Goal: Information Seeking & Learning: Find specific page/section

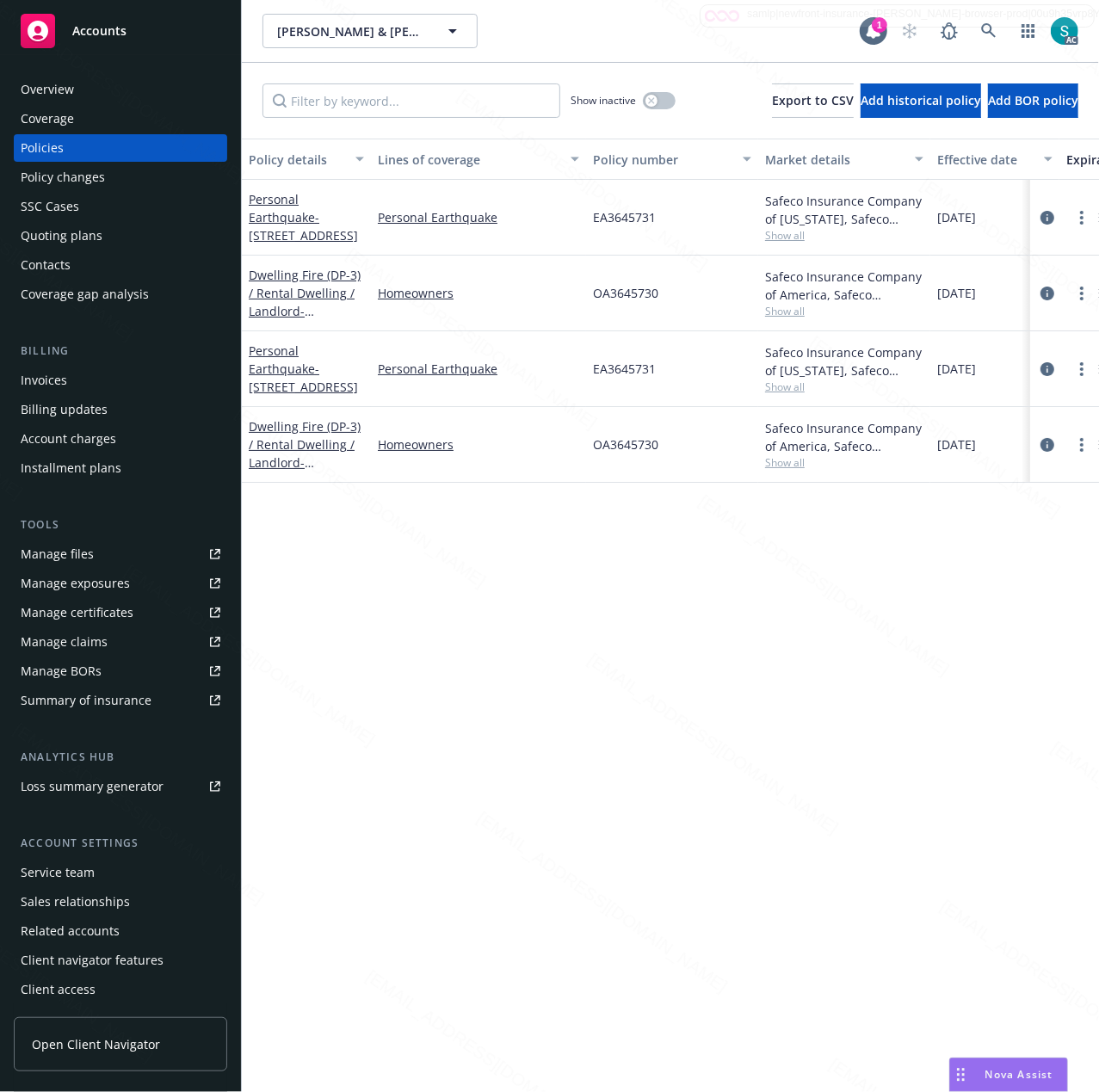
click at [96, 86] on div "Overview" at bounding box center [120, 89] width 199 height 28
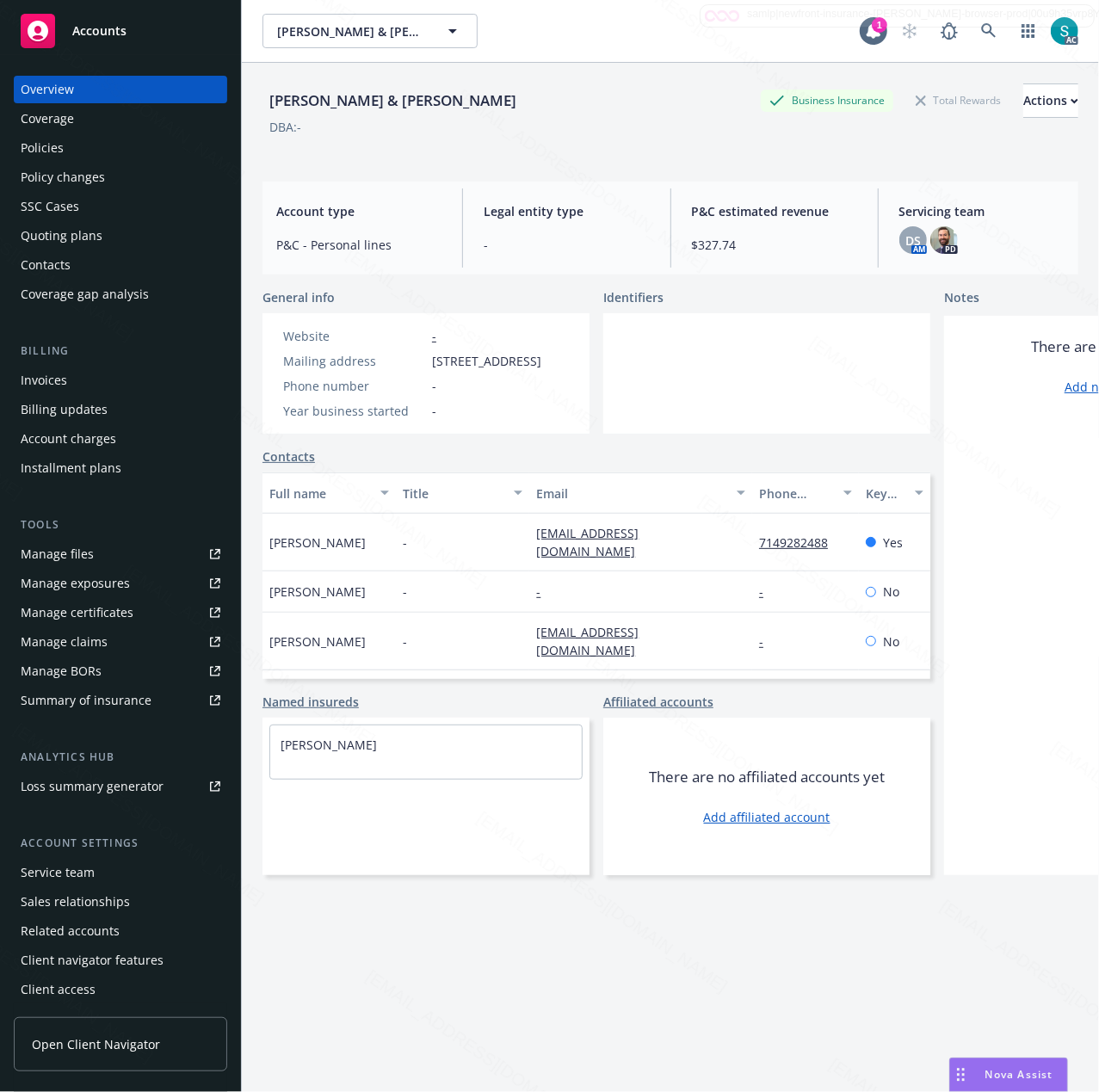
click at [52, 153] on div "Policies" at bounding box center [42, 148] width 43 height 28
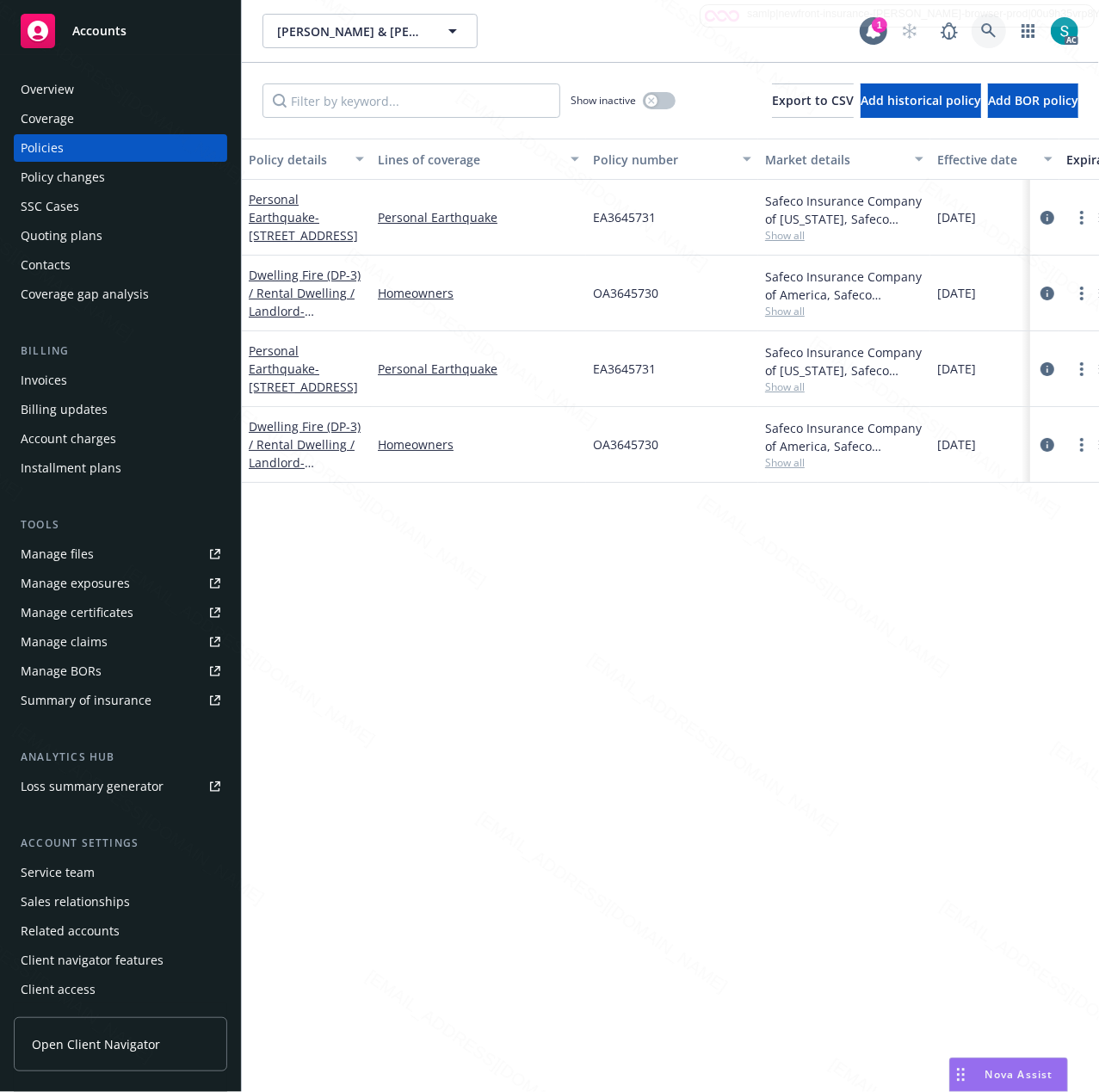
click at [982, 23] on icon at bounding box center [988, 30] width 15 height 15
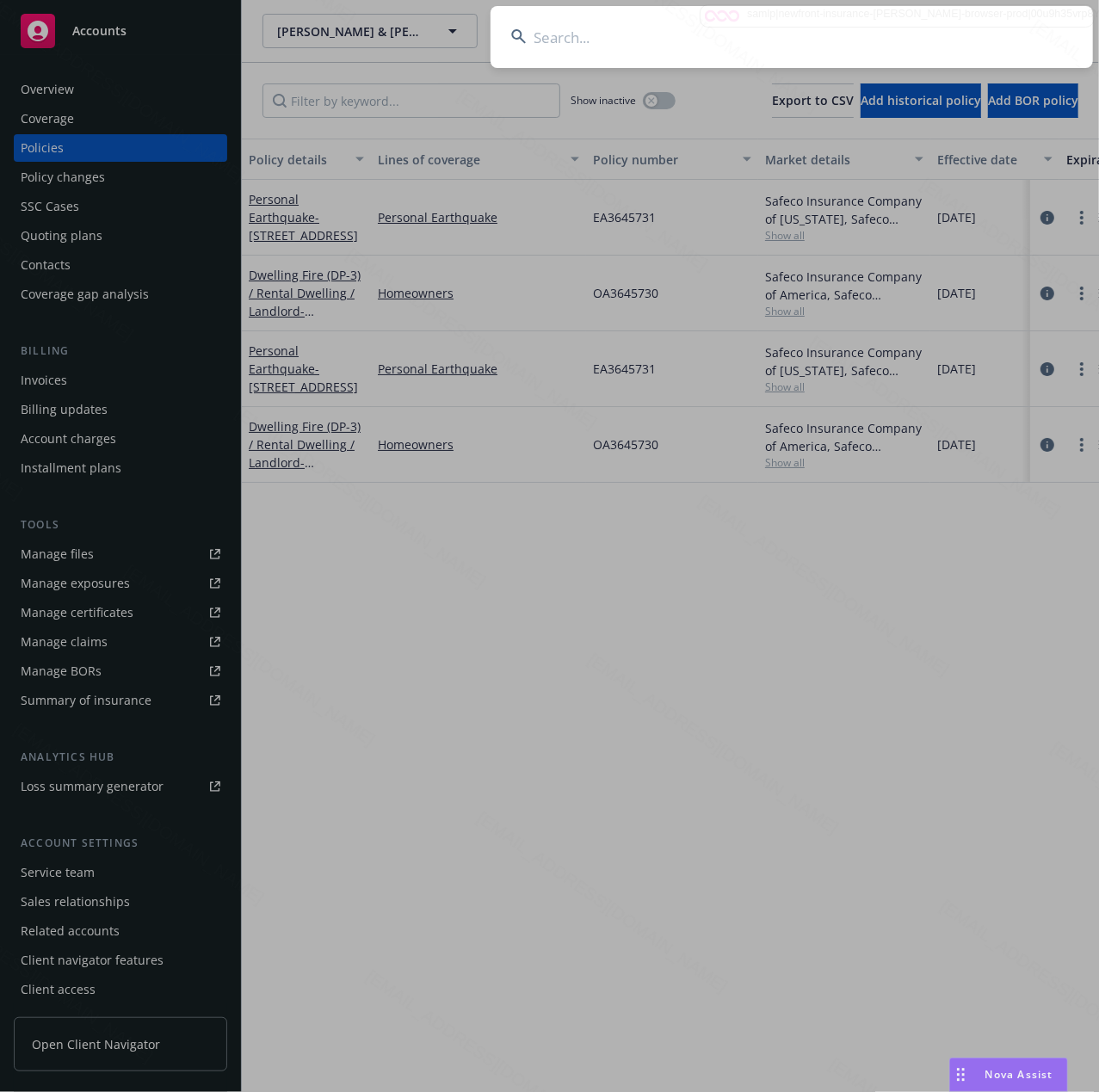
click at [758, 28] on input at bounding box center [791, 37] width 602 height 62
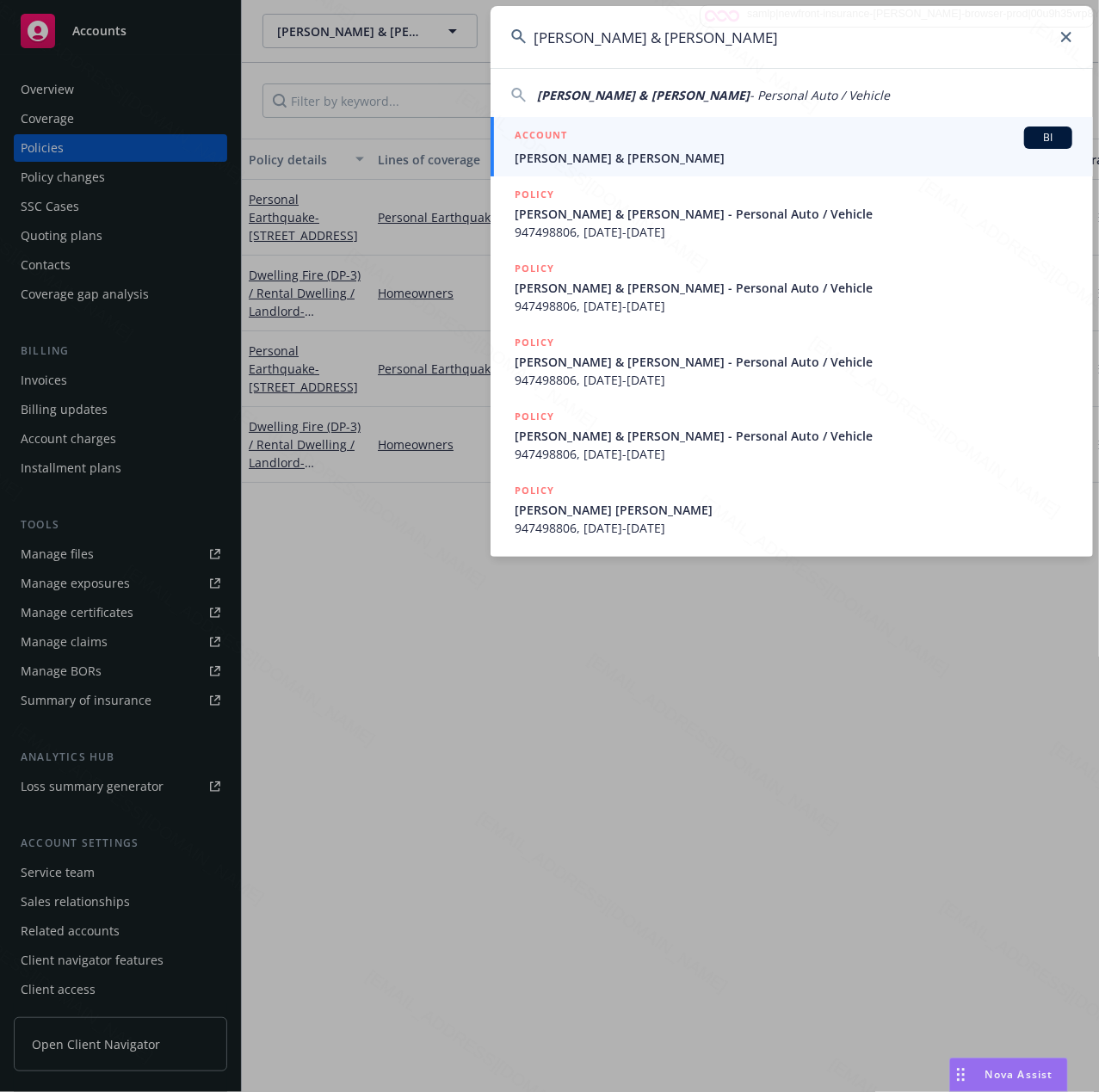
type input "[PERSON_NAME] & [PERSON_NAME]"
click at [617, 157] on span "[PERSON_NAME] & [PERSON_NAME]" at bounding box center [793, 158] width 557 height 18
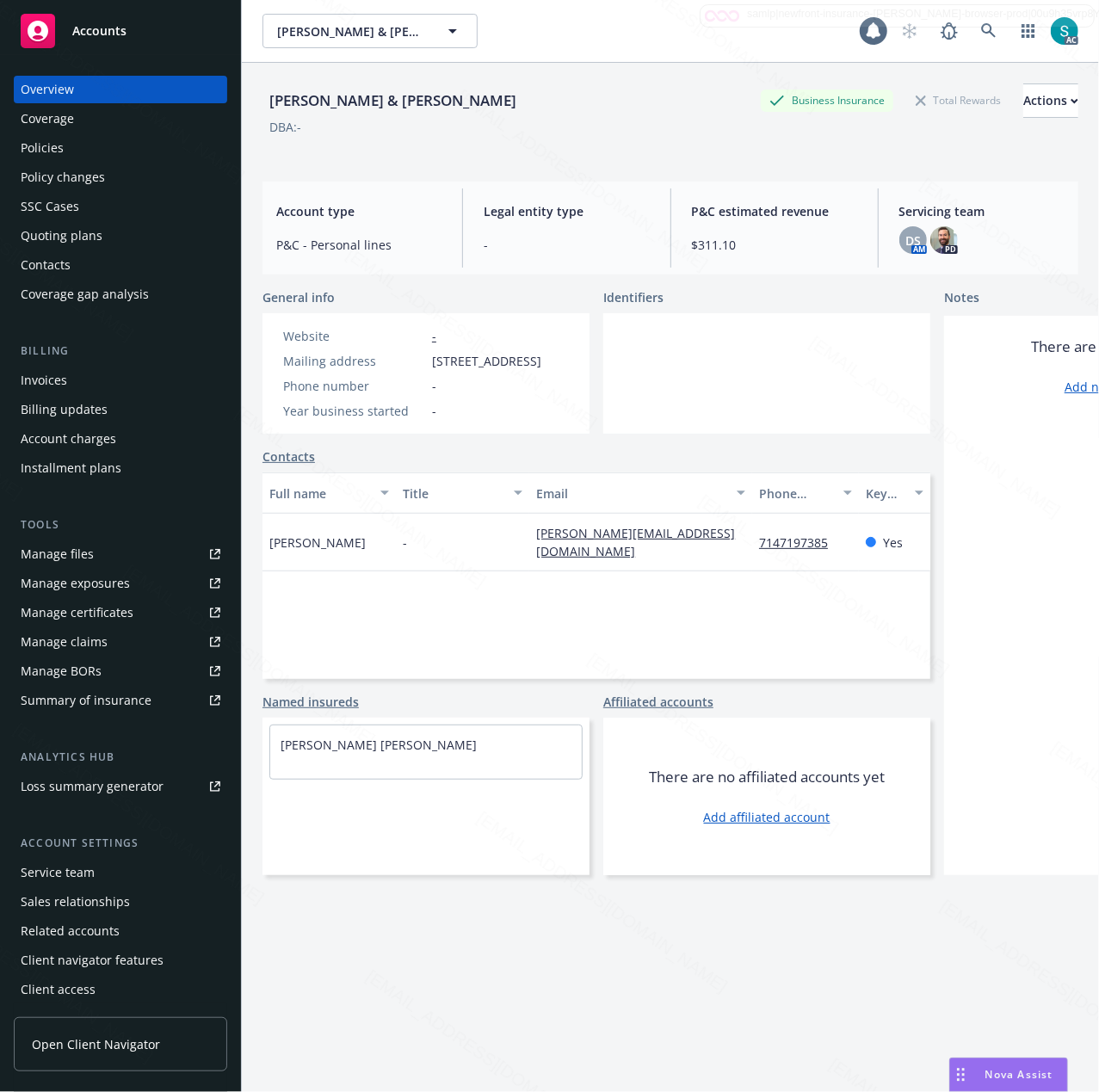
click at [300, 94] on div "[PERSON_NAME] & [PERSON_NAME]" at bounding box center [392, 101] width 261 height 22
copy div "[PERSON_NAME] & [PERSON_NAME]"
click at [469, 370] on span "[STREET_ADDRESS]" at bounding box center [486, 360] width 109 height 18
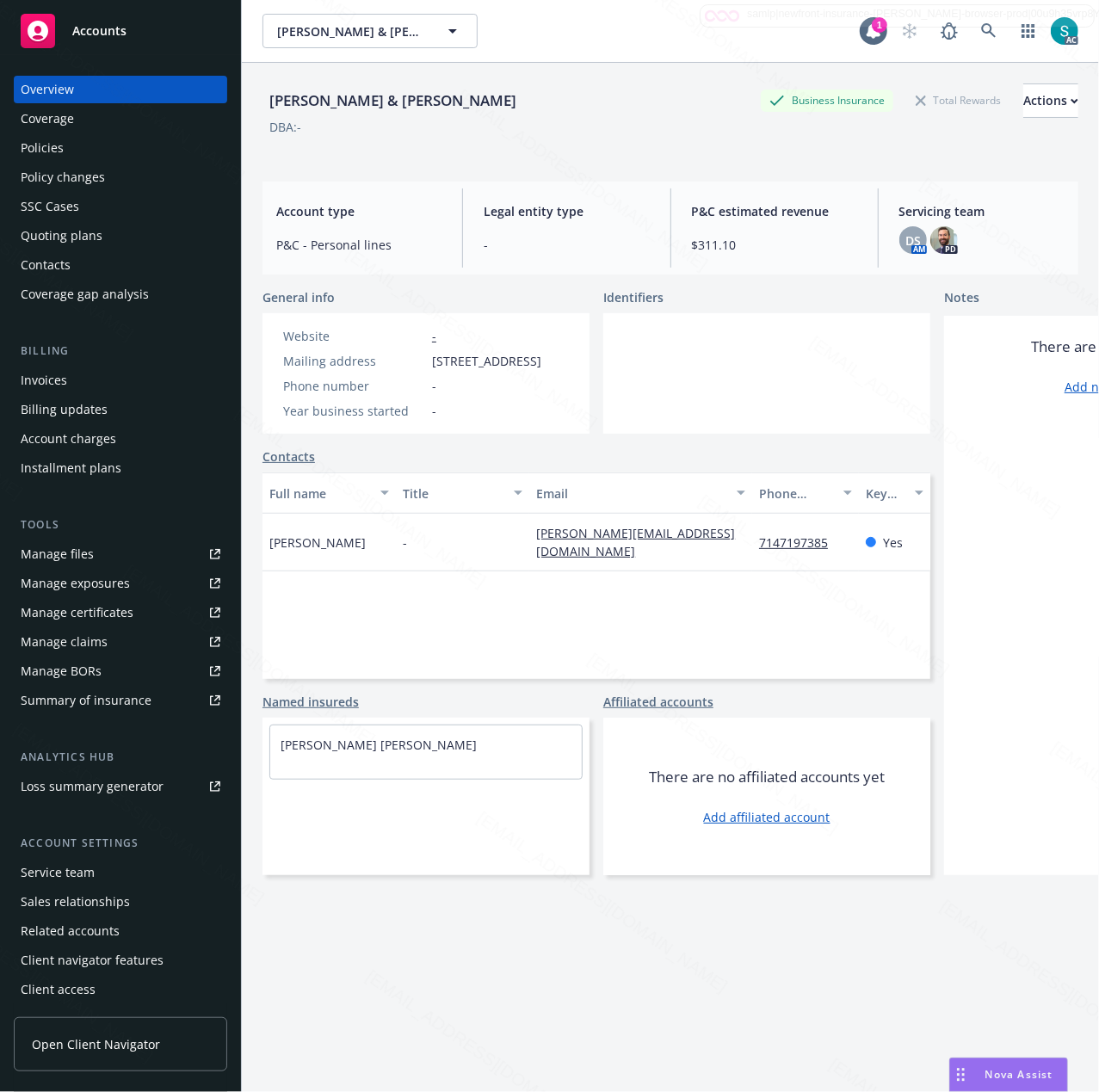
click at [469, 370] on span "[STREET_ADDRESS]" at bounding box center [486, 360] width 109 height 18
copy span "[STREET_ADDRESS]"
click at [36, 150] on div "Policies" at bounding box center [42, 148] width 43 height 28
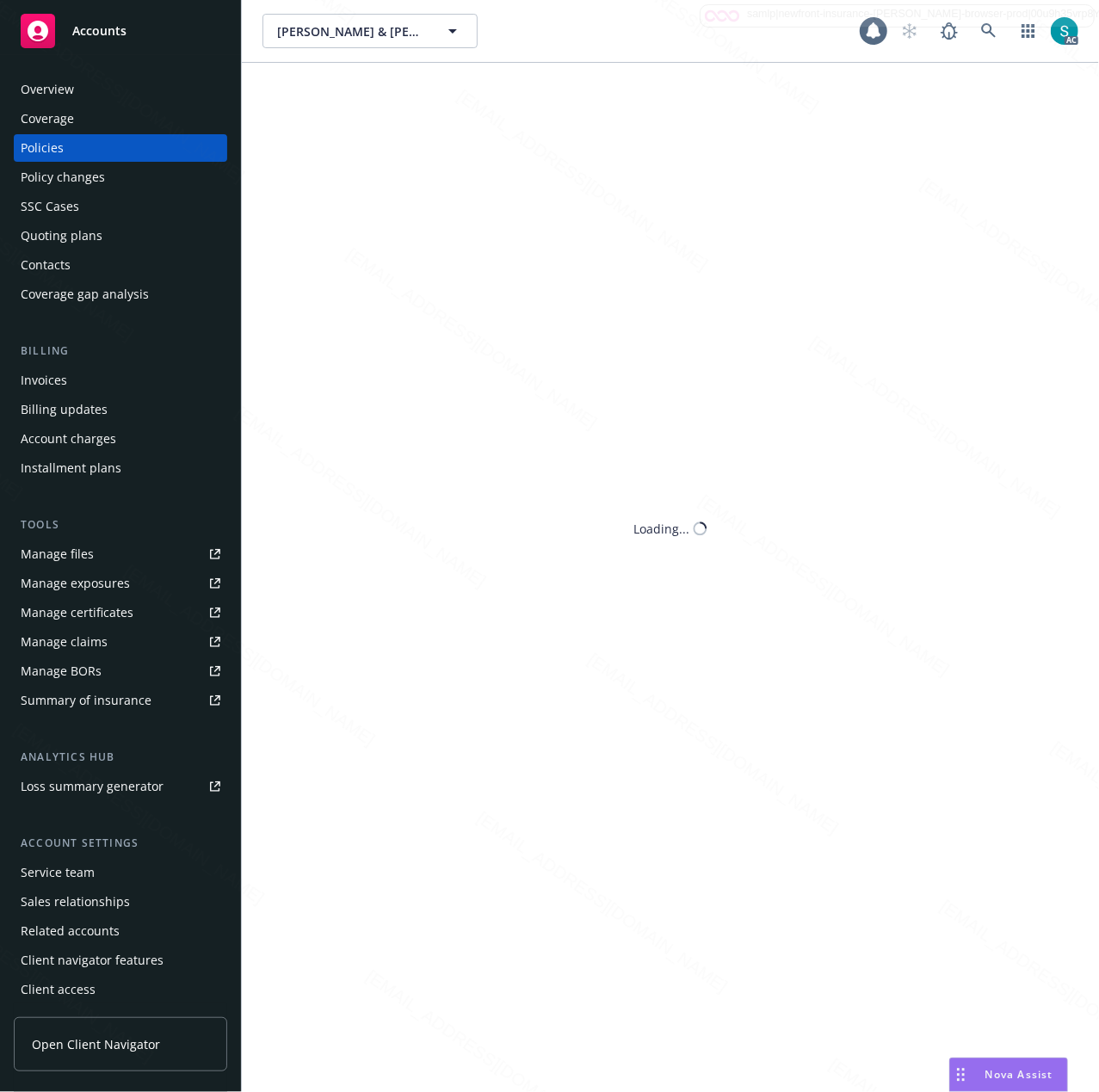
click at [36, 150] on div "Policies" at bounding box center [42, 148] width 43 height 28
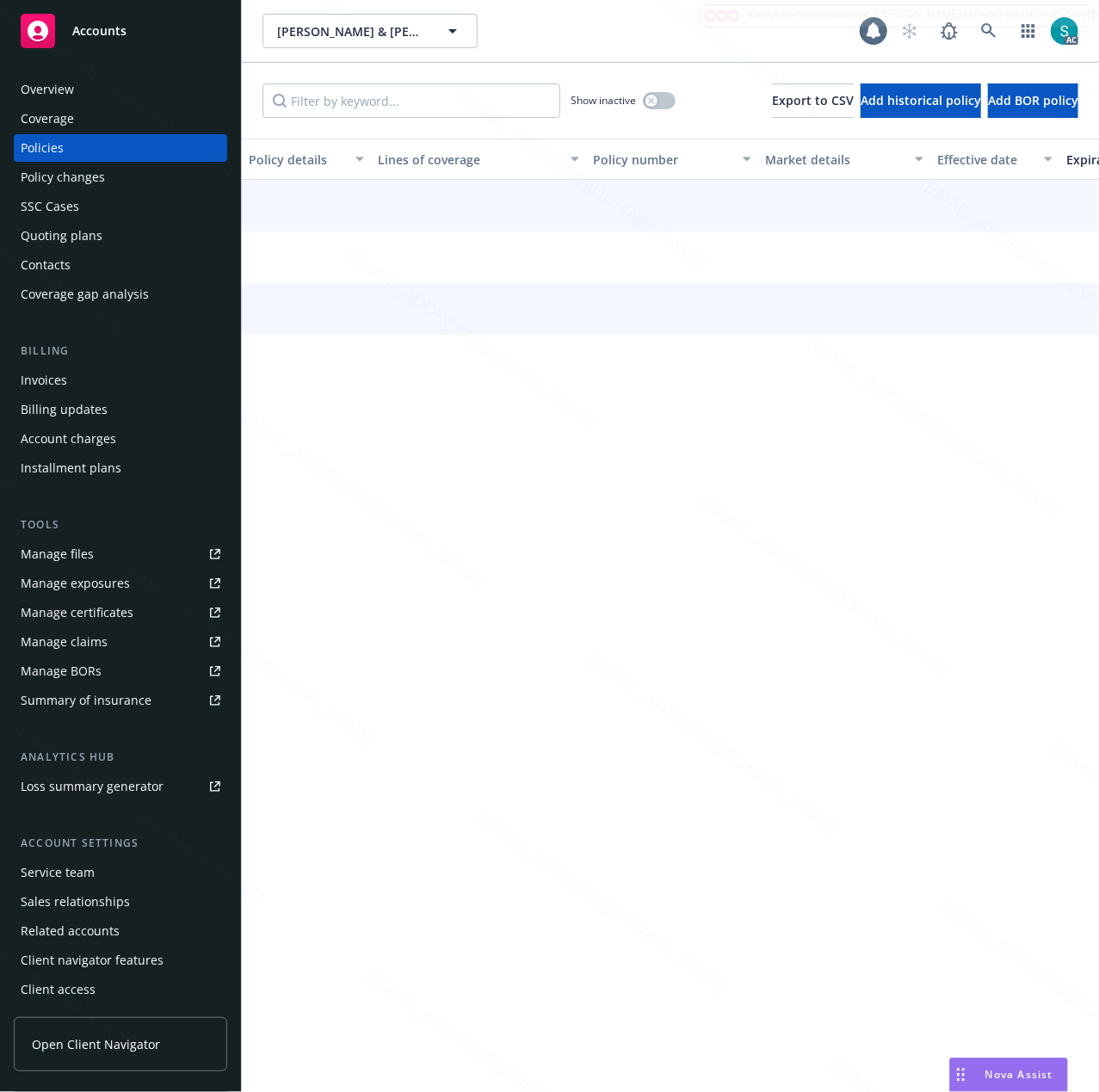
click at [36, 150] on div "Policies" at bounding box center [42, 148] width 43 height 28
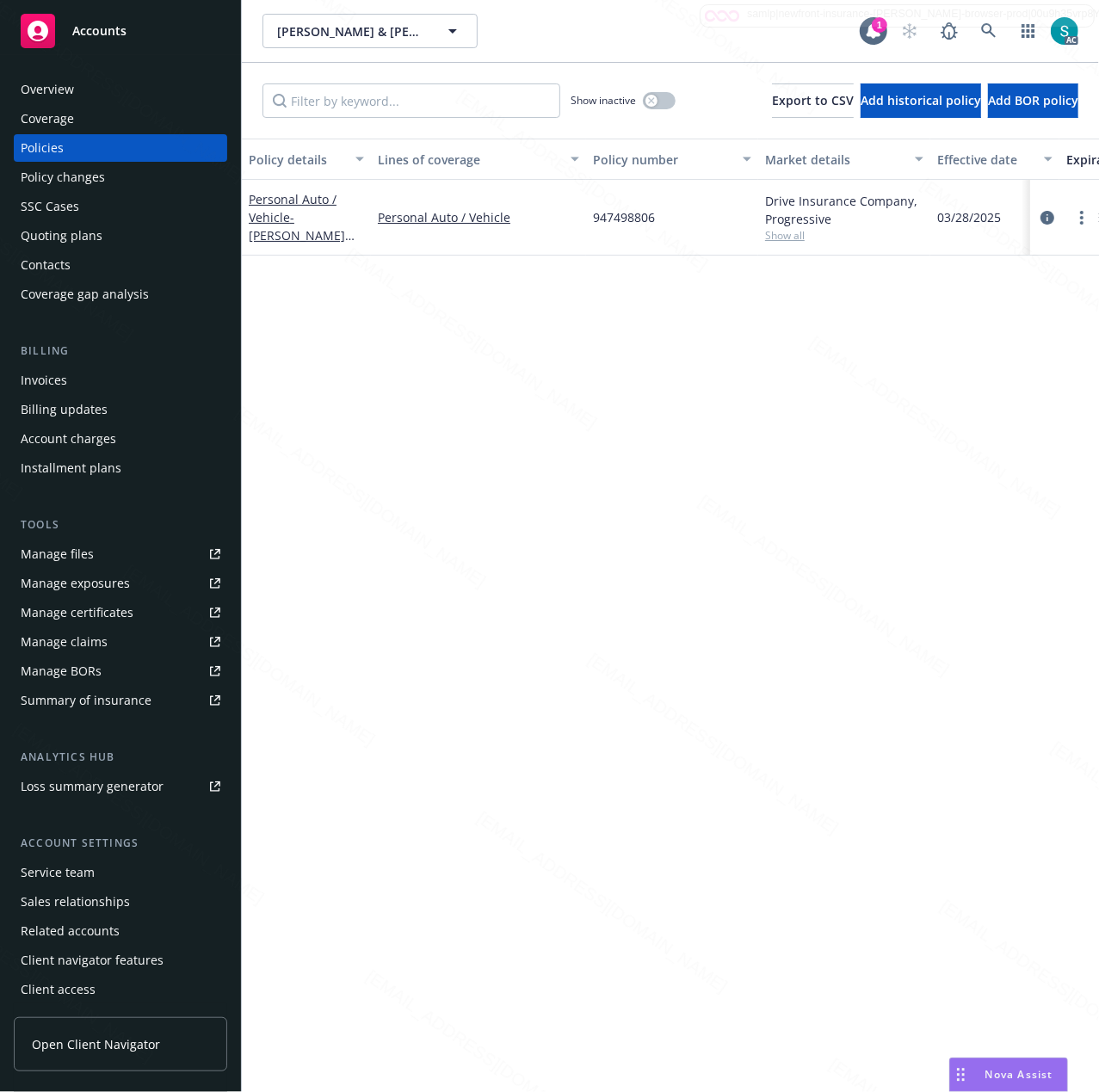
click at [627, 210] on span "947498806" at bounding box center [624, 217] width 62 height 18
copy span "947498806"
click at [793, 218] on div "Drive Insurance Company, Progressive" at bounding box center [844, 210] width 158 height 36
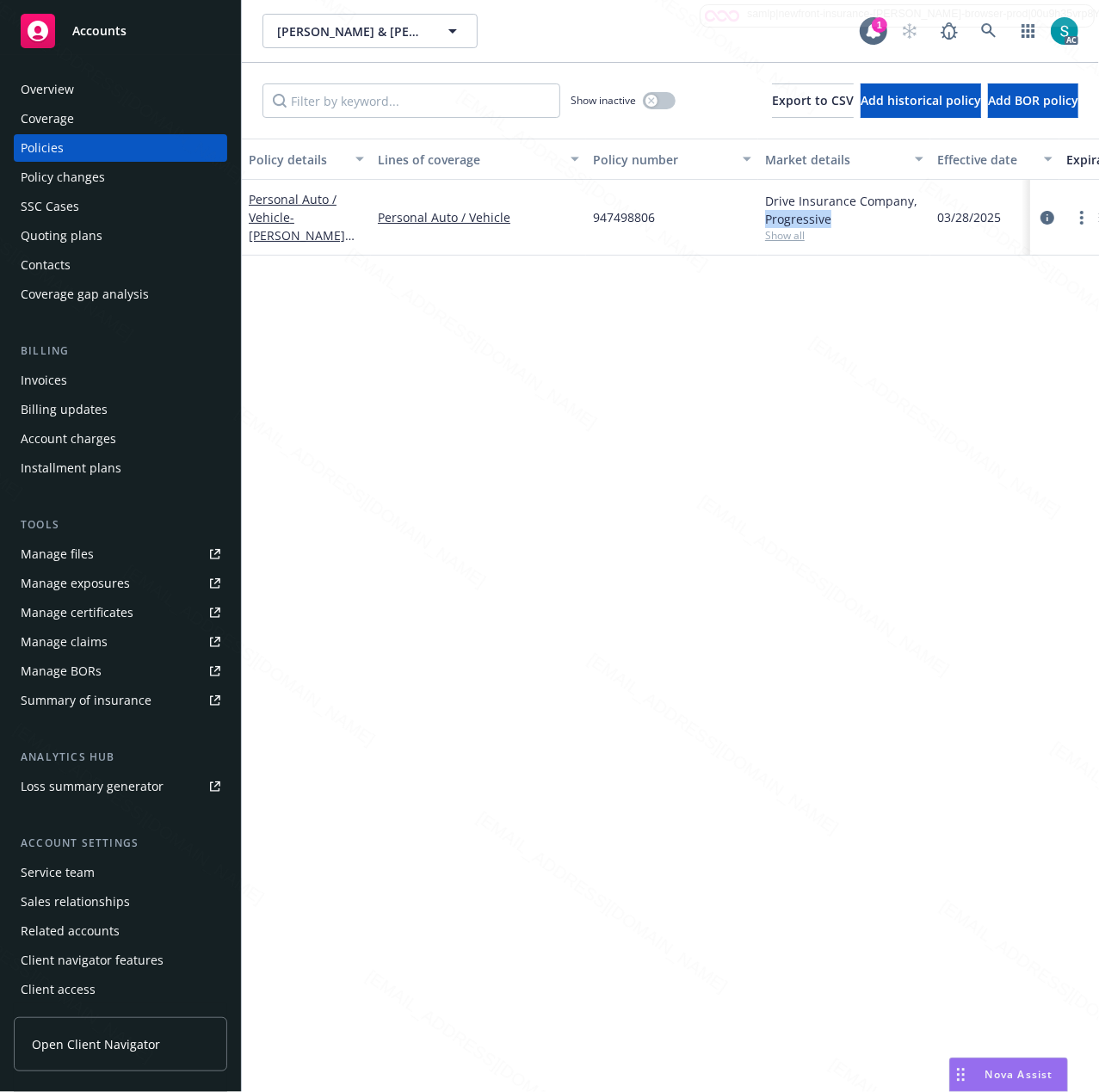
copy div "Progressive"
click at [472, 409] on div "Policy details Lines of coverage Policy number Market details Effective date Ex…" at bounding box center [670, 607] width 857 height 936
click at [96, 79] on div "Overview" at bounding box center [120, 89] width 199 height 28
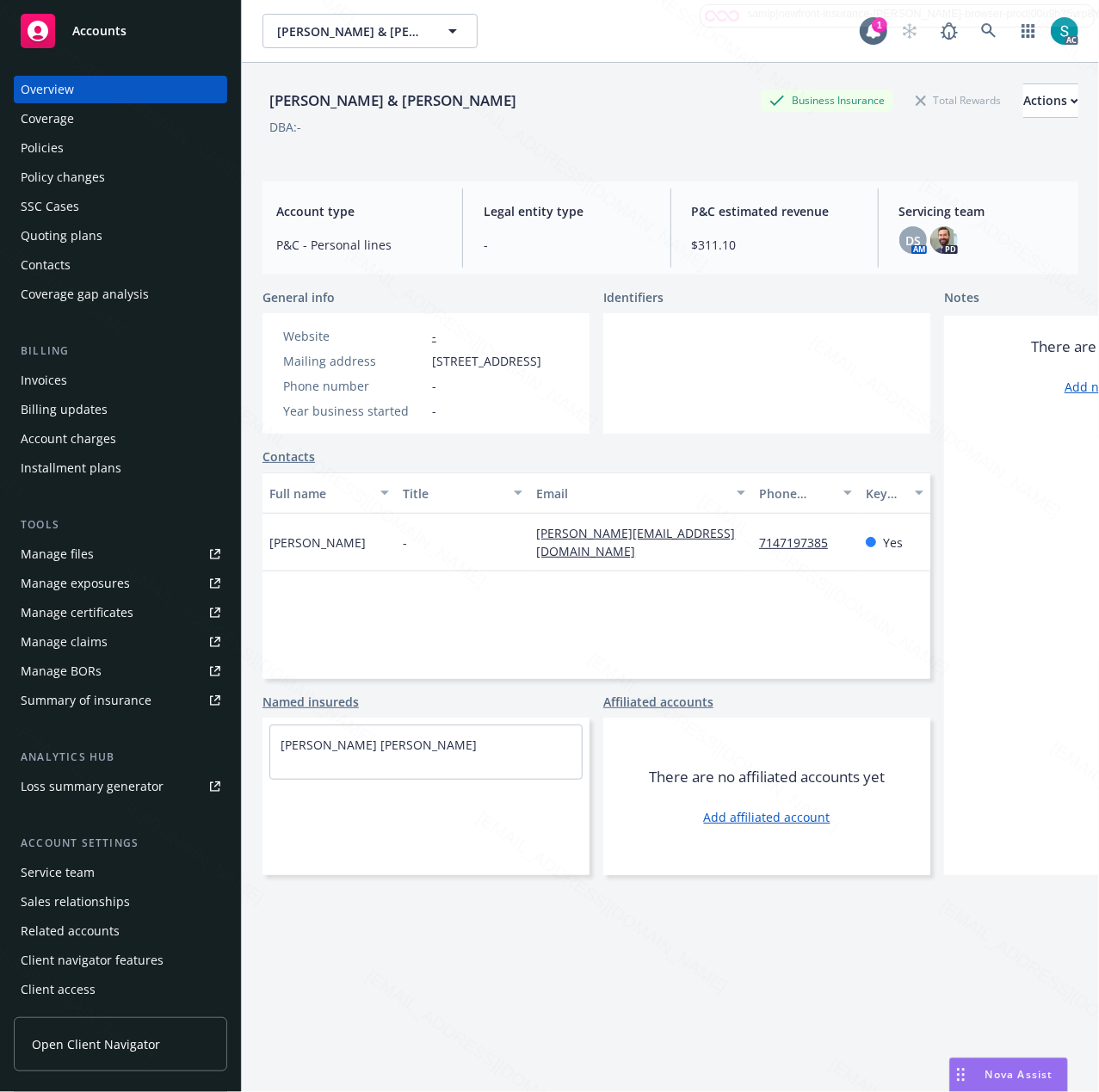
click at [76, 142] on div "Policies" at bounding box center [120, 148] width 199 height 28
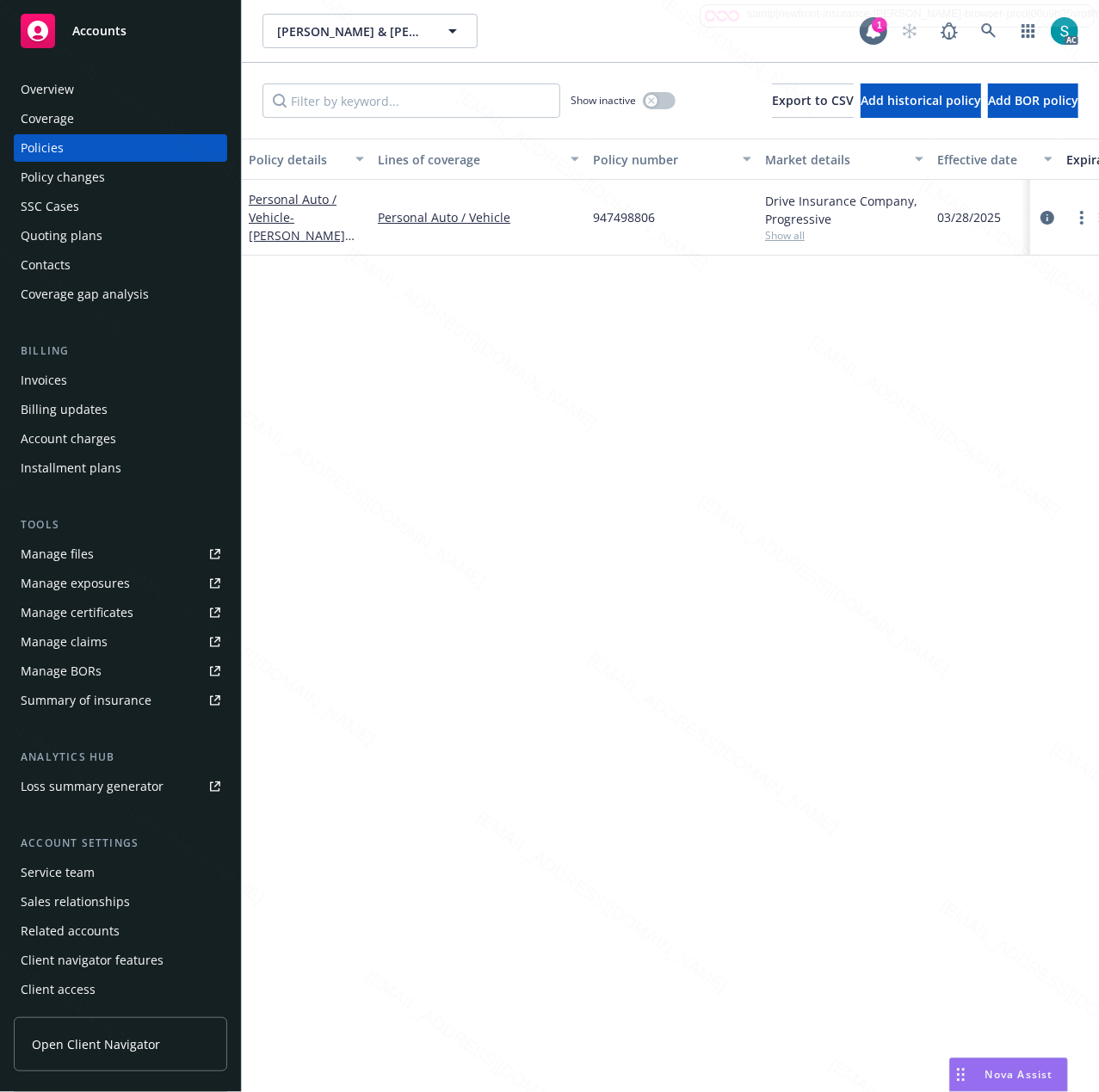
click at [486, 466] on div "Policy details Lines of coverage Policy number Market details Effective date Ex…" at bounding box center [670, 607] width 857 height 936
click at [989, 38] on icon at bounding box center [988, 30] width 15 height 15
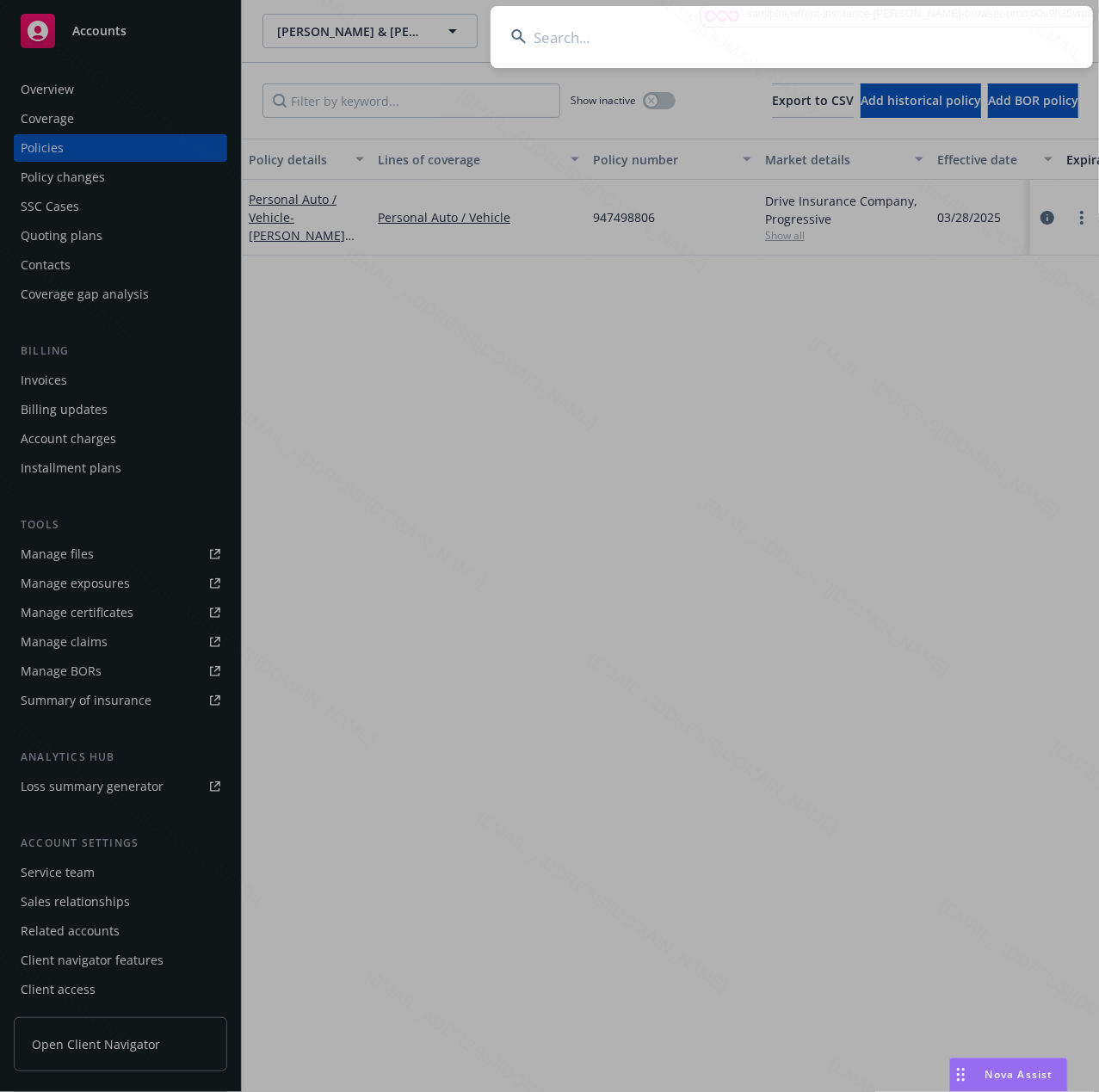
click at [989, 38] on input at bounding box center [791, 37] width 602 height 62
click at [780, 29] on input at bounding box center [791, 37] width 602 height 62
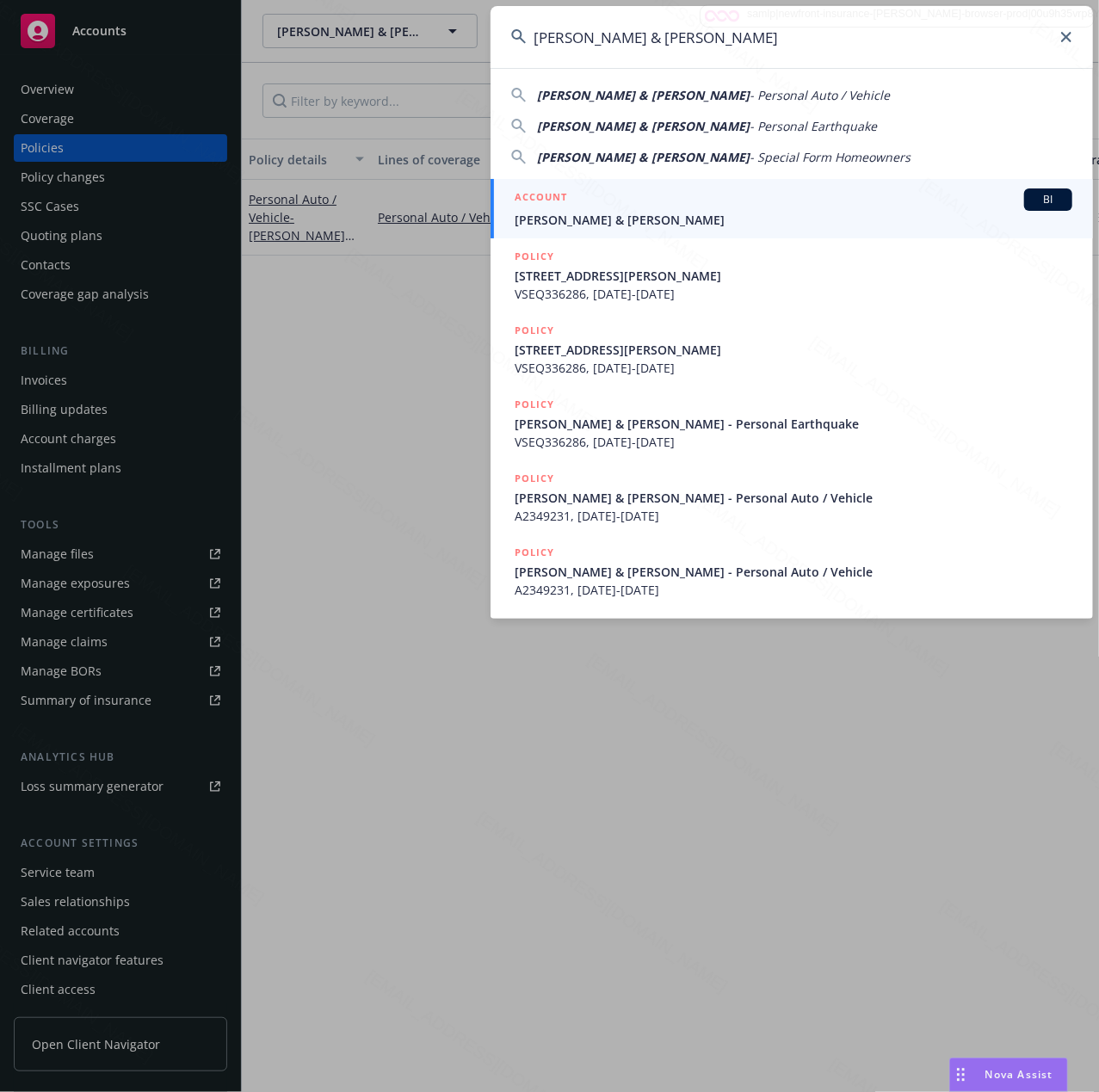
type input "[PERSON_NAME] & [PERSON_NAME]"
click at [661, 221] on span "[PERSON_NAME] & [PERSON_NAME]" at bounding box center [793, 220] width 557 height 18
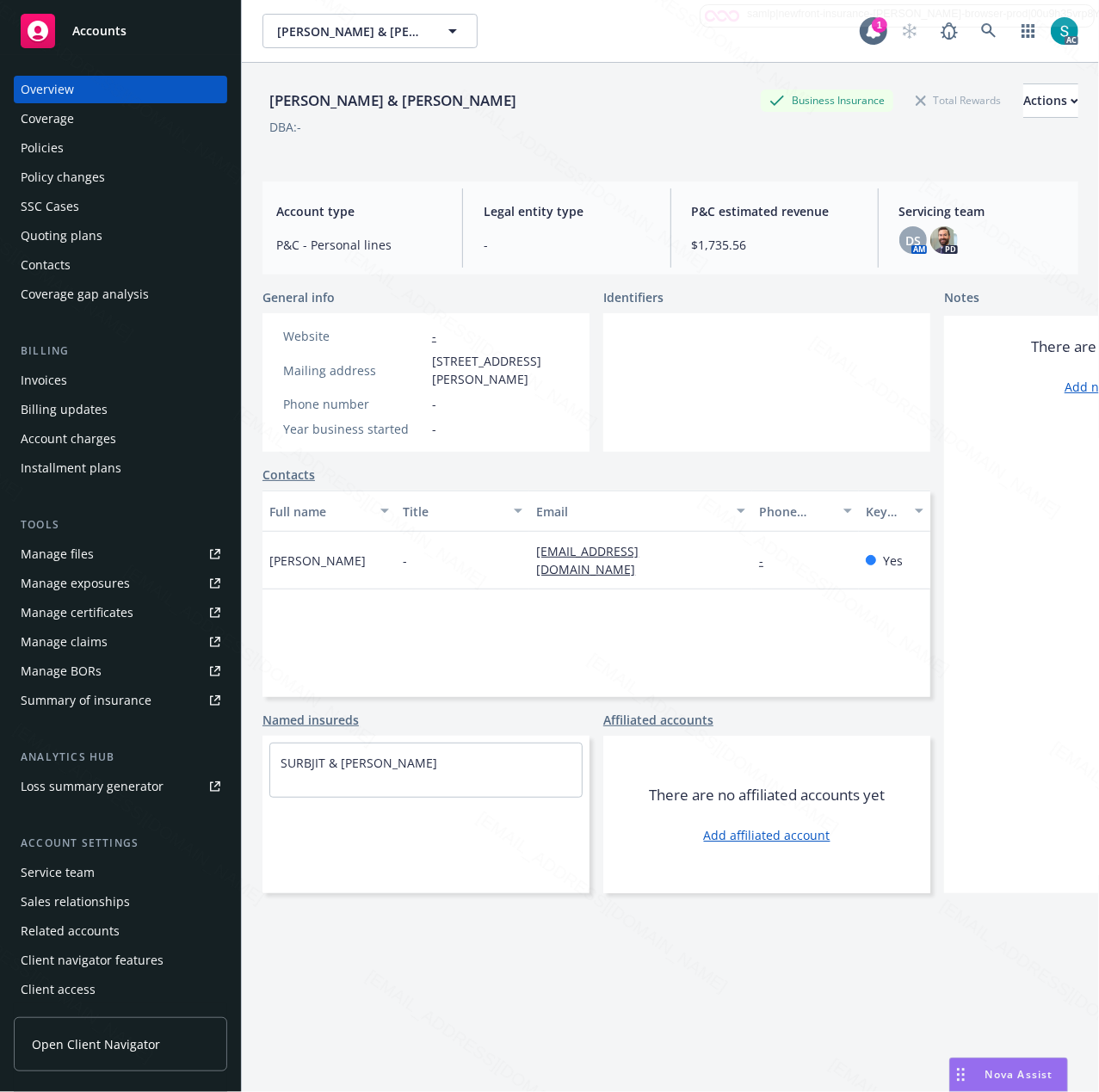
click at [322, 100] on div "[PERSON_NAME] & [PERSON_NAME]" at bounding box center [392, 101] width 261 height 22
copy div "[PERSON_NAME] & [PERSON_NAME]"
click at [439, 359] on span "[STREET_ADDRESS][PERSON_NAME]" at bounding box center [500, 369] width 137 height 36
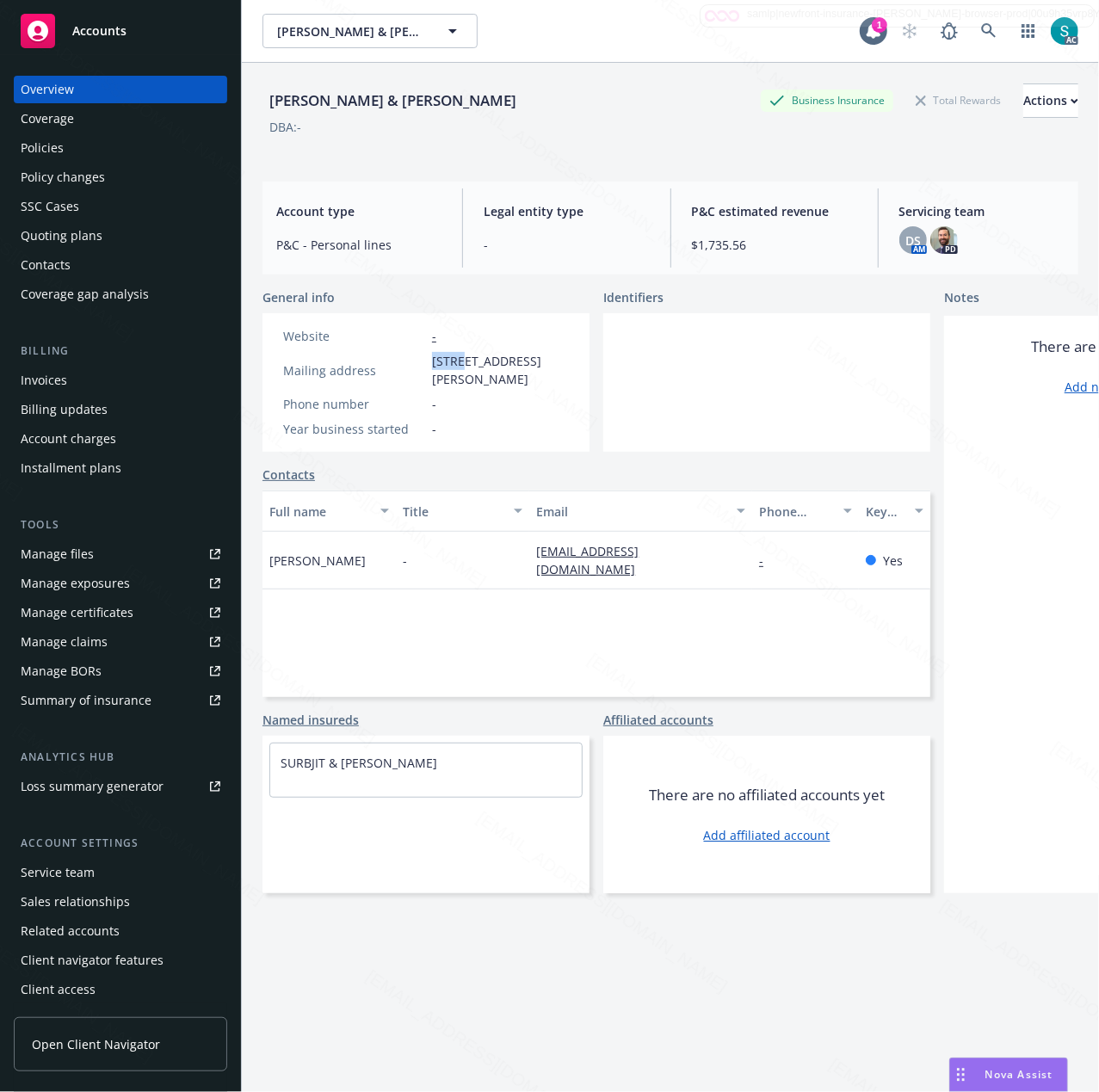
click at [439, 359] on span "[STREET_ADDRESS][PERSON_NAME]" at bounding box center [500, 369] width 137 height 36
copy span "[STREET_ADDRESS][PERSON_NAME]"
click at [101, 144] on div "Policies" at bounding box center [120, 148] width 199 height 28
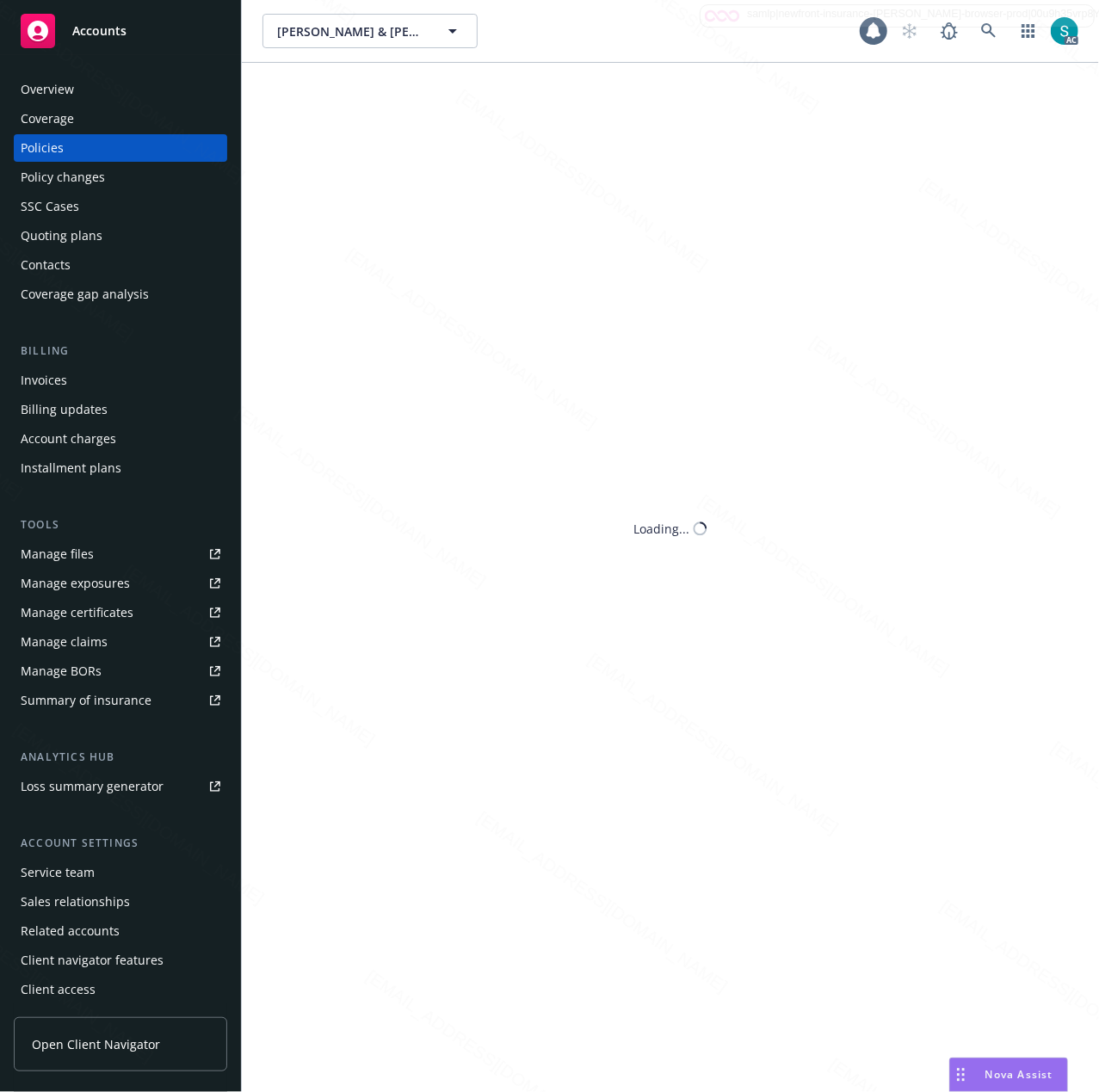
click at [101, 144] on div "Policies" at bounding box center [120, 148] width 199 height 28
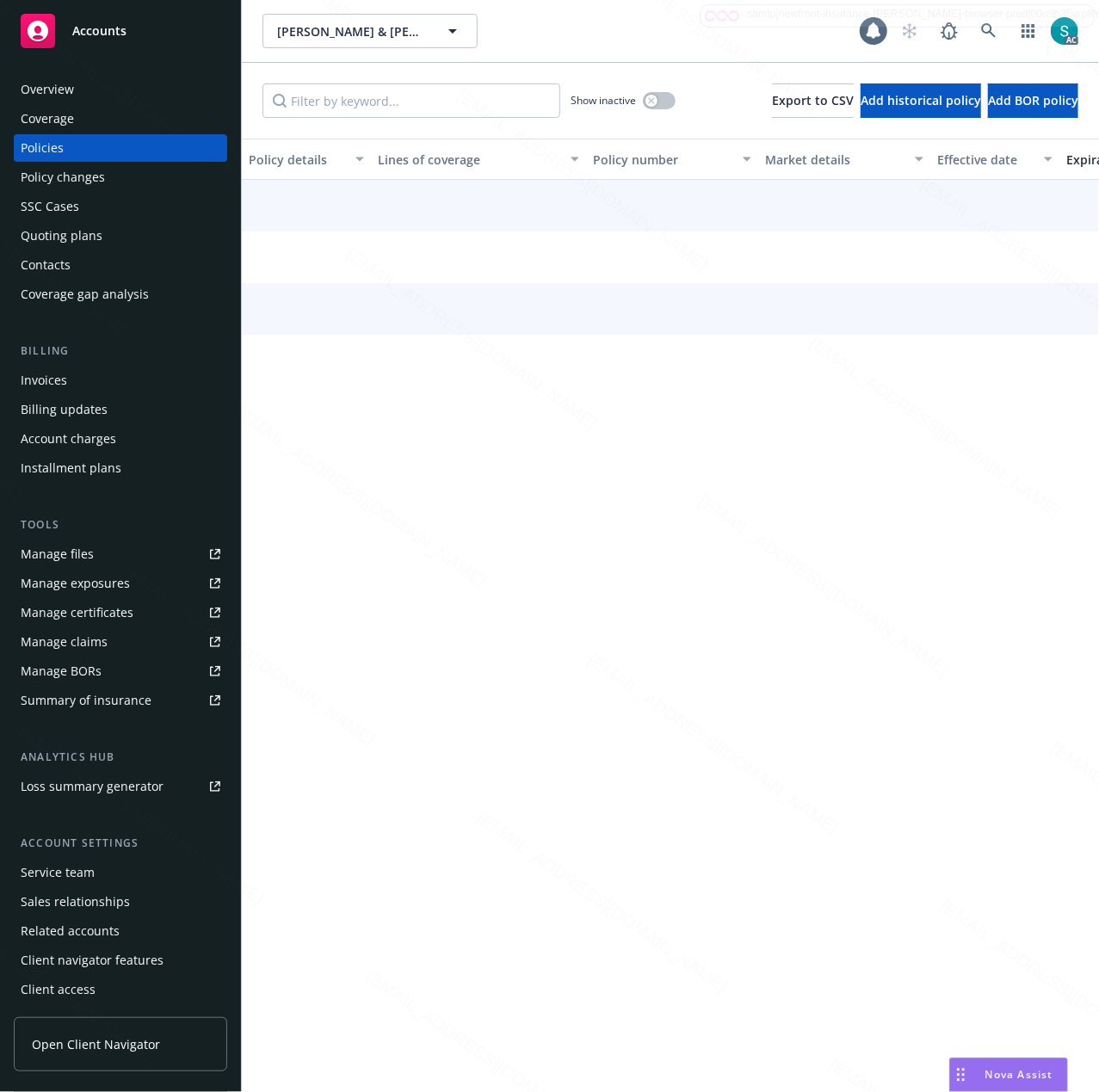
click at [101, 144] on div "Policies" at bounding box center [120, 148] width 199 height 28
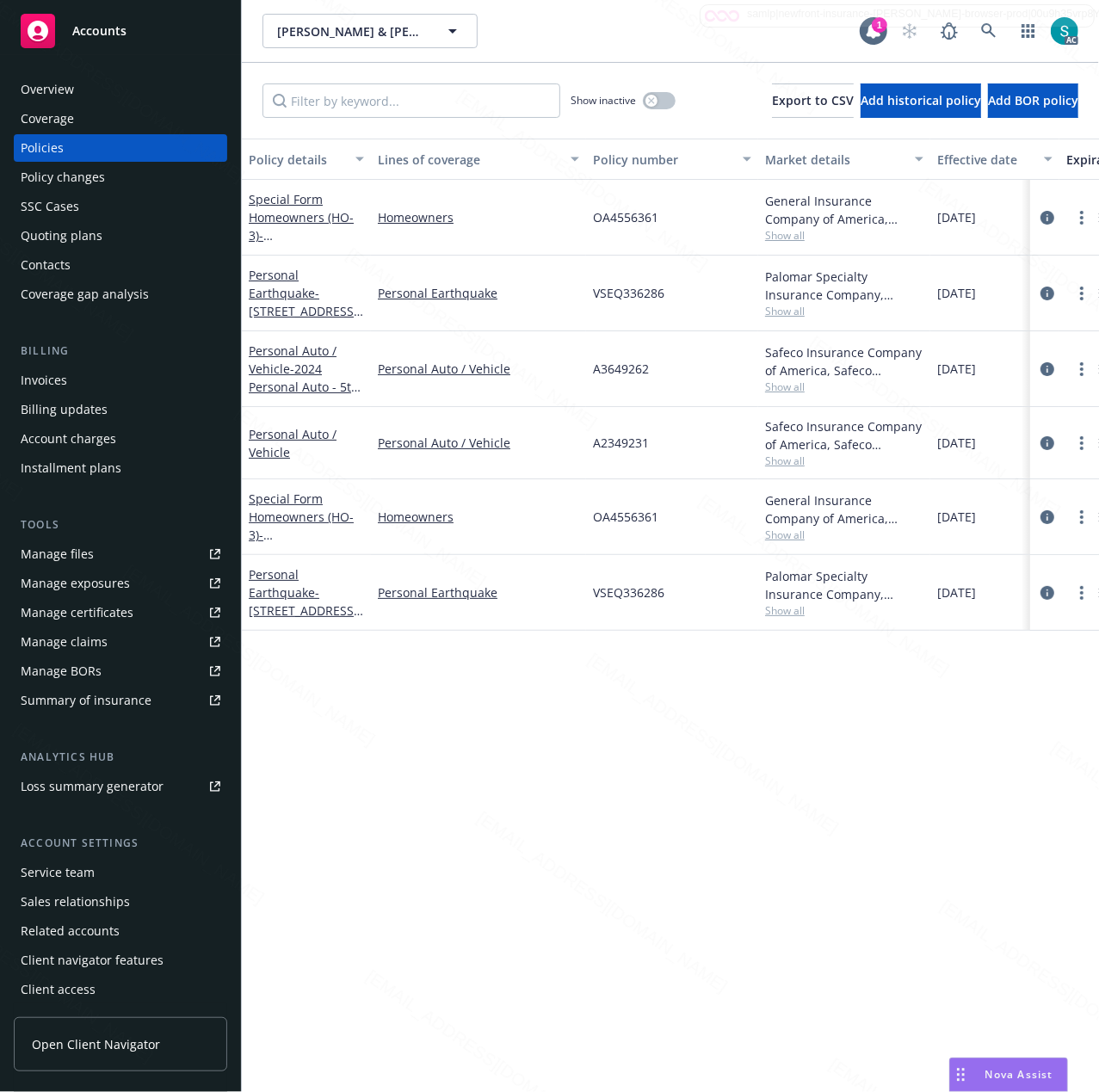
click at [521, 700] on div "Policy details Lines of coverage Policy number Market details Effective date Ex…" at bounding box center [670, 607] width 857 height 936
click at [96, 84] on div "Overview" at bounding box center [120, 89] width 199 height 28
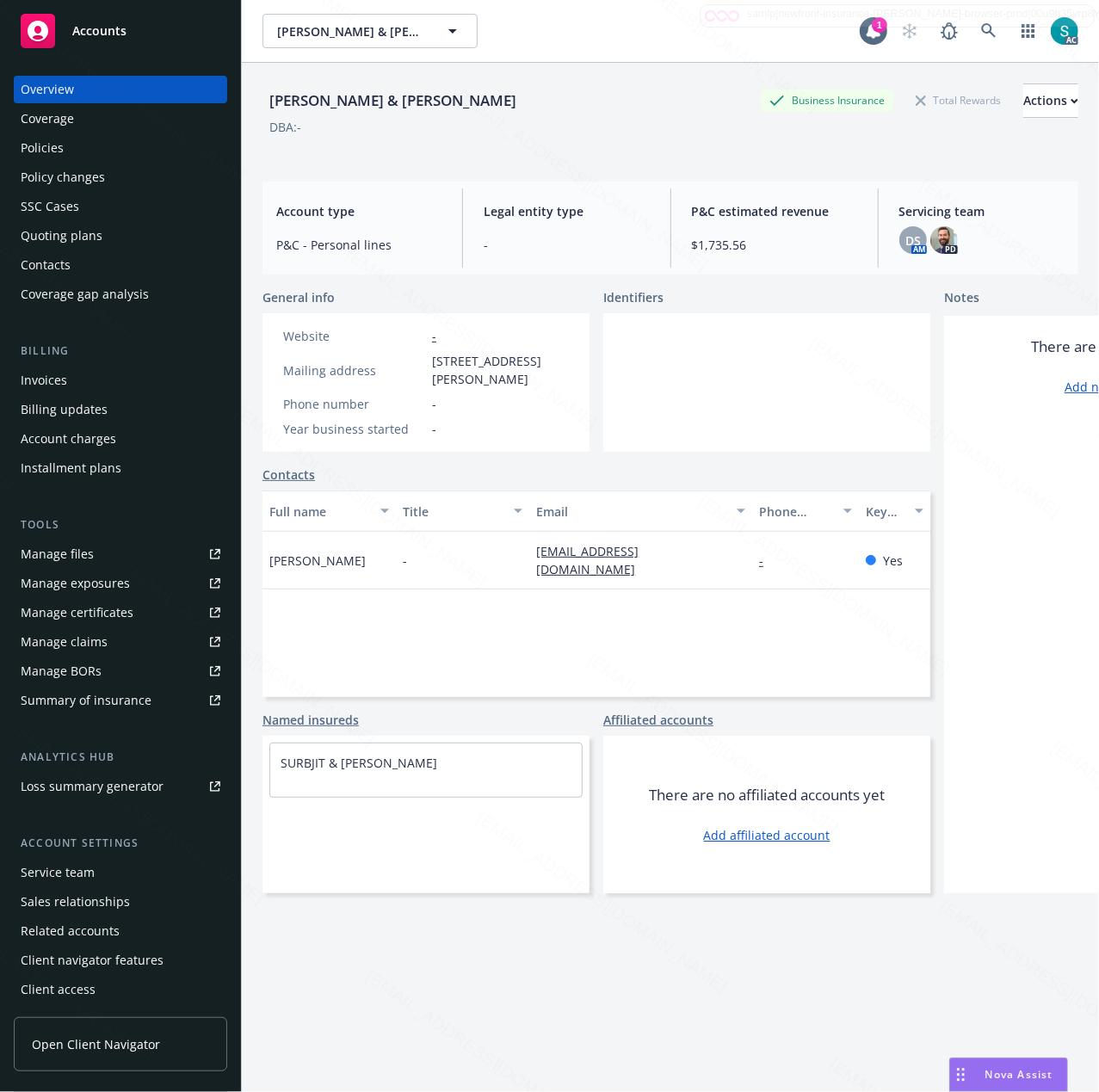
click at [52, 139] on div "Policies" at bounding box center [42, 148] width 43 height 28
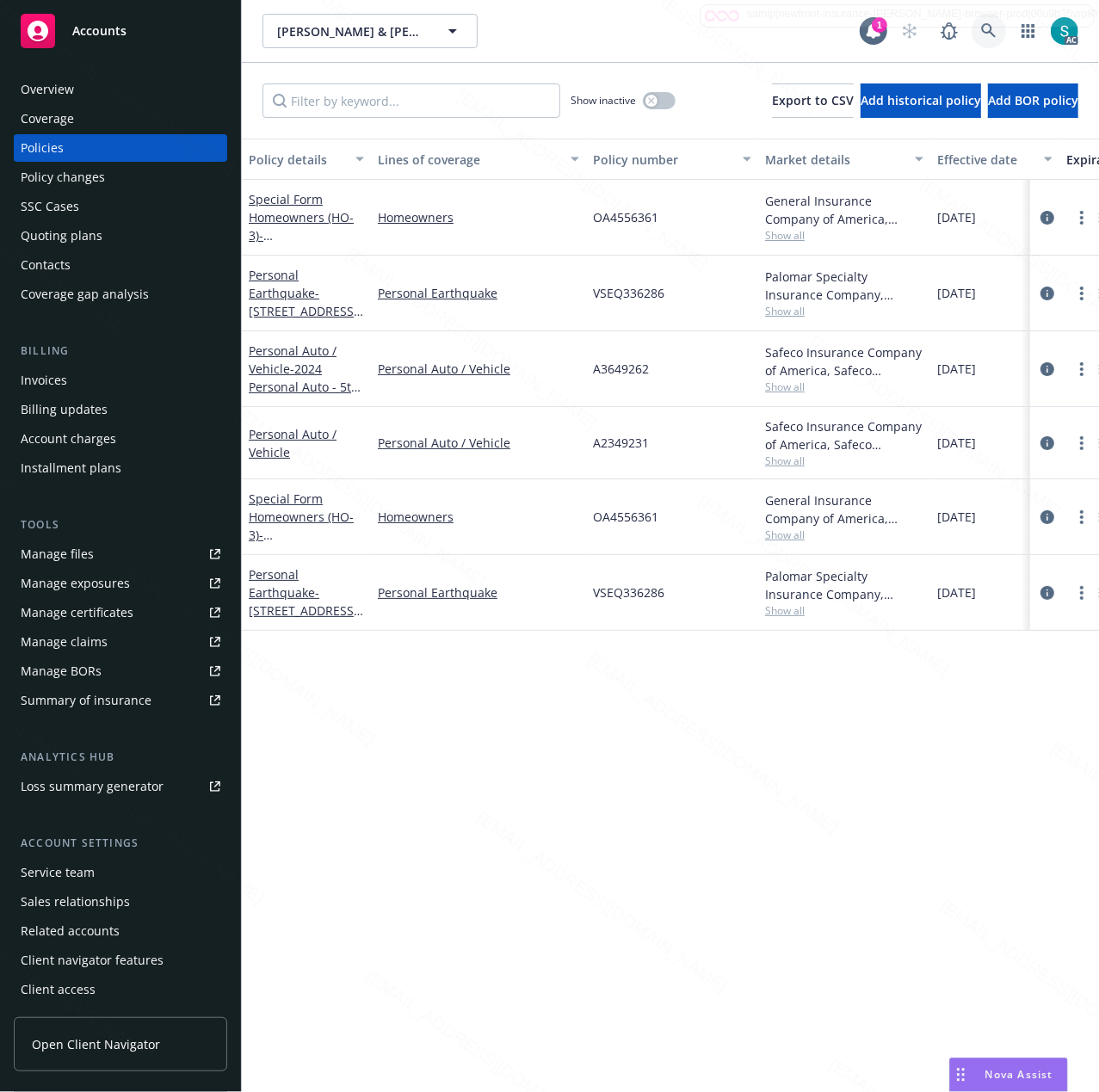
click at [992, 28] on icon at bounding box center [988, 30] width 15 height 15
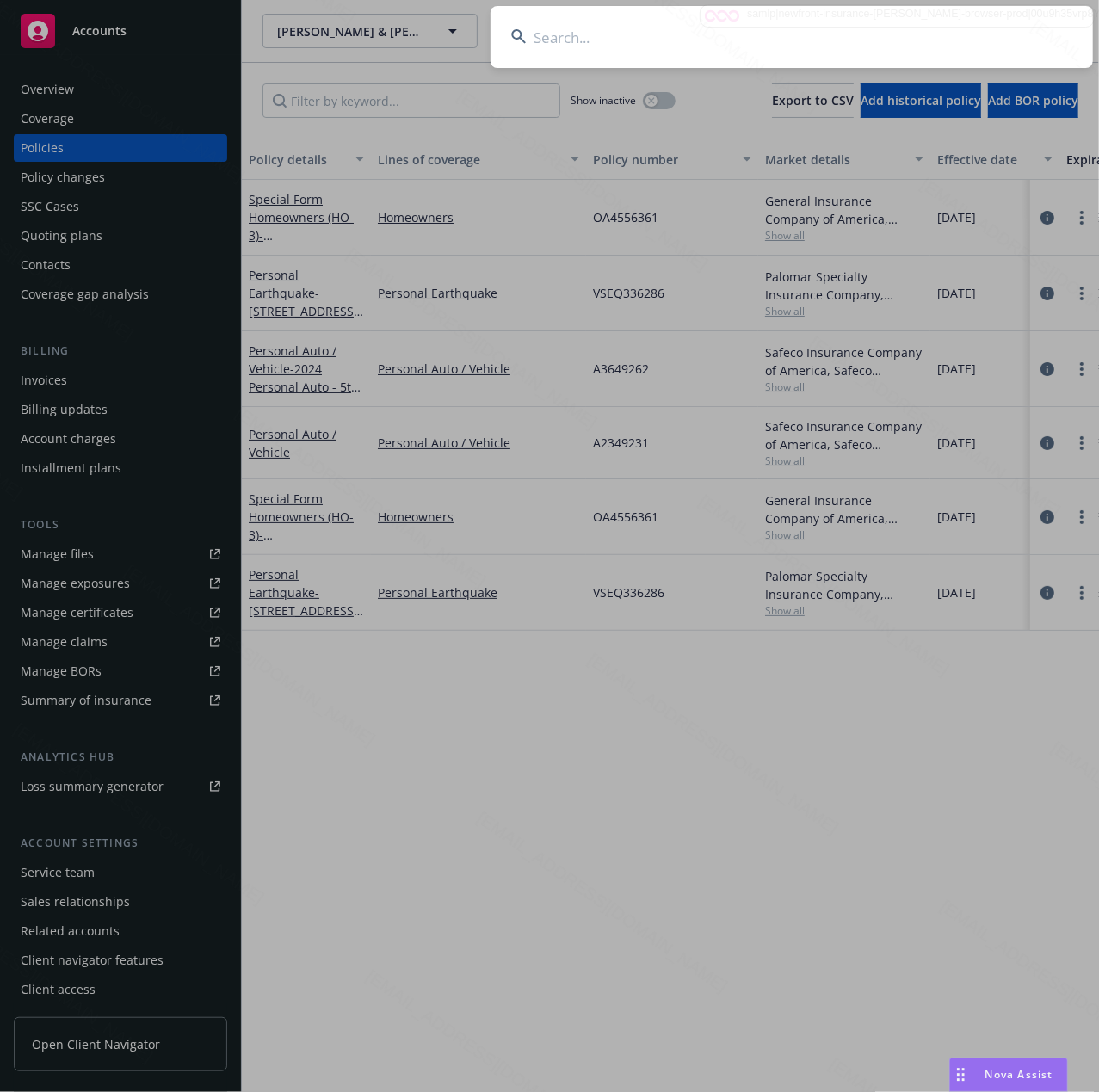
click at [788, 21] on input at bounding box center [791, 37] width 602 height 62
type input "[PERSON_NAME]"
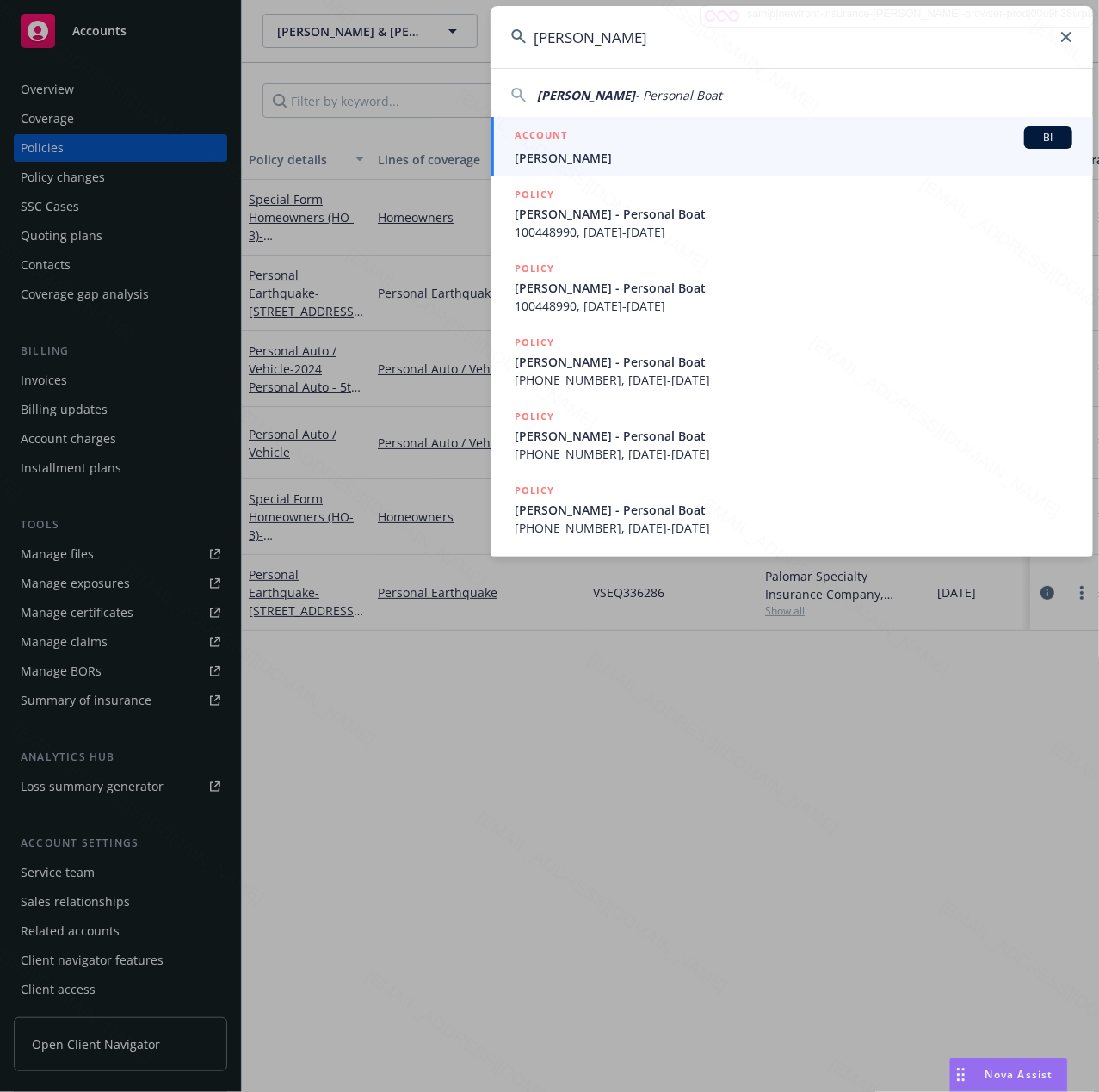
click at [612, 156] on span "[PERSON_NAME]" at bounding box center [793, 158] width 557 height 18
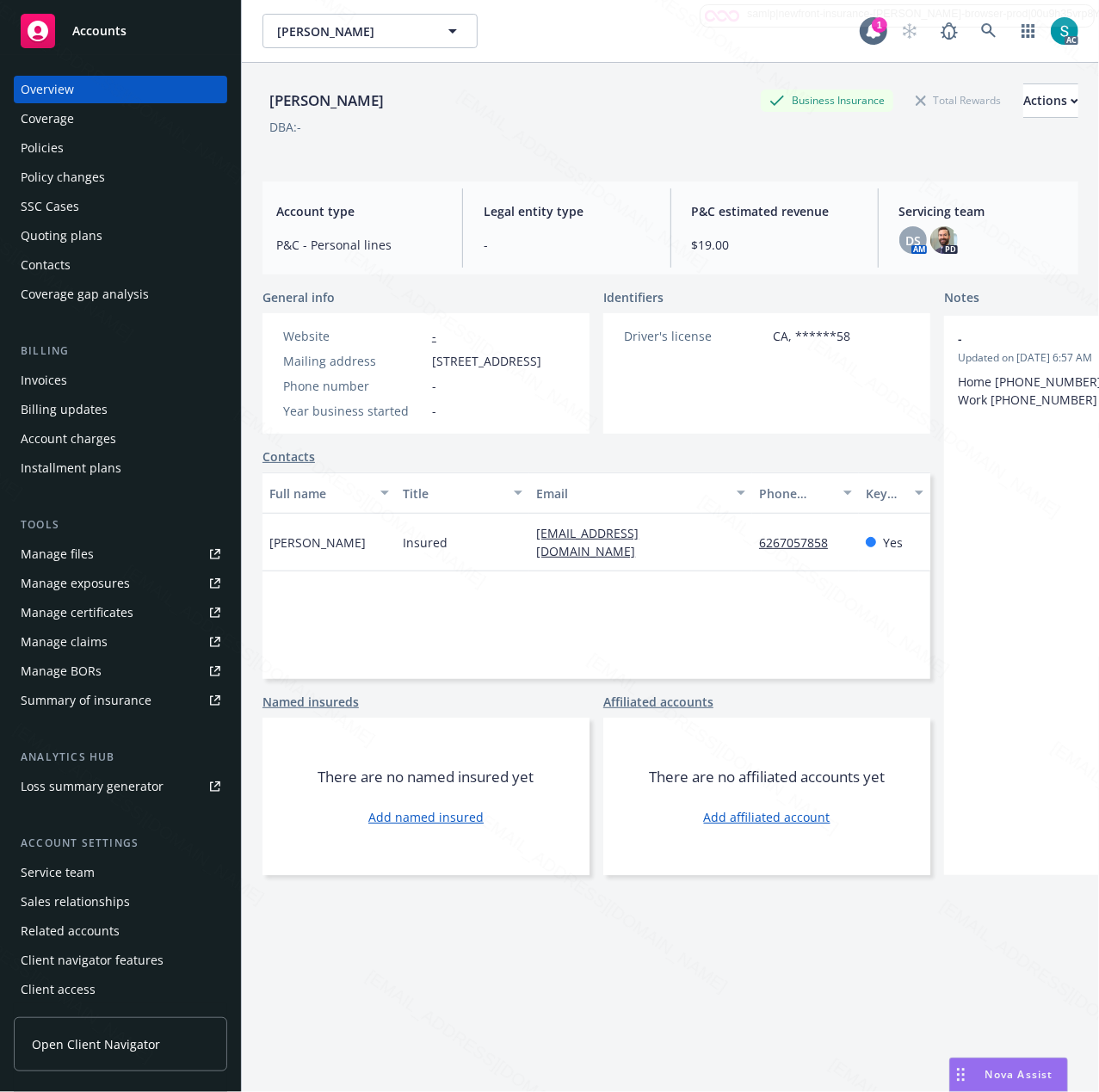
click at [324, 93] on div "[PERSON_NAME]" at bounding box center [327, 101] width 128 height 22
copy div "[PERSON_NAME]"
click at [465, 359] on span "[STREET_ADDRESS]" at bounding box center [486, 360] width 109 height 18
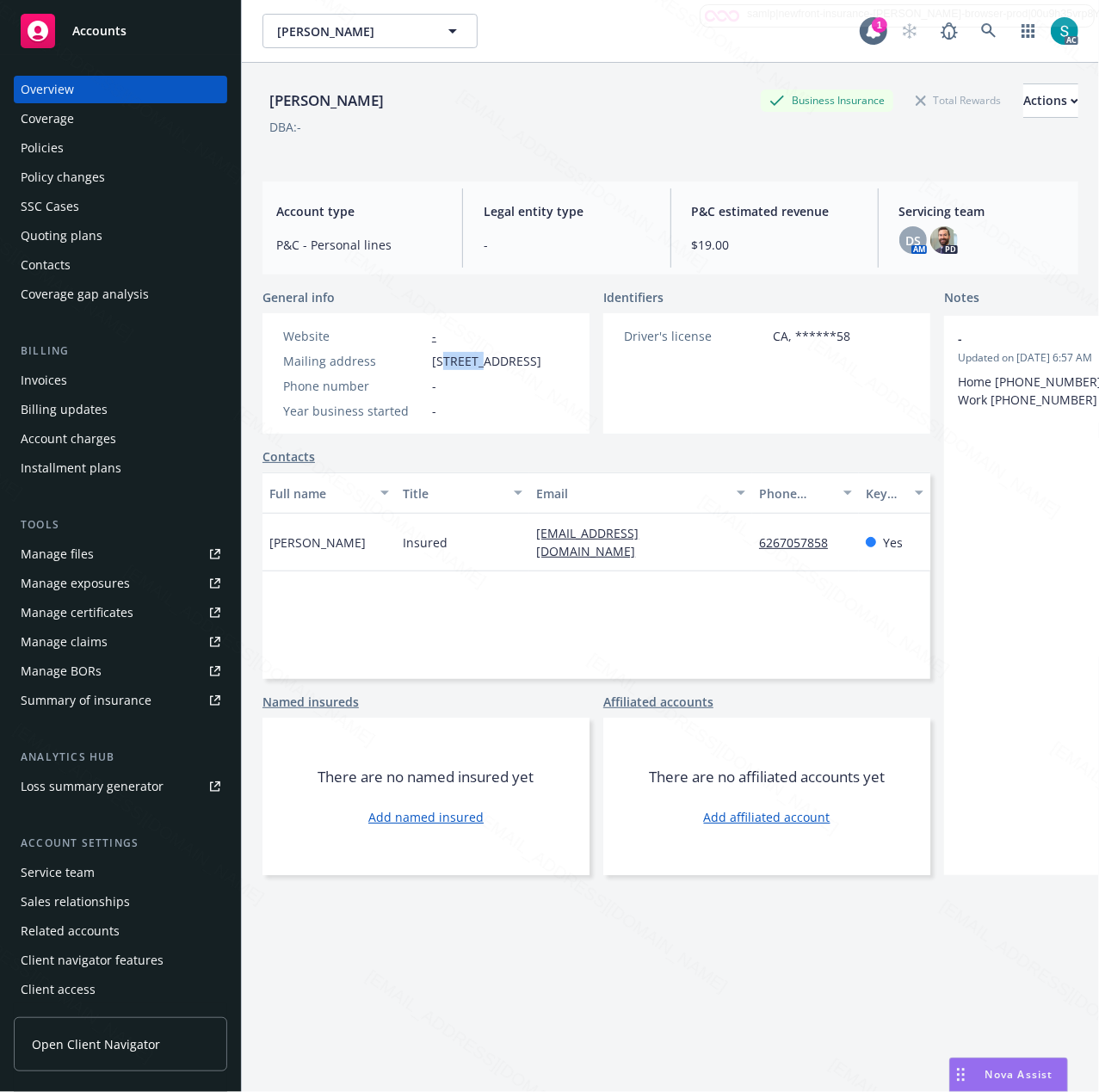
click at [465, 359] on span "[STREET_ADDRESS]" at bounding box center [486, 360] width 109 height 18
copy span "[STREET_ADDRESS]"
click at [61, 150] on div "Policies" at bounding box center [42, 148] width 43 height 28
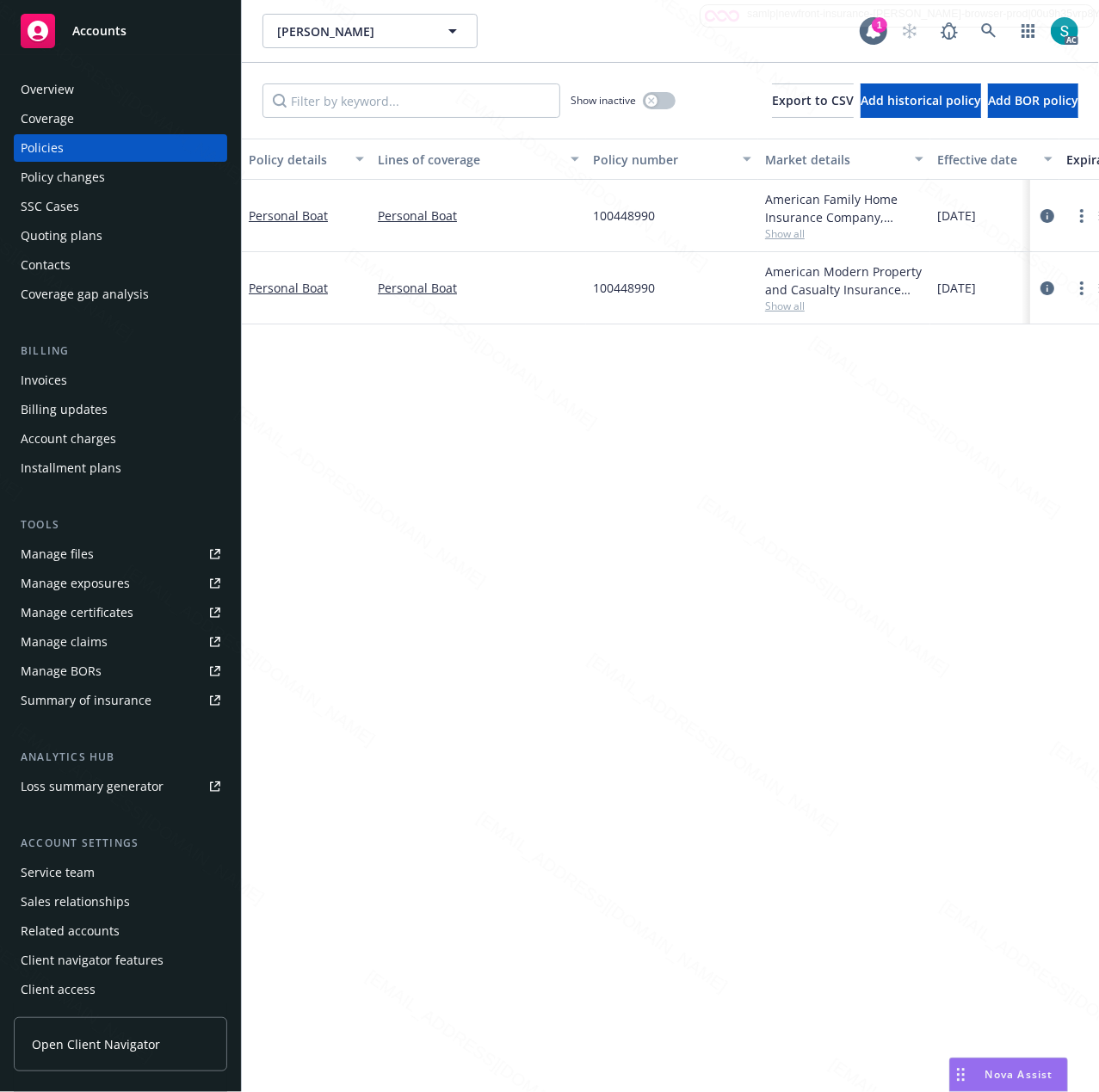
click at [614, 289] on span "100448990" at bounding box center [624, 287] width 62 height 18
copy span "100448990"
click at [291, 287] on link "Personal Boat" at bounding box center [287, 287] width 79 height 16
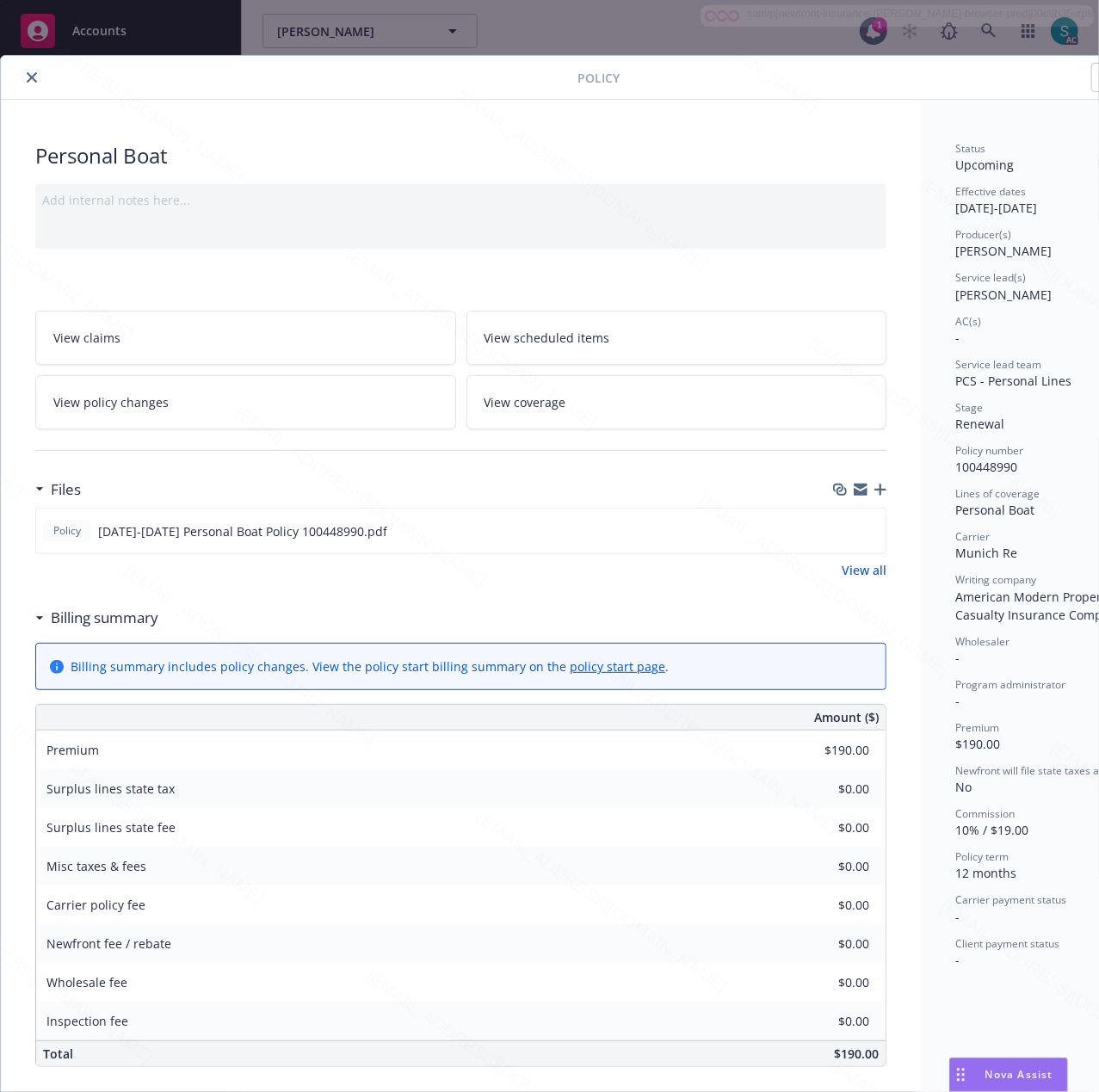
click at [160, 152] on div "Personal Boat" at bounding box center [461, 156] width 851 height 29
copy div "Boat"
click at [28, 76] on icon "close" at bounding box center [32, 77] width 11 height 11
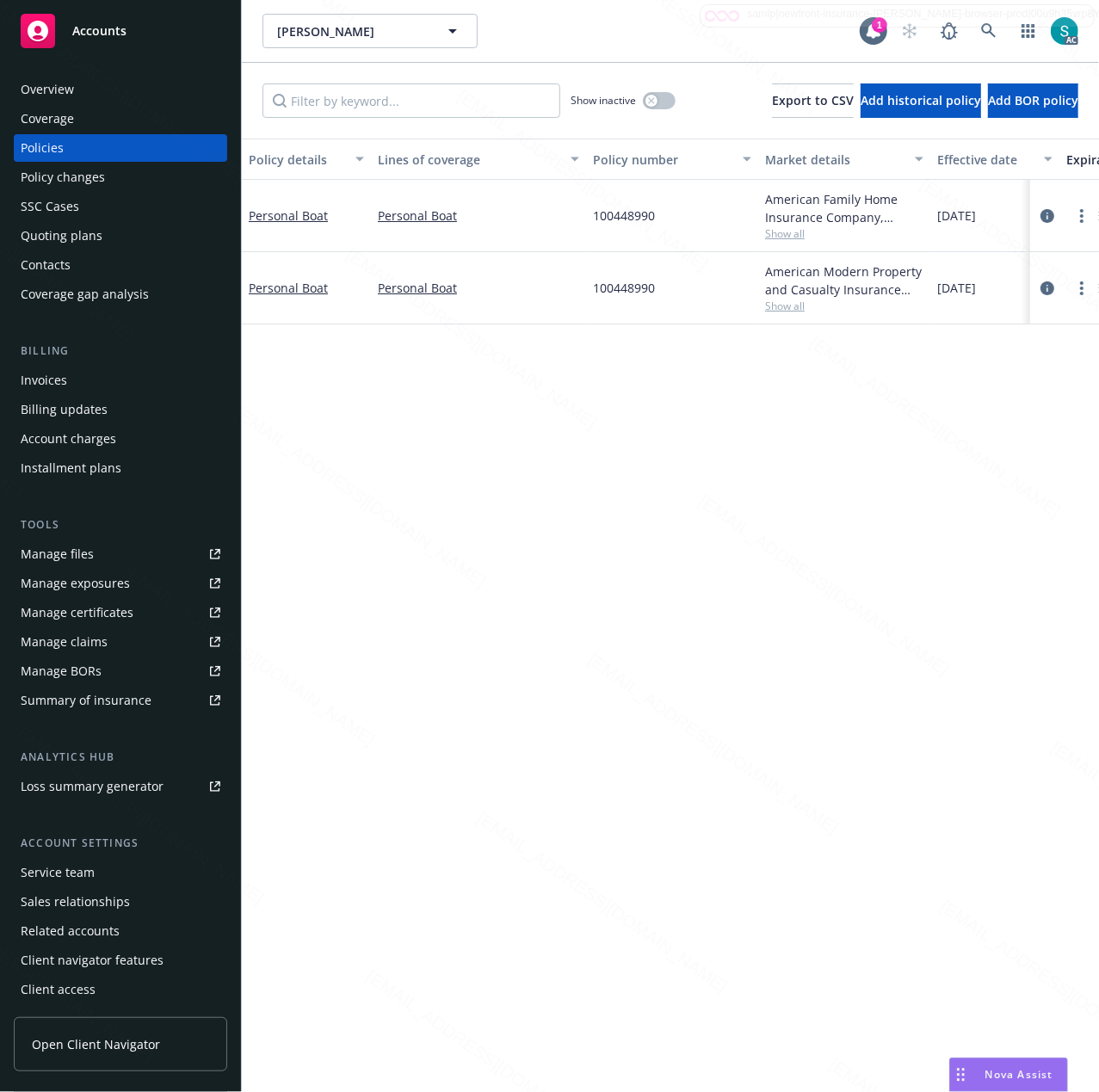
click at [424, 442] on div "Policy details Lines of coverage Policy number Market details Effective date Ex…" at bounding box center [670, 607] width 857 height 936
click at [63, 77] on div "Overview" at bounding box center [47, 89] width 53 height 28
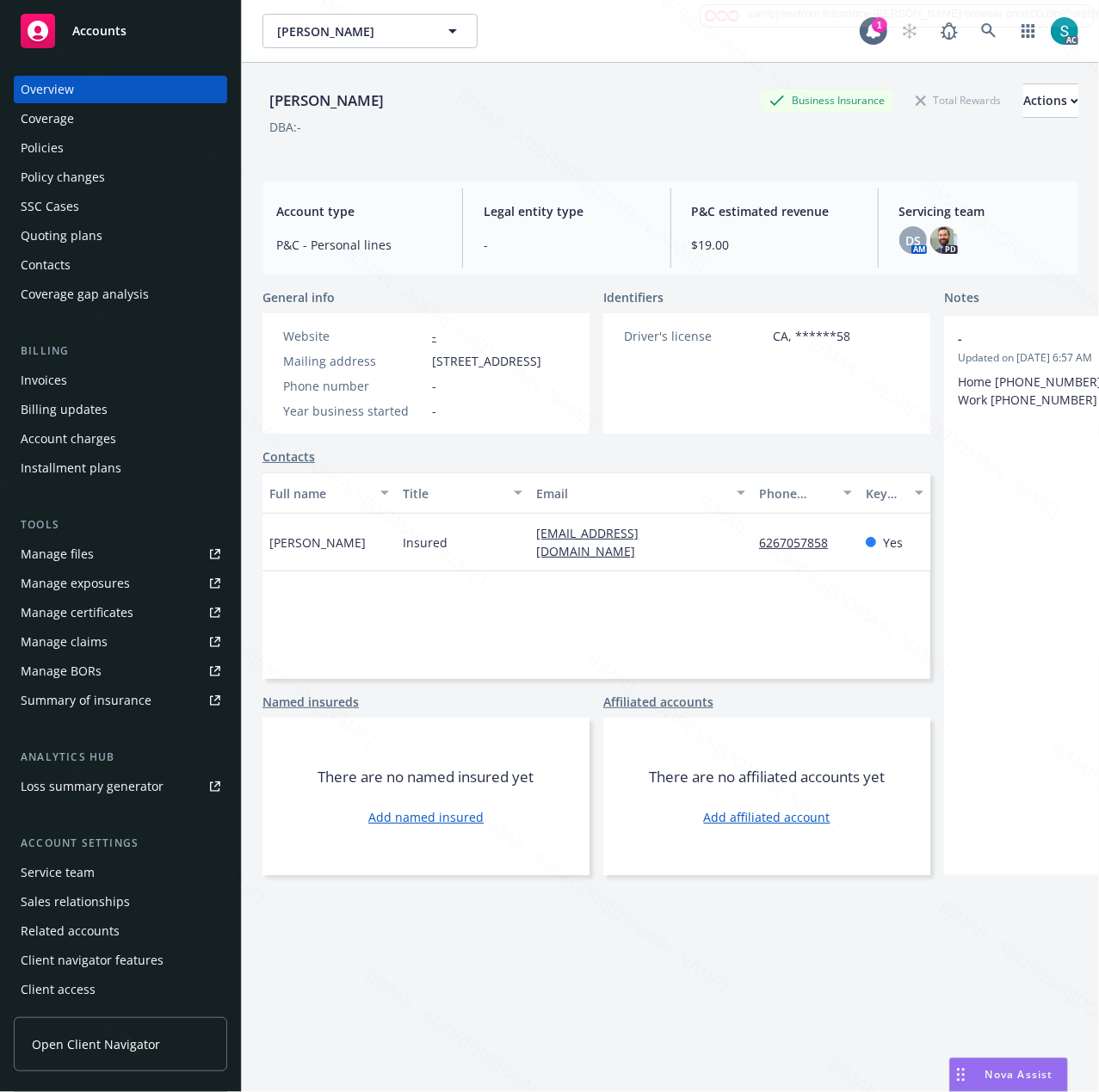
click at [72, 146] on div "Policies" at bounding box center [120, 148] width 199 height 28
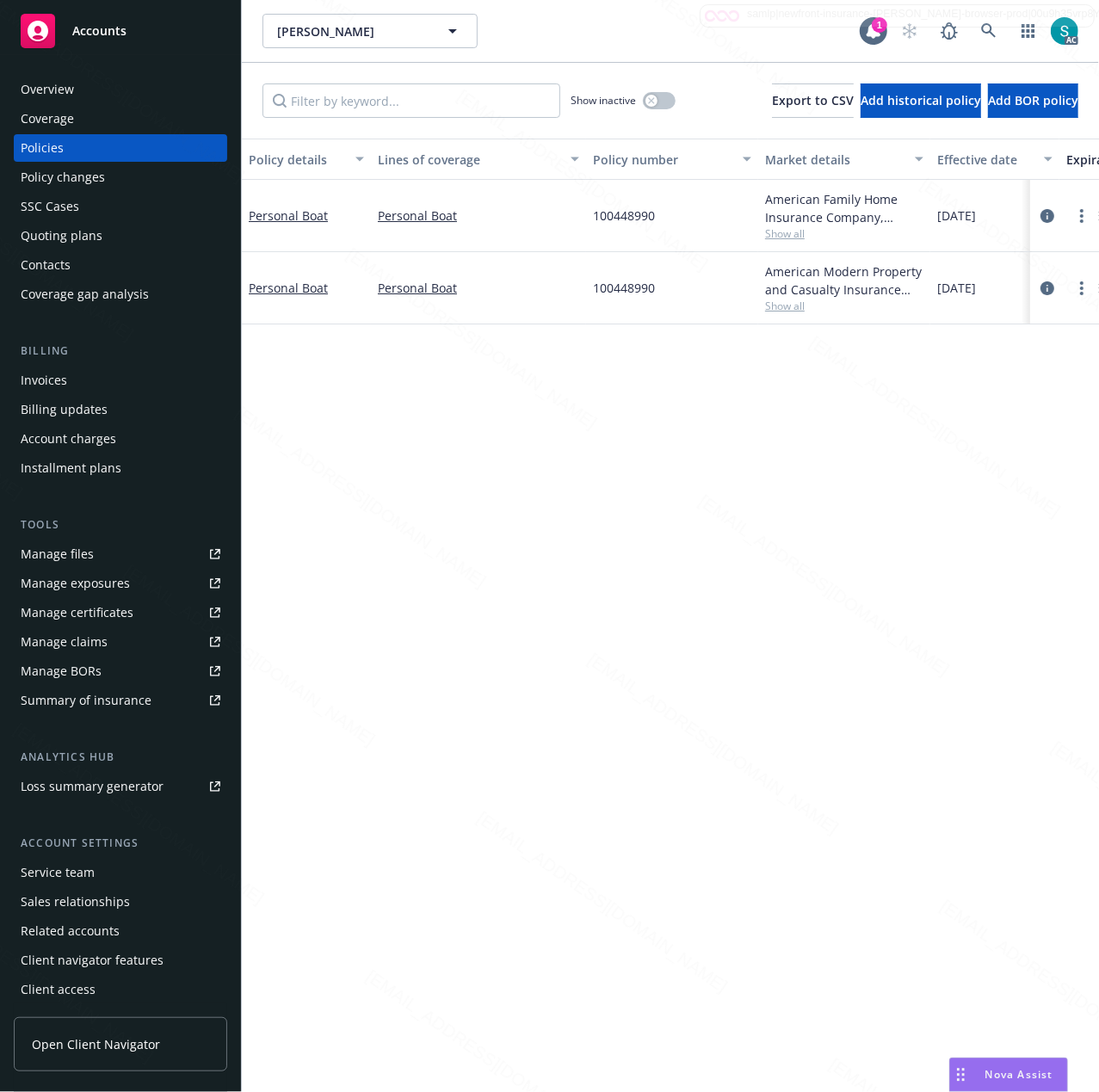
click at [91, 77] on div "Overview" at bounding box center [120, 89] width 199 height 28
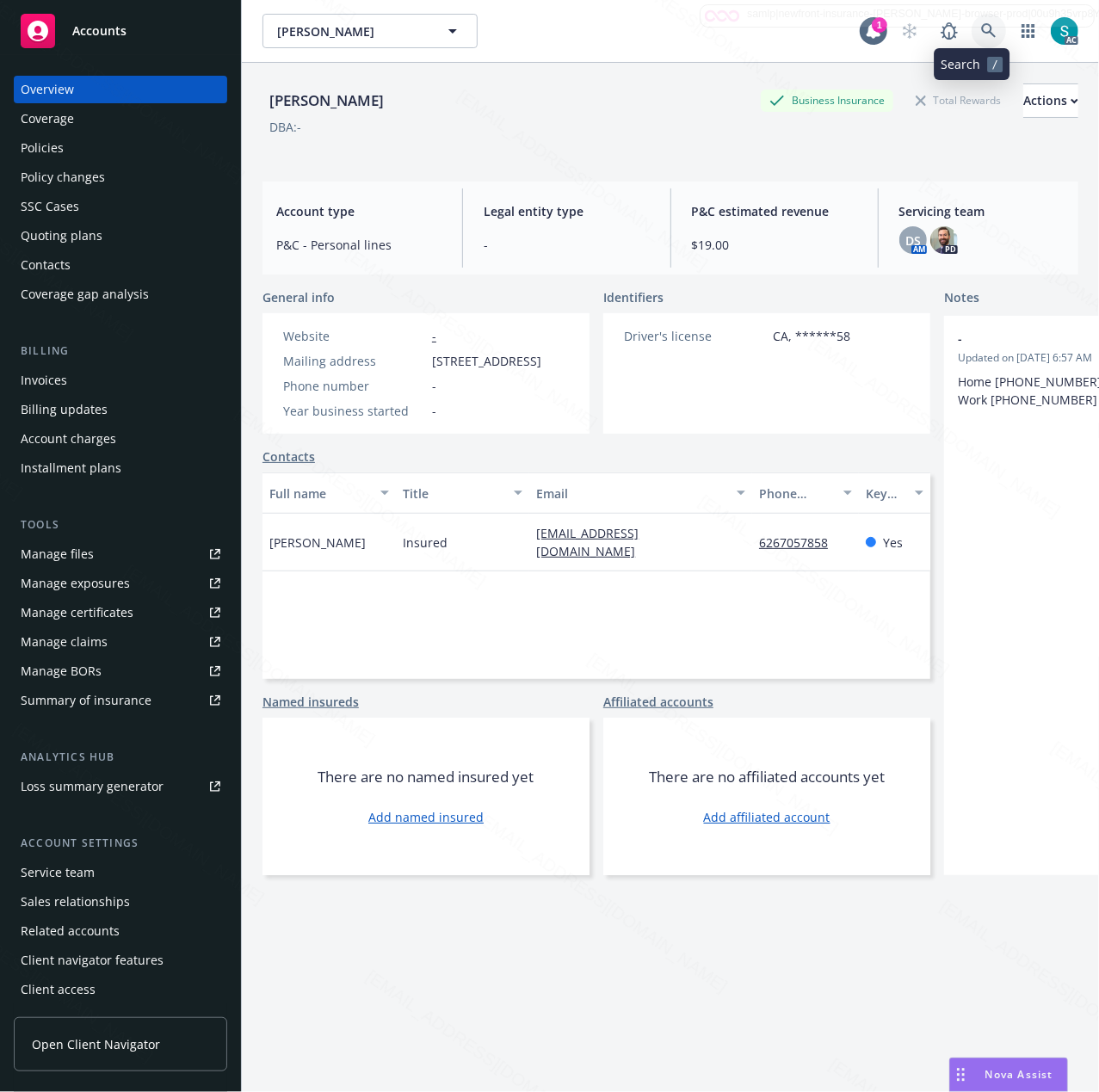
click at [981, 28] on icon at bounding box center [988, 30] width 15 height 15
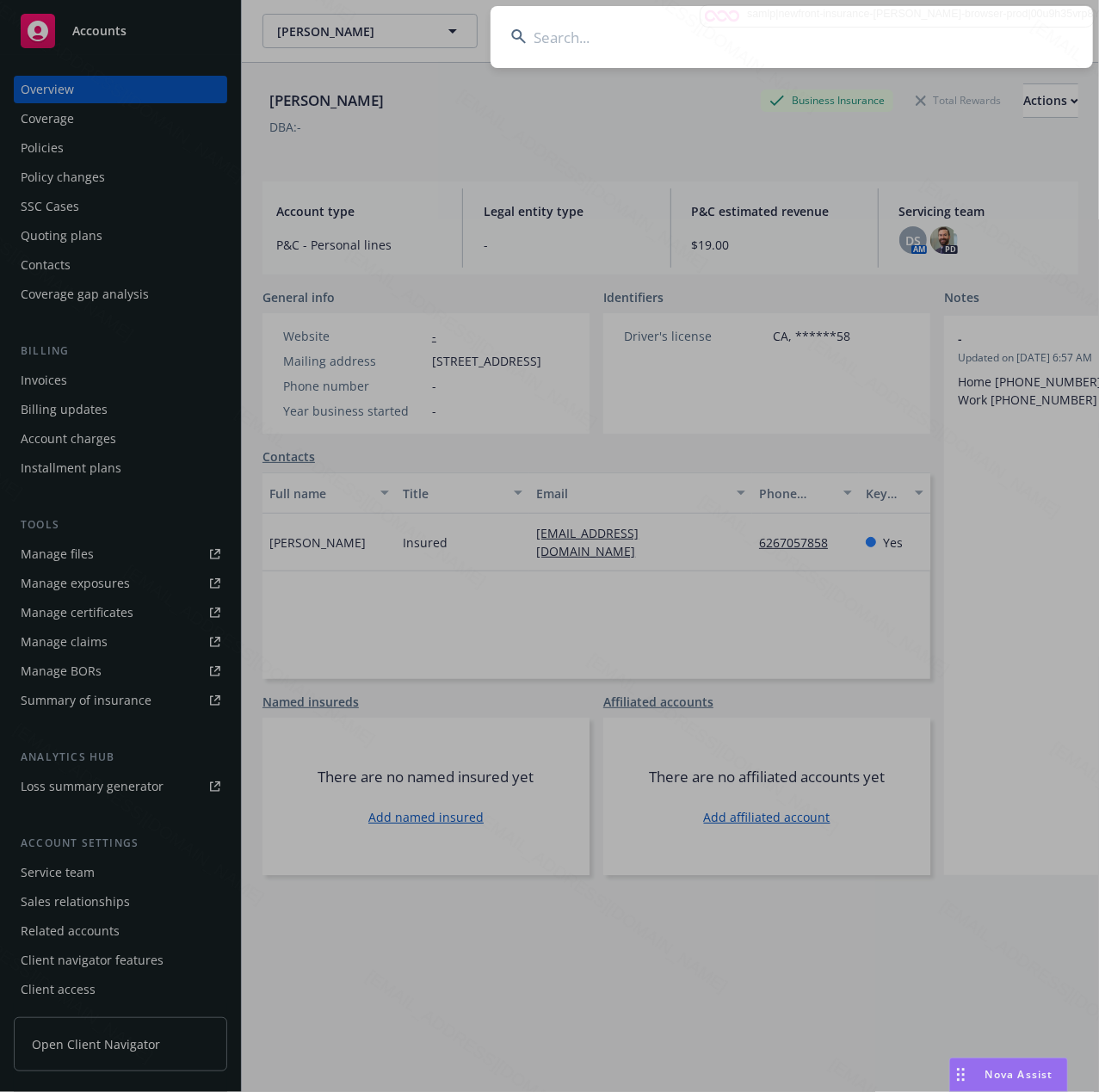
click at [715, 39] on input at bounding box center [791, 37] width 602 height 62
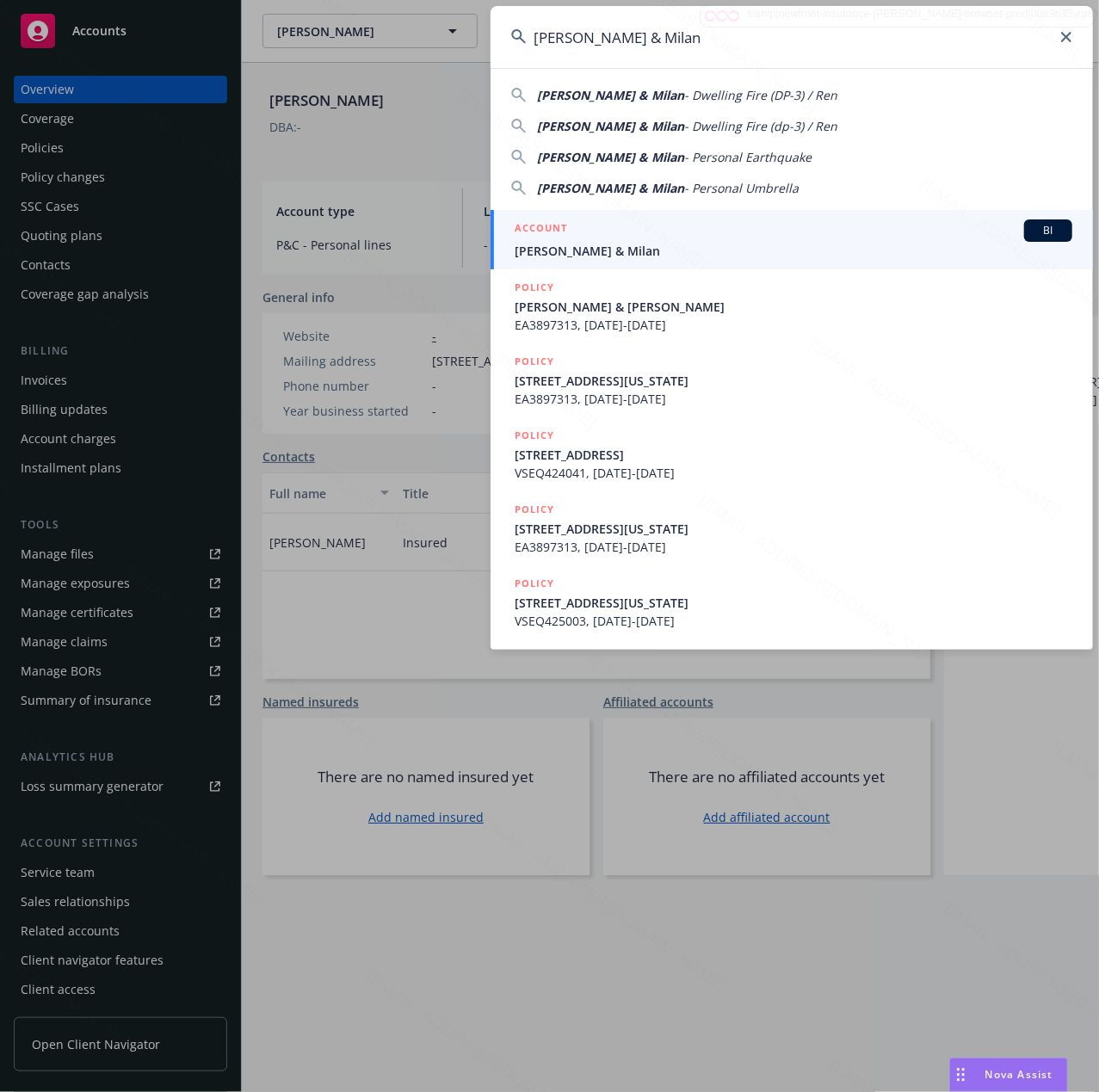
type input "[PERSON_NAME] & Milan"
click at [600, 245] on span "[PERSON_NAME] & Milan" at bounding box center [793, 251] width 557 height 18
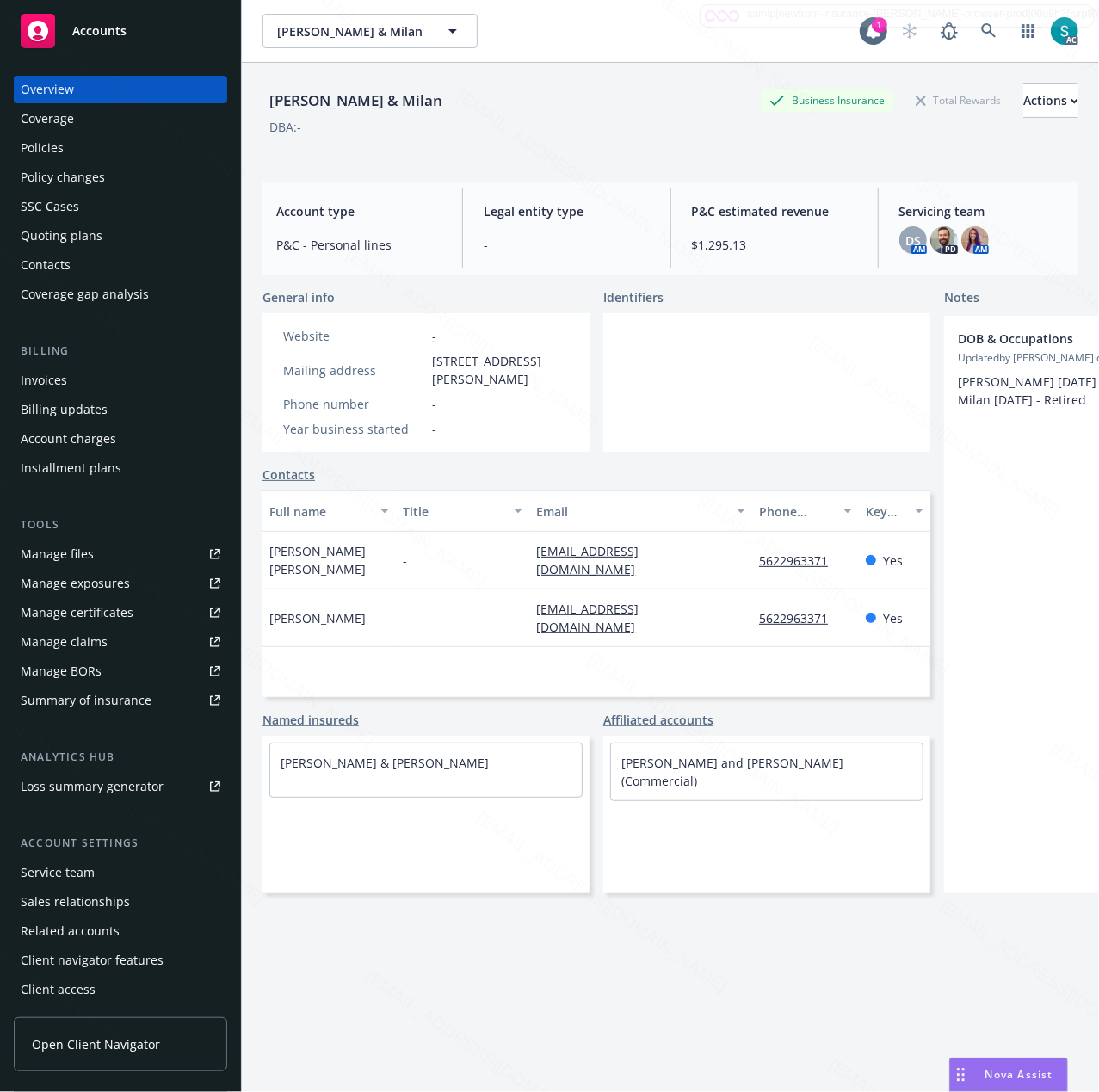
click at [345, 97] on div "[PERSON_NAME] & Milan" at bounding box center [356, 101] width 187 height 22
click at [489, 367] on span "[STREET_ADDRESS][PERSON_NAME]" at bounding box center [500, 369] width 137 height 36
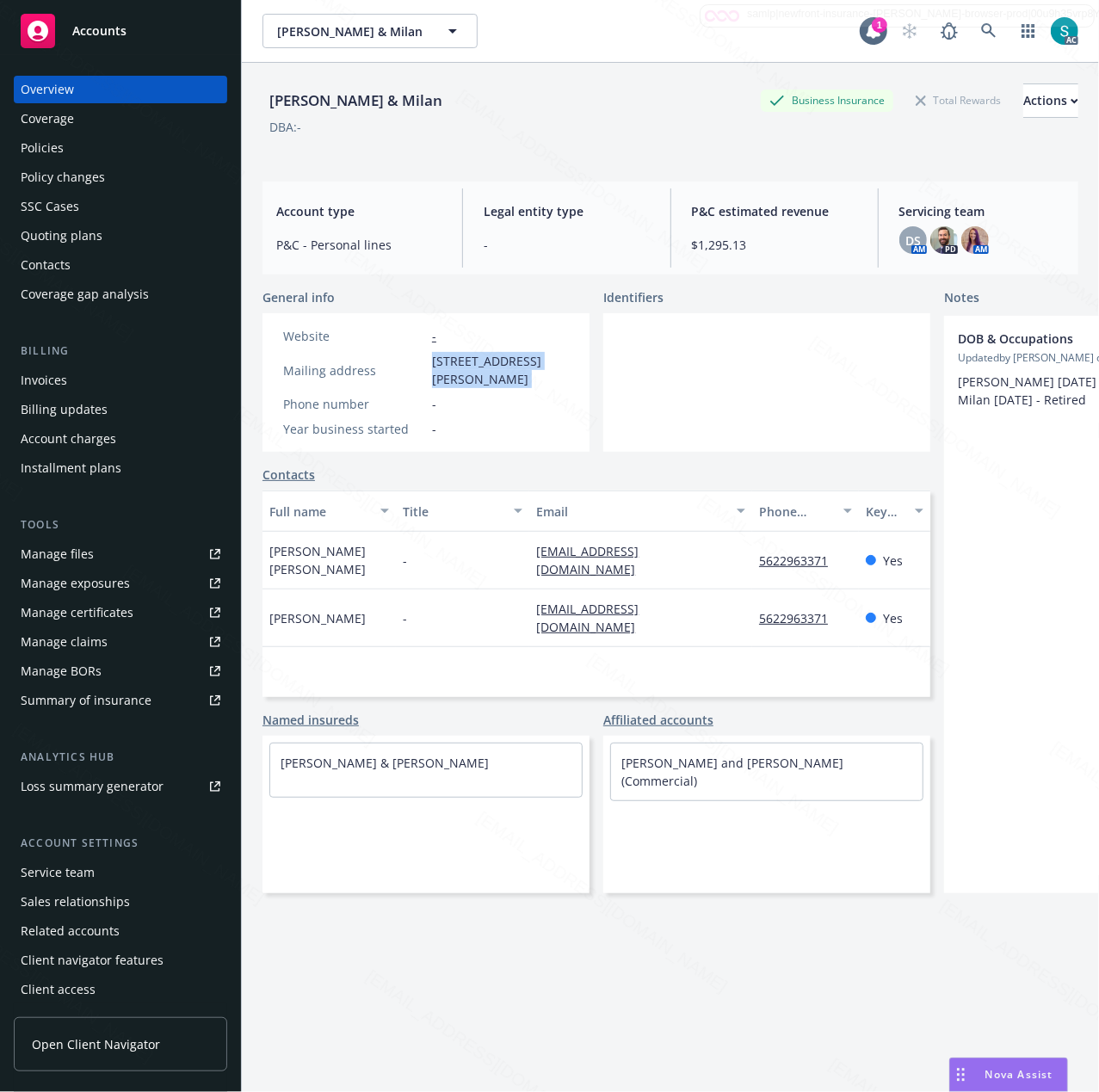
click at [489, 367] on span "[STREET_ADDRESS][PERSON_NAME]" at bounding box center [500, 369] width 137 height 36
click at [24, 144] on div "Policies" at bounding box center [42, 148] width 43 height 28
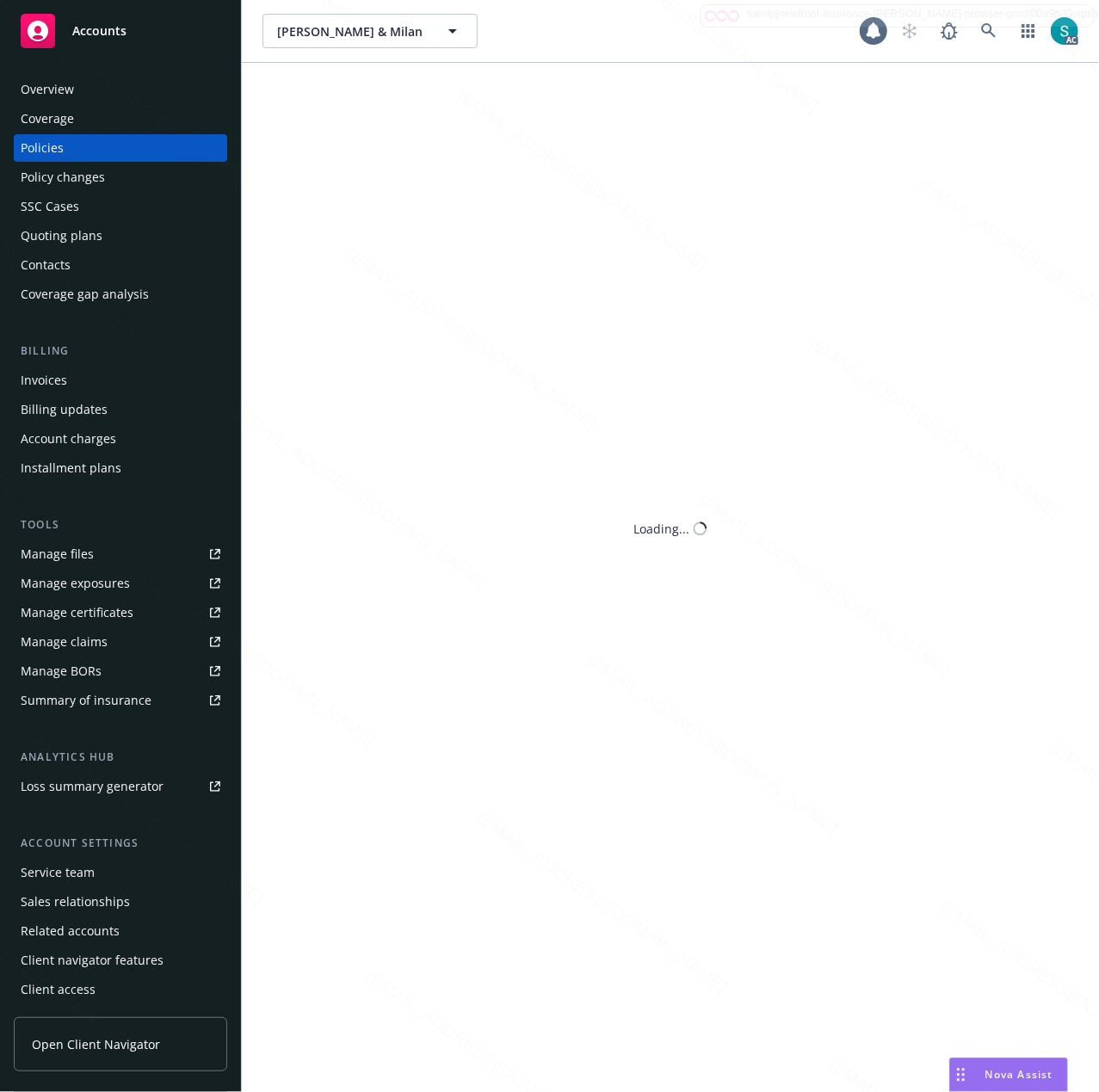
click at [24, 144] on div "Policies" at bounding box center [42, 148] width 43 height 28
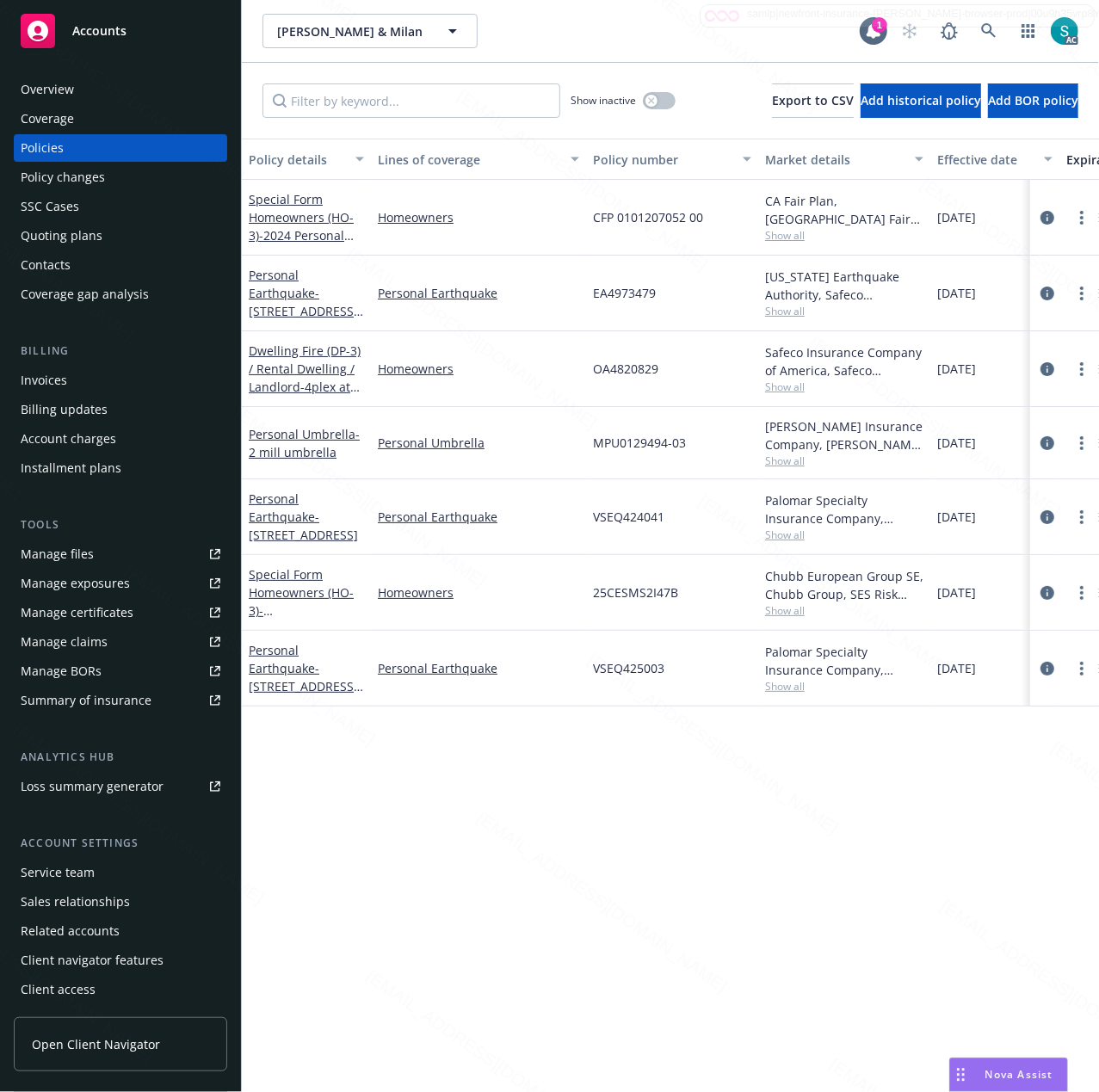
click at [671, 219] on span "CFP 0101207052 00" at bounding box center [648, 217] width 110 height 18
click at [788, 207] on div "CA Fair Plan, [GEOGRAPHIC_DATA] Fair plan" at bounding box center [844, 210] width 158 height 36
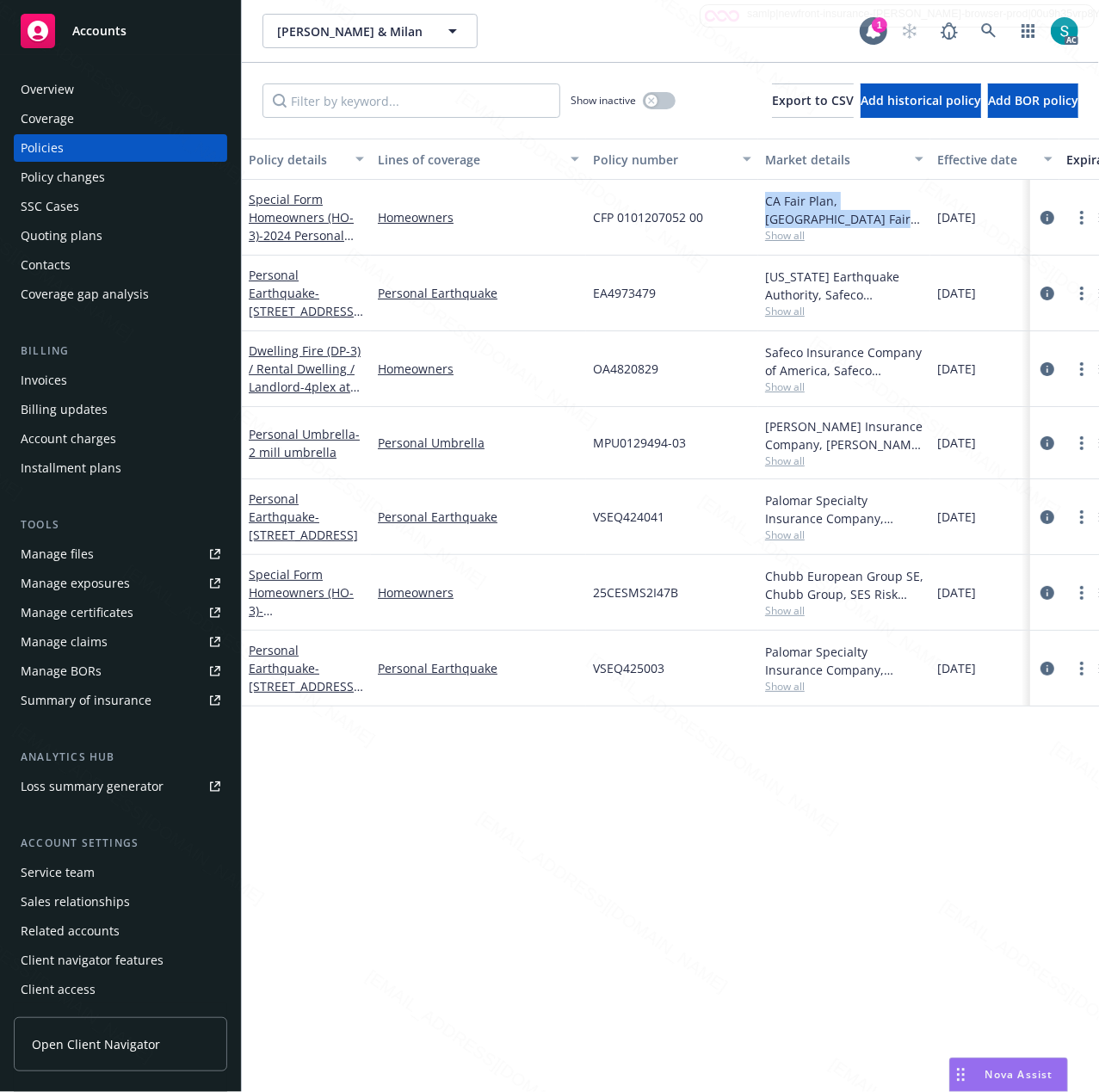
click at [788, 207] on div "CA Fair Plan, [GEOGRAPHIC_DATA] Fair plan" at bounding box center [844, 210] width 158 height 36
click at [97, 77] on div "Overview" at bounding box center [120, 89] width 199 height 28
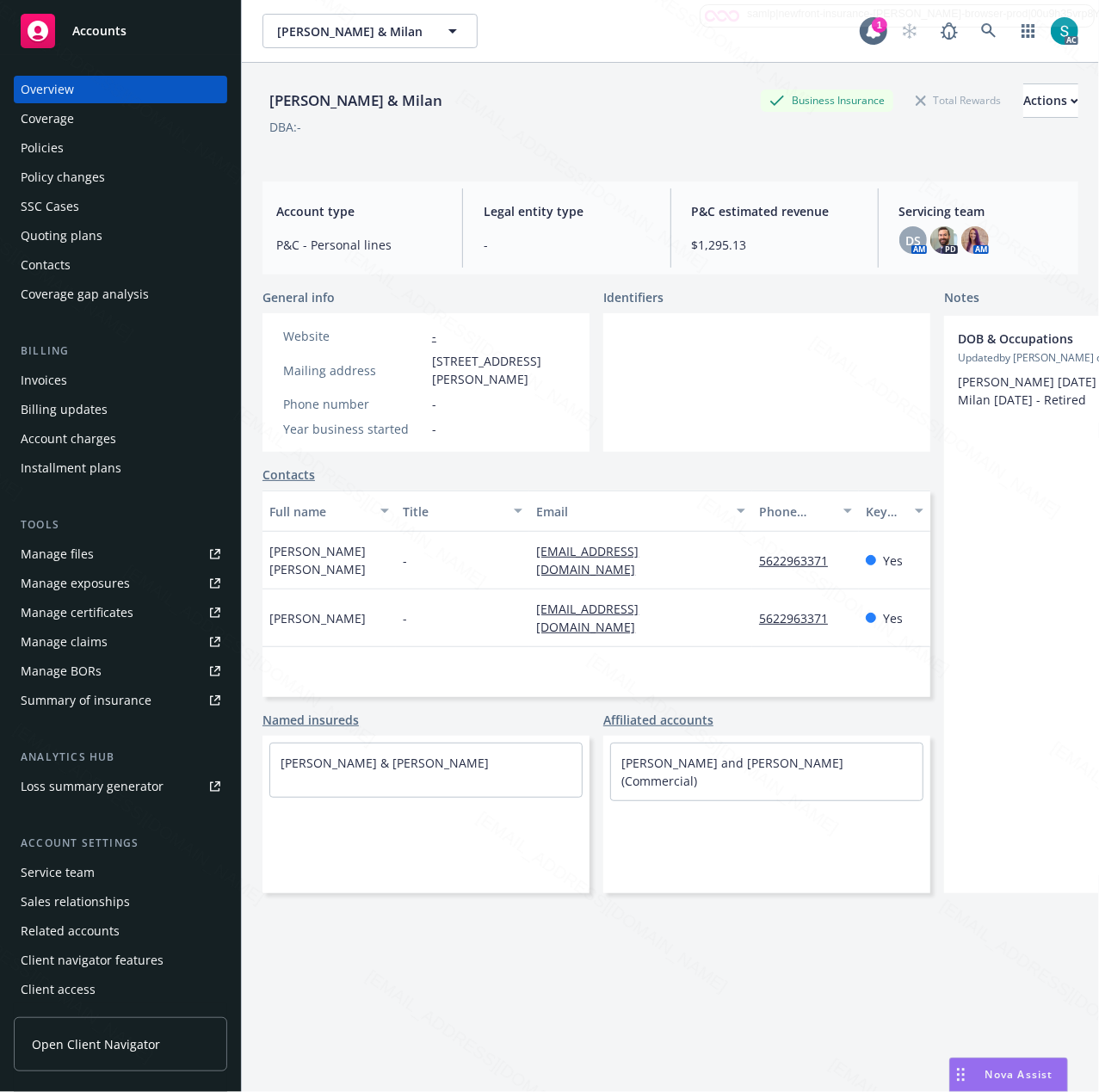
click at [28, 144] on div "Policies" at bounding box center [42, 148] width 43 height 28
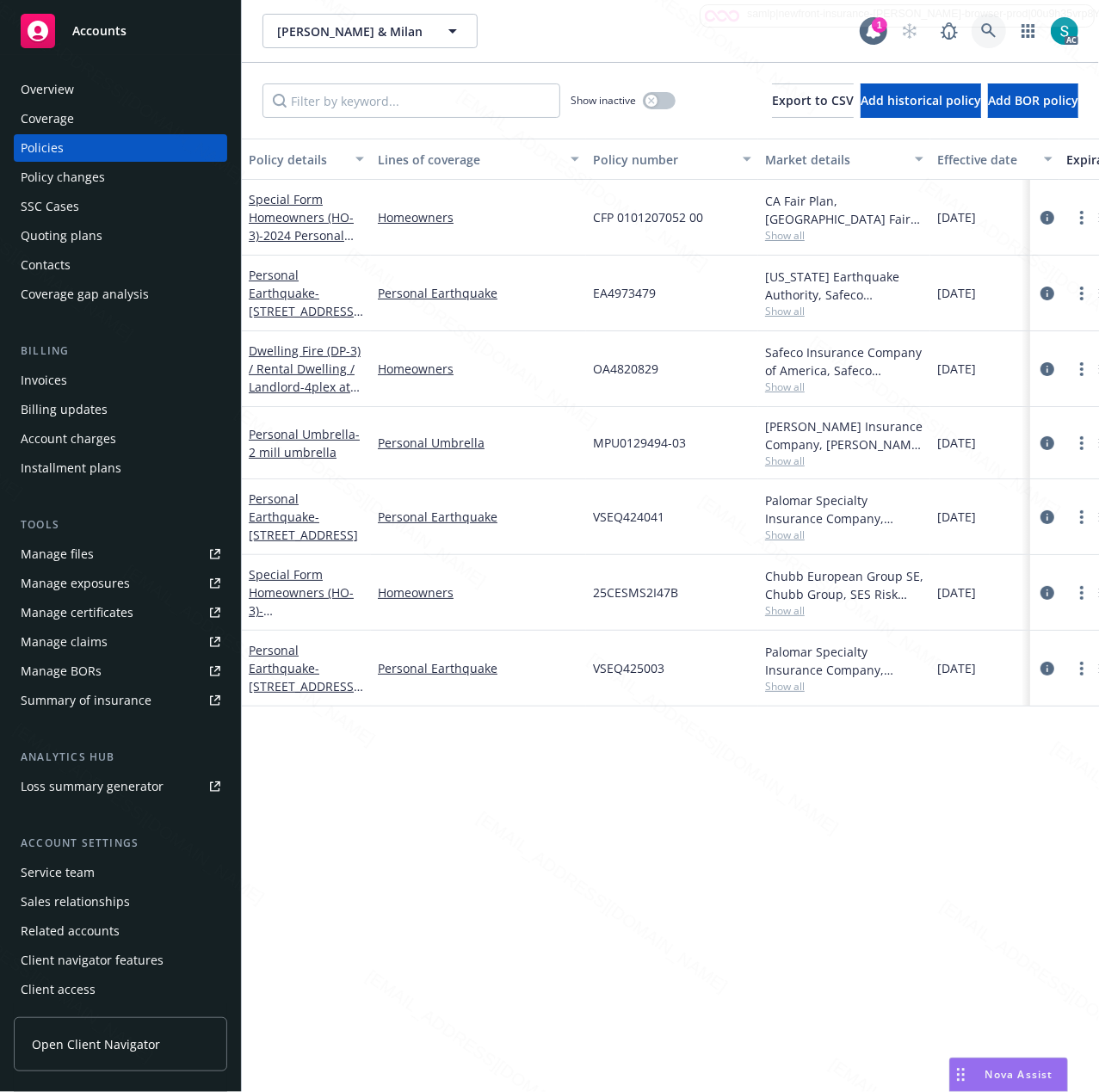
click at [982, 26] on icon at bounding box center [988, 30] width 14 height 14
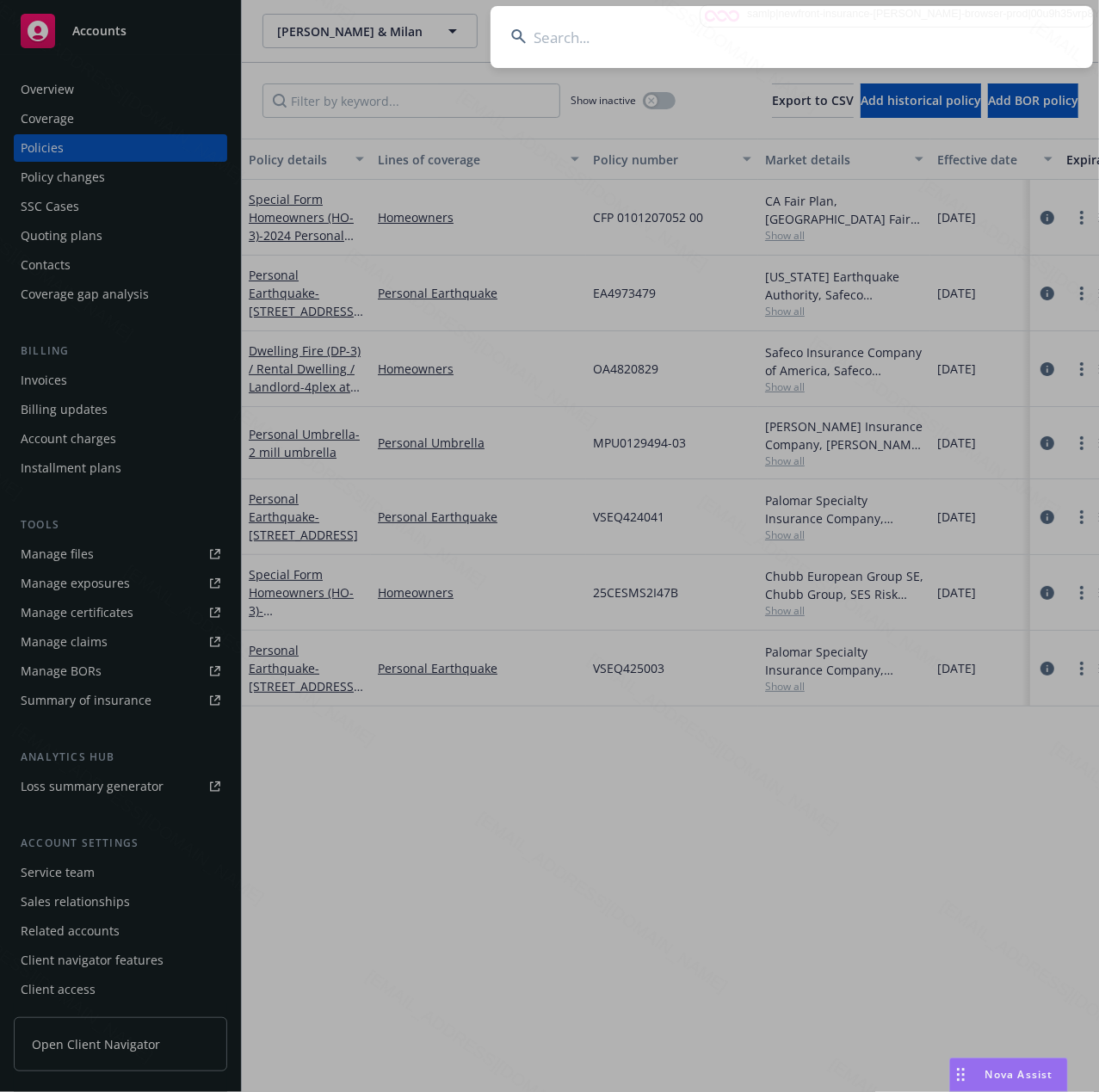
click at [982, 26] on input at bounding box center [791, 37] width 602 height 62
click at [790, 31] on input at bounding box center [791, 37] width 602 height 62
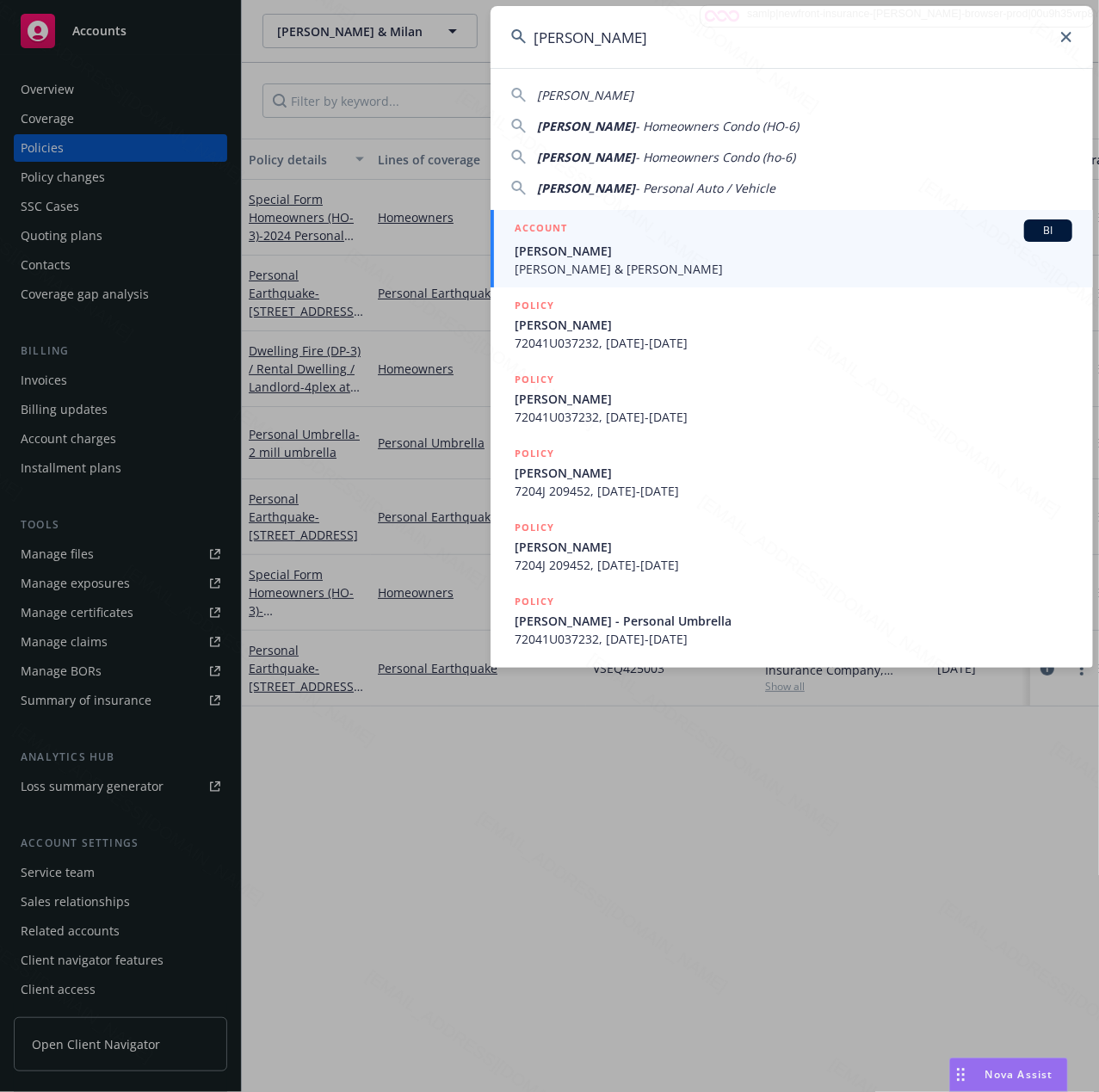
type input "[PERSON_NAME]"
click at [711, 272] on span "[PERSON_NAME] & [PERSON_NAME]" at bounding box center [793, 269] width 557 height 18
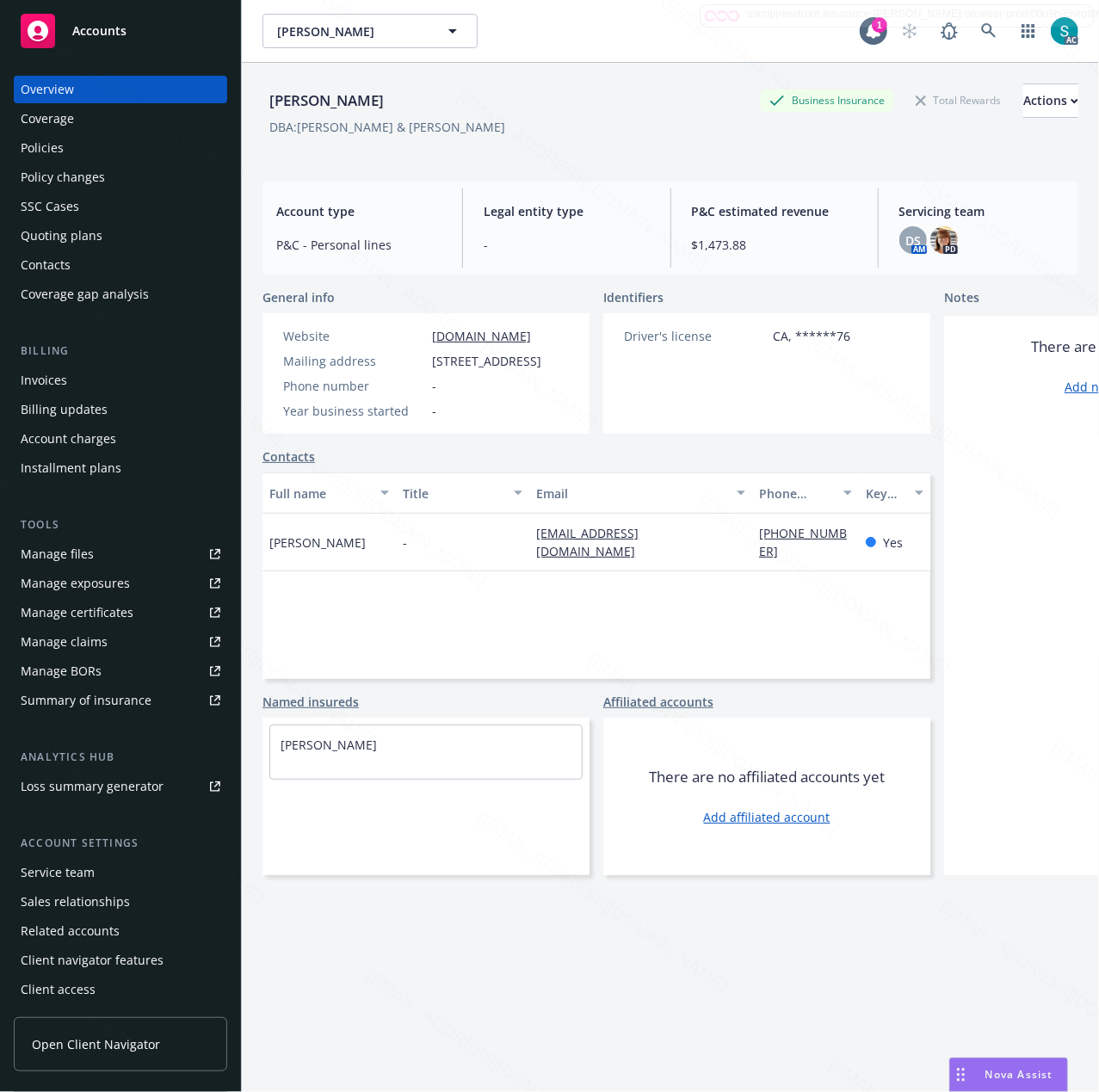
click at [317, 104] on div "[PERSON_NAME]" at bounding box center [327, 101] width 128 height 22
click at [981, 29] on icon at bounding box center [988, 30] width 15 height 15
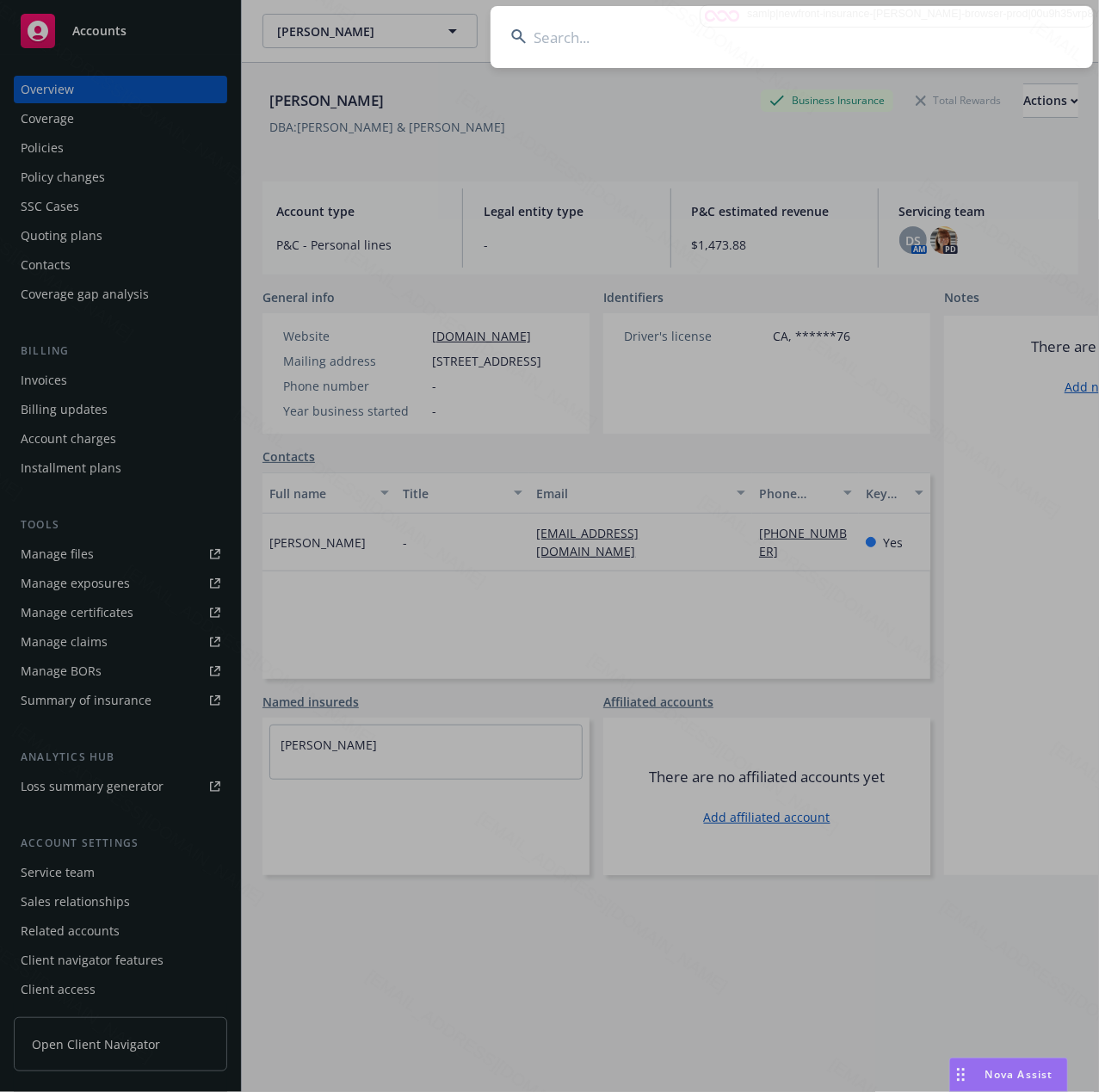
click at [974, 29] on input at bounding box center [791, 37] width 602 height 62
click at [634, 21] on input at bounding box center [791, 37] width 602 height 62
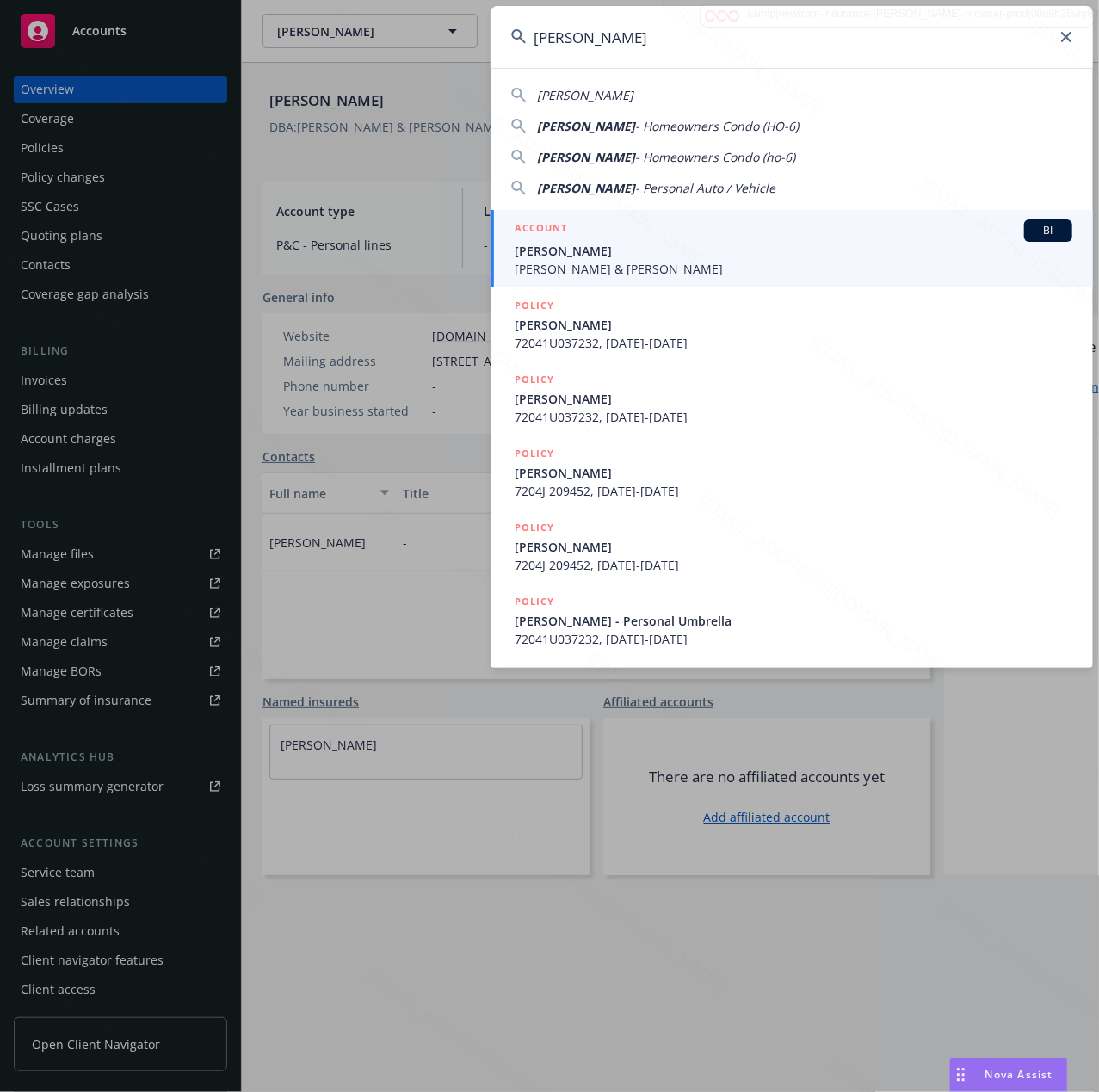
type input "[PERSON_NAME]"
click at [564, 247] on span "[PERSON_NAME]" at bounding box center [793, 251] width 557 height 18
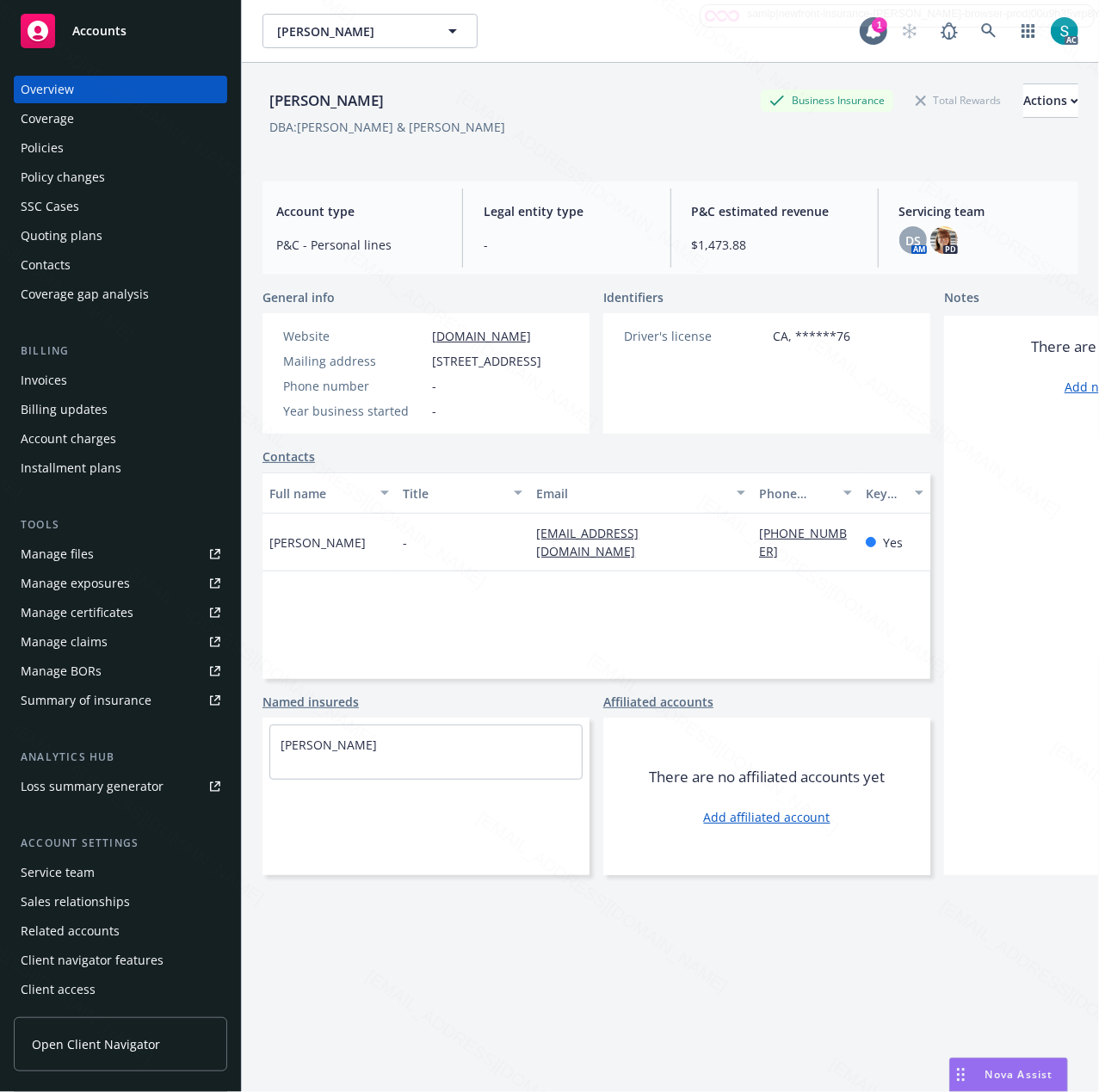
click at [330, 93] on div "[PERSON_NAME]" at bounding box center [327, 101] width 128 height 22
click at [481, 370] on span "[STREET_ADDRESS]" at bounding box center [486, 360] width 109 height 18
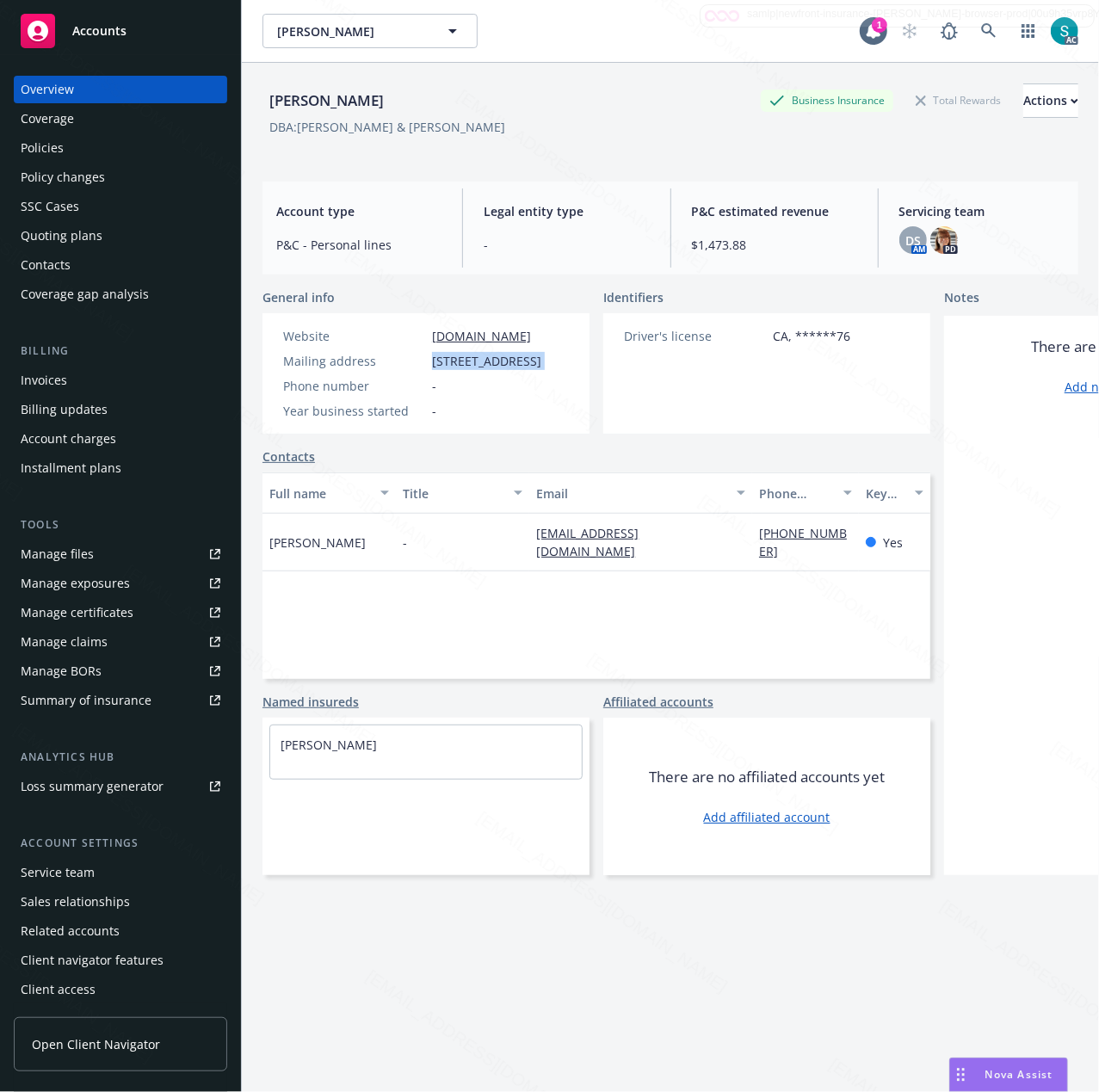
click at [481, 370] on span "[STREET_ADDRESS]" at bounding box center [486, 360] width 109 height 18
click at [77, 142] on div "Policies" at bounding box center [120, 148] width 199 height 28
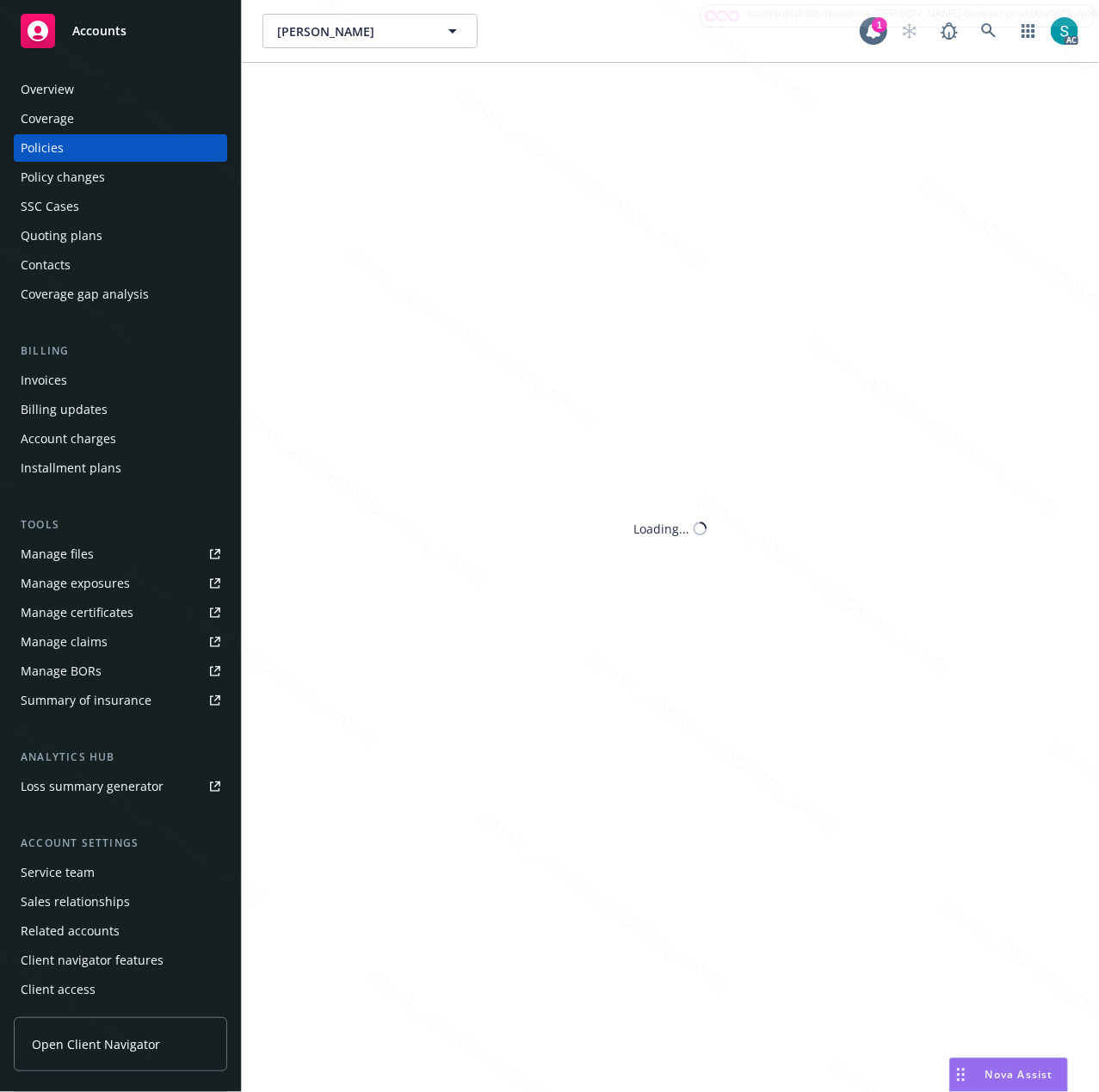
click at [77, 142] on div "Policies" at bounding box center [120, 148] width 199 height 28
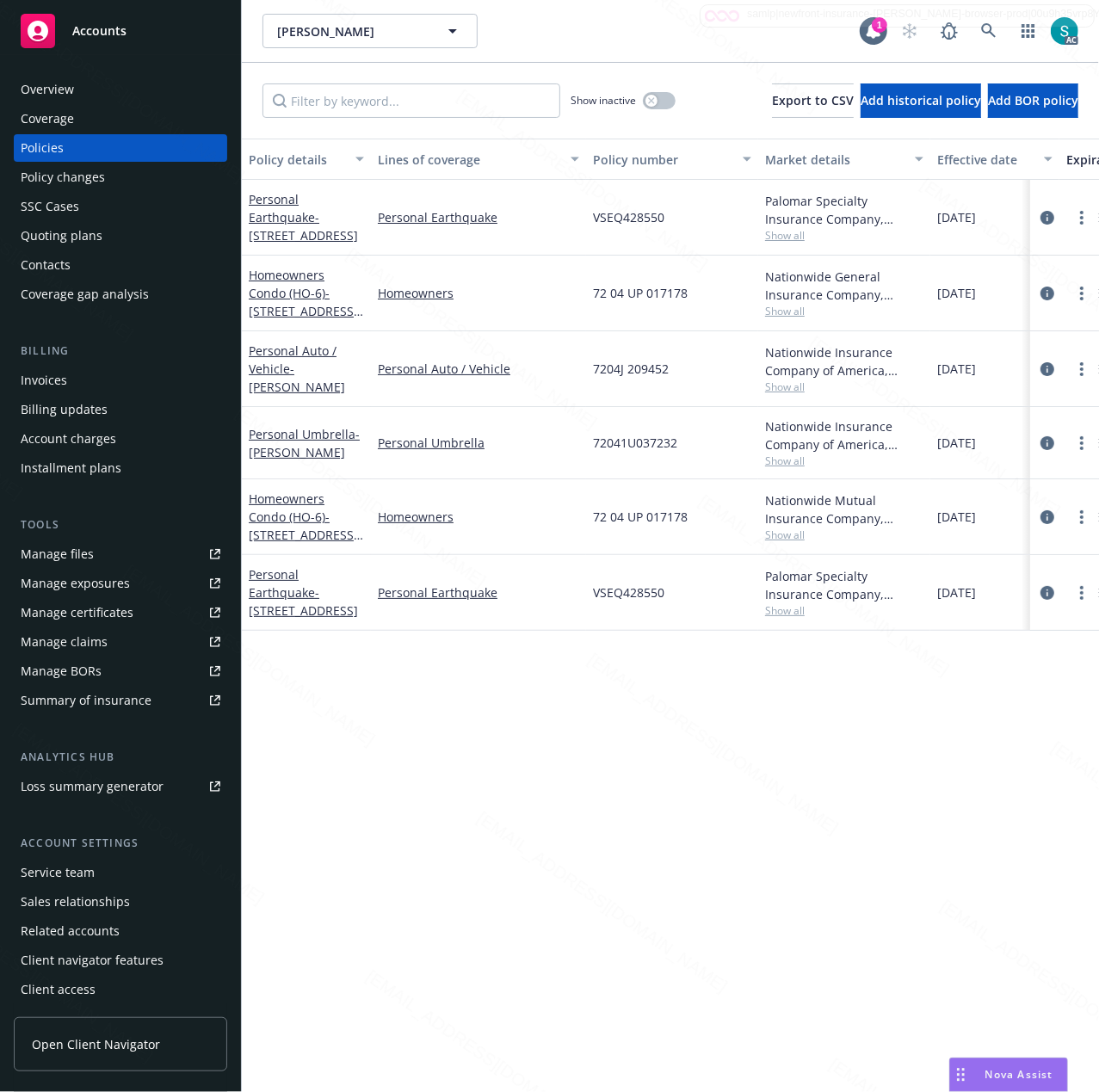
click at [855, 582] on div "Palomar Specialty Insurance Company, [GEOGRAPHIC_DATA]" at bounding box center [844, 585] width 158 height 36
click at [81, 79] on div "Overview" at bounding box center [120, 89] width 199 height 28
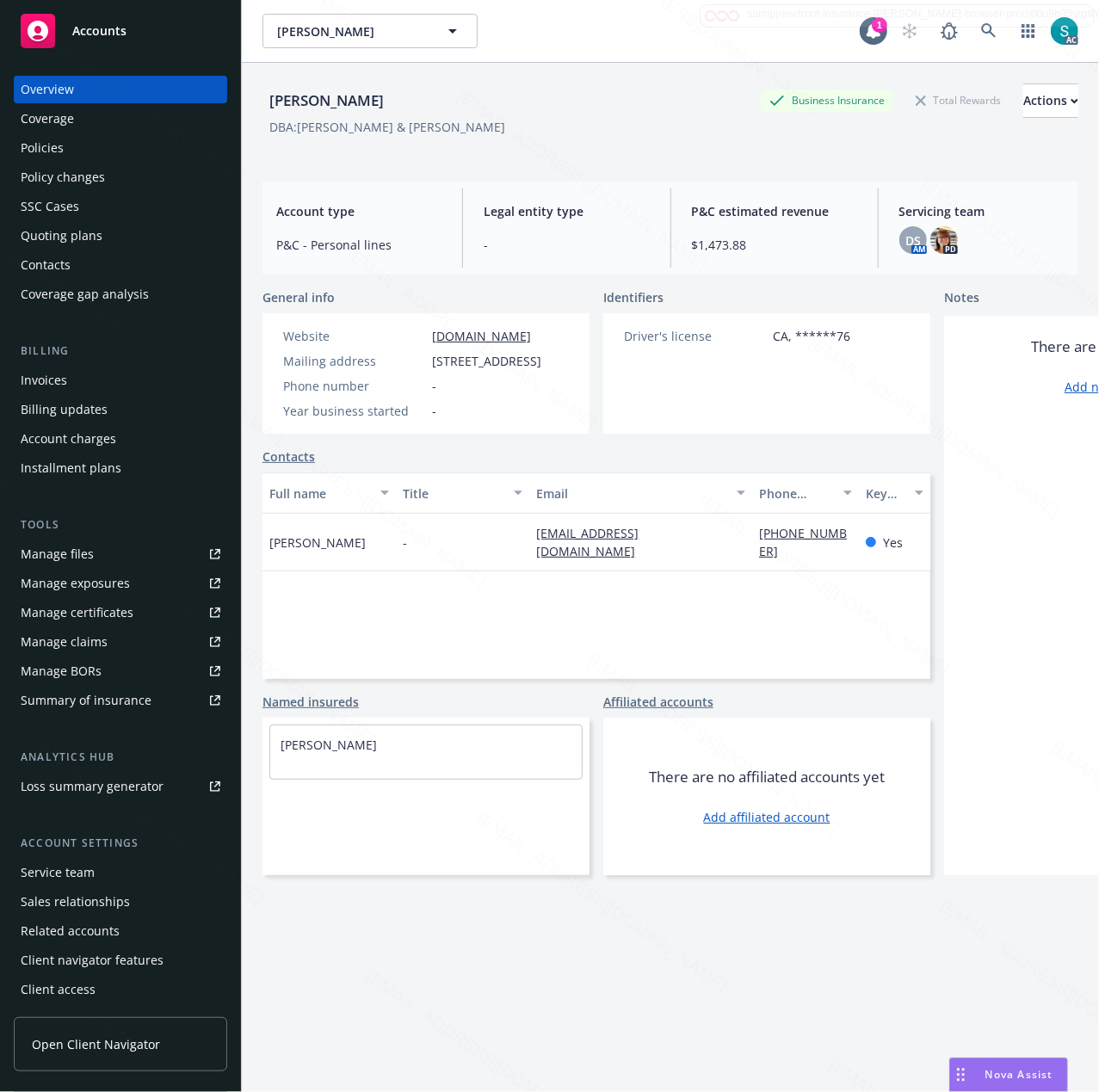
click at [69, 145] on div "Policies" at bounding box center [120, 148] width 199 height 28
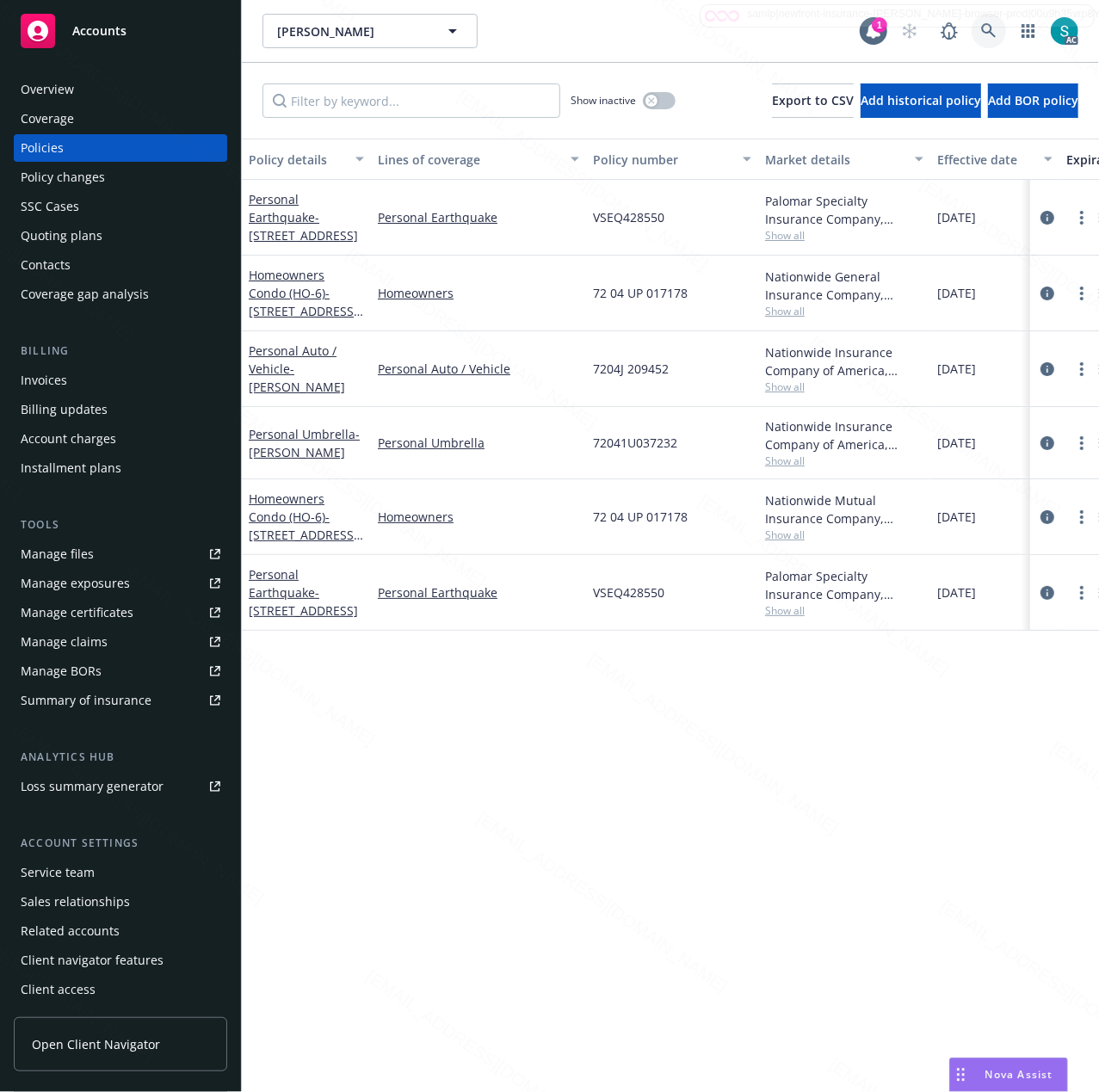
click at [984, 29] on icon at bounding box center [988, 30] width 15 height 15
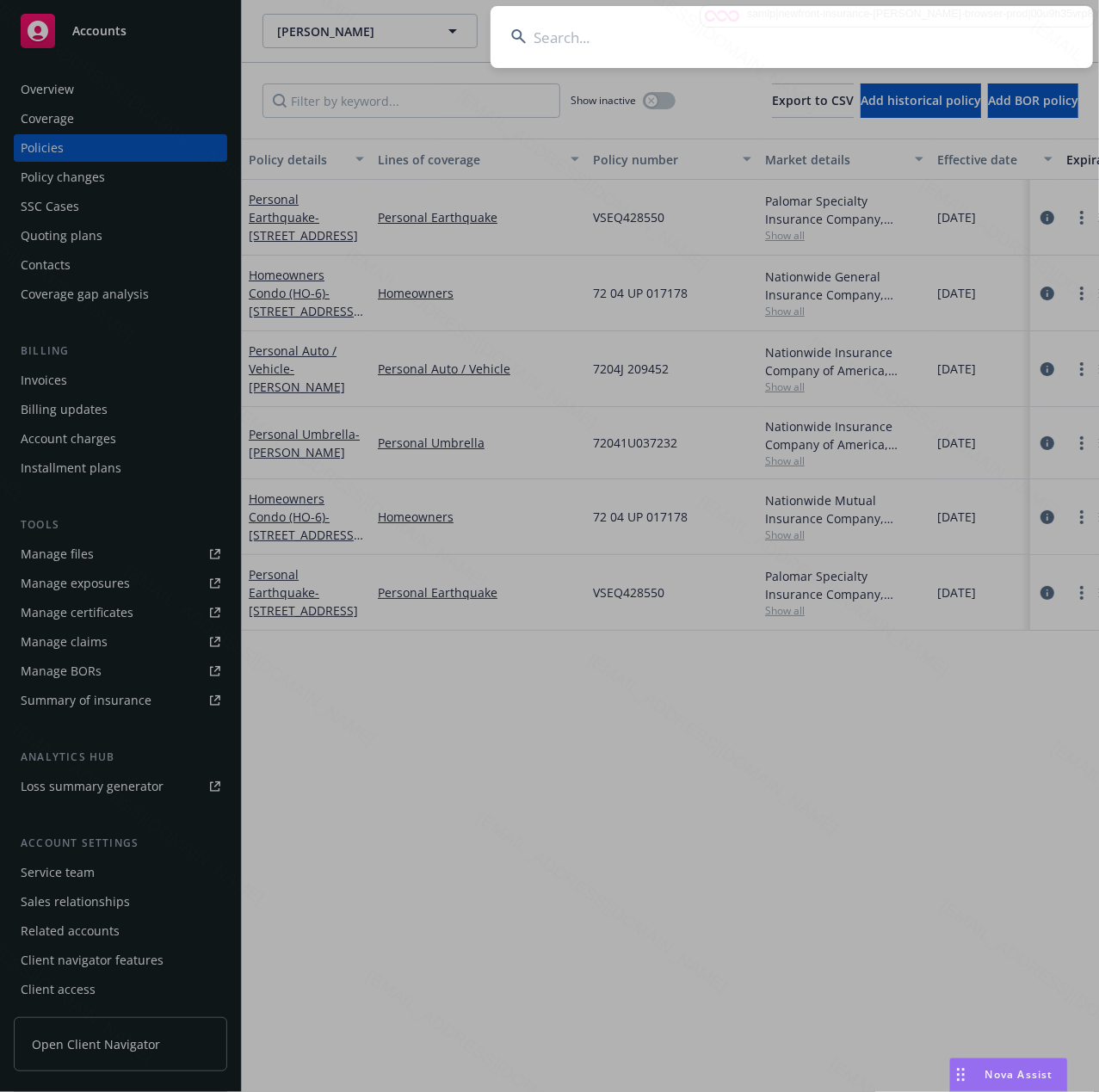
click at [780, 29] on input at bounding box center [791, 37] width 602 height 62
type input "[PERSON_NAME] and [PERSON_NAME]"
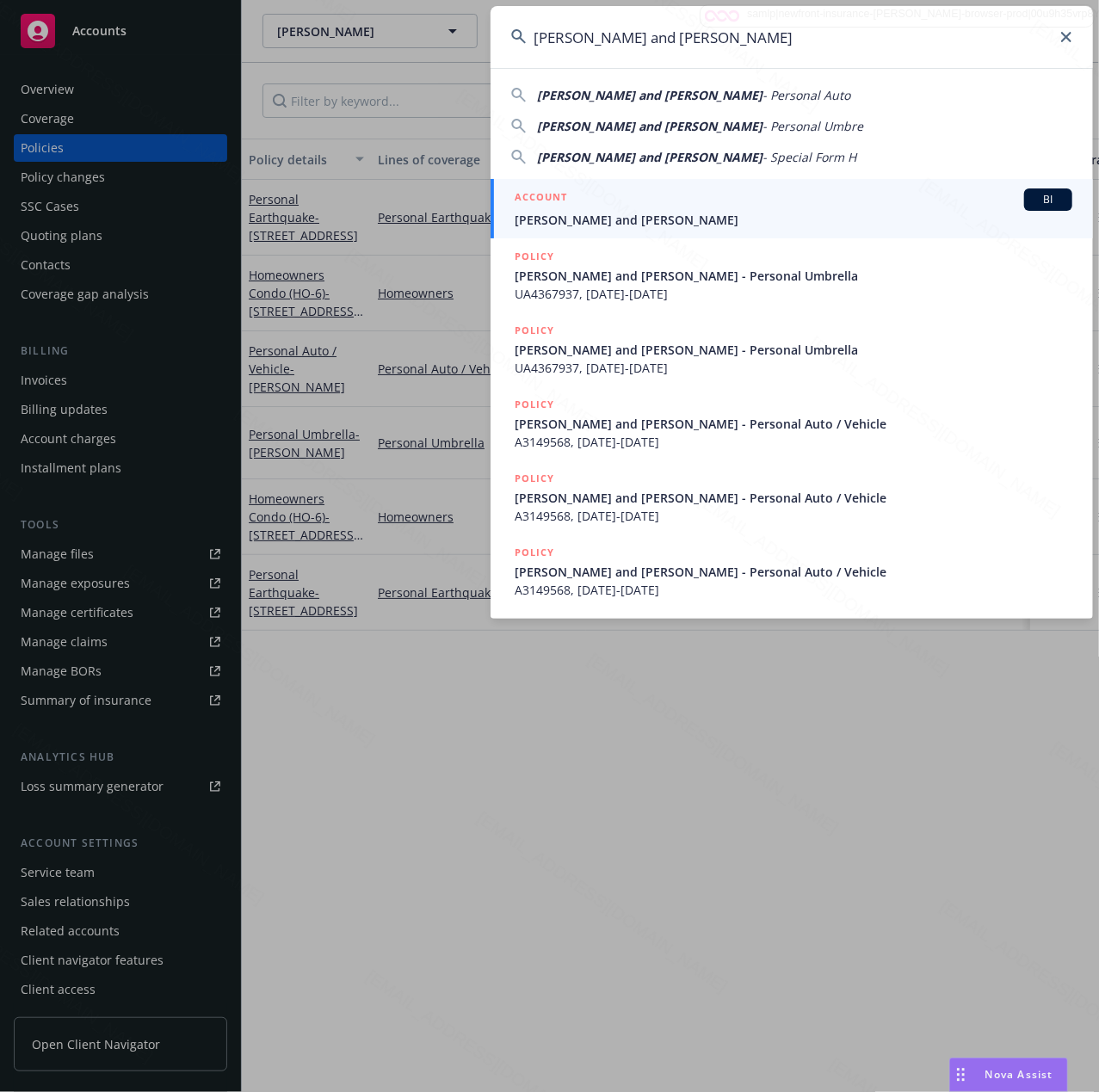
click at [586, 212] on span "[PERSON_NAME] and [PERSON_NAME]" at bounding box center [793, 220] width 557 height 18
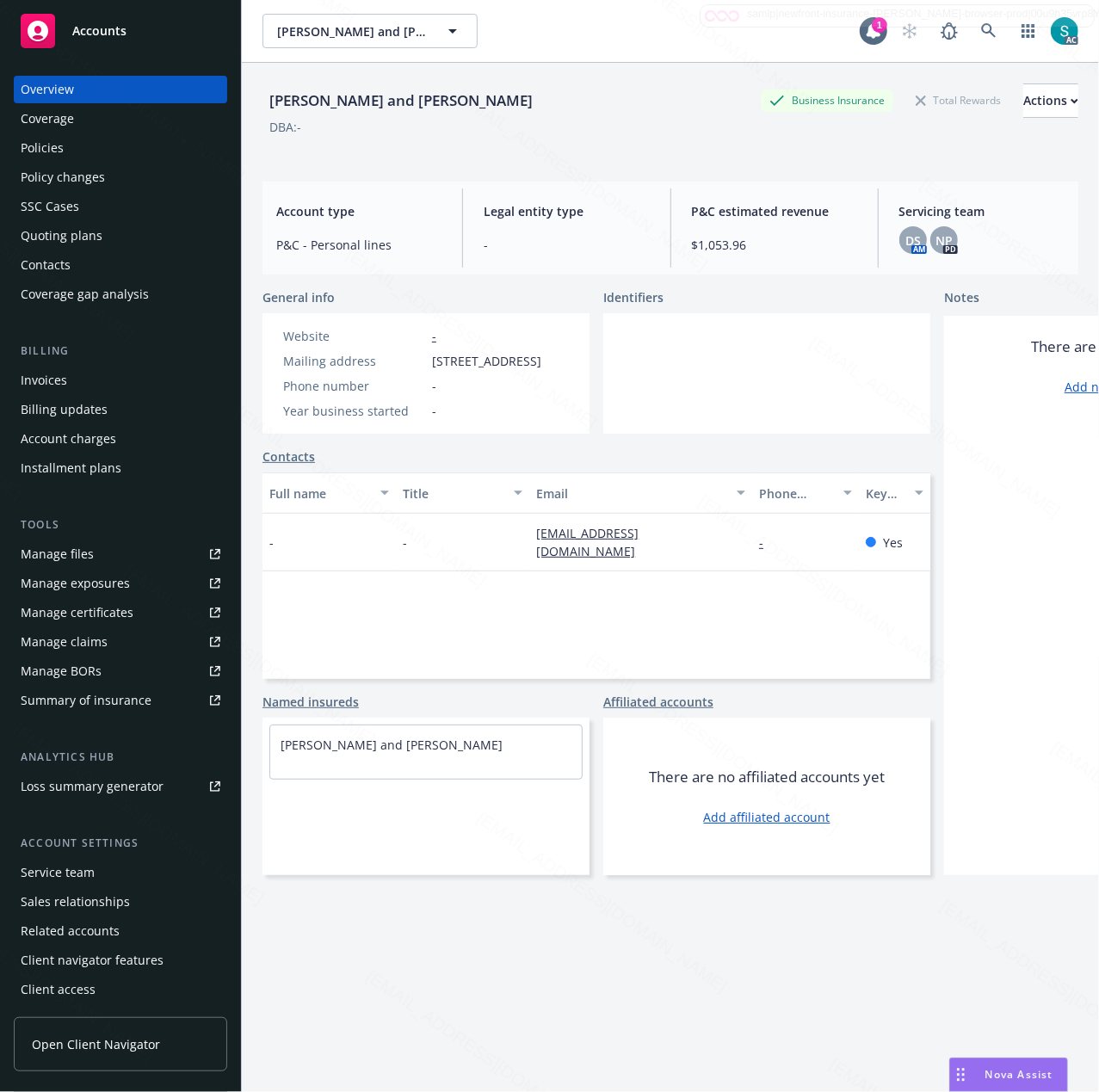
click at [315, 97] on div "[PERSON_NAME] and [PERSON_NAME]" at bounding box center [400, 101] width 277 height 22
click at [479, 370] on span "[STREET_ADDRESS]" at bounding box center [486, 360] width 109 height 18
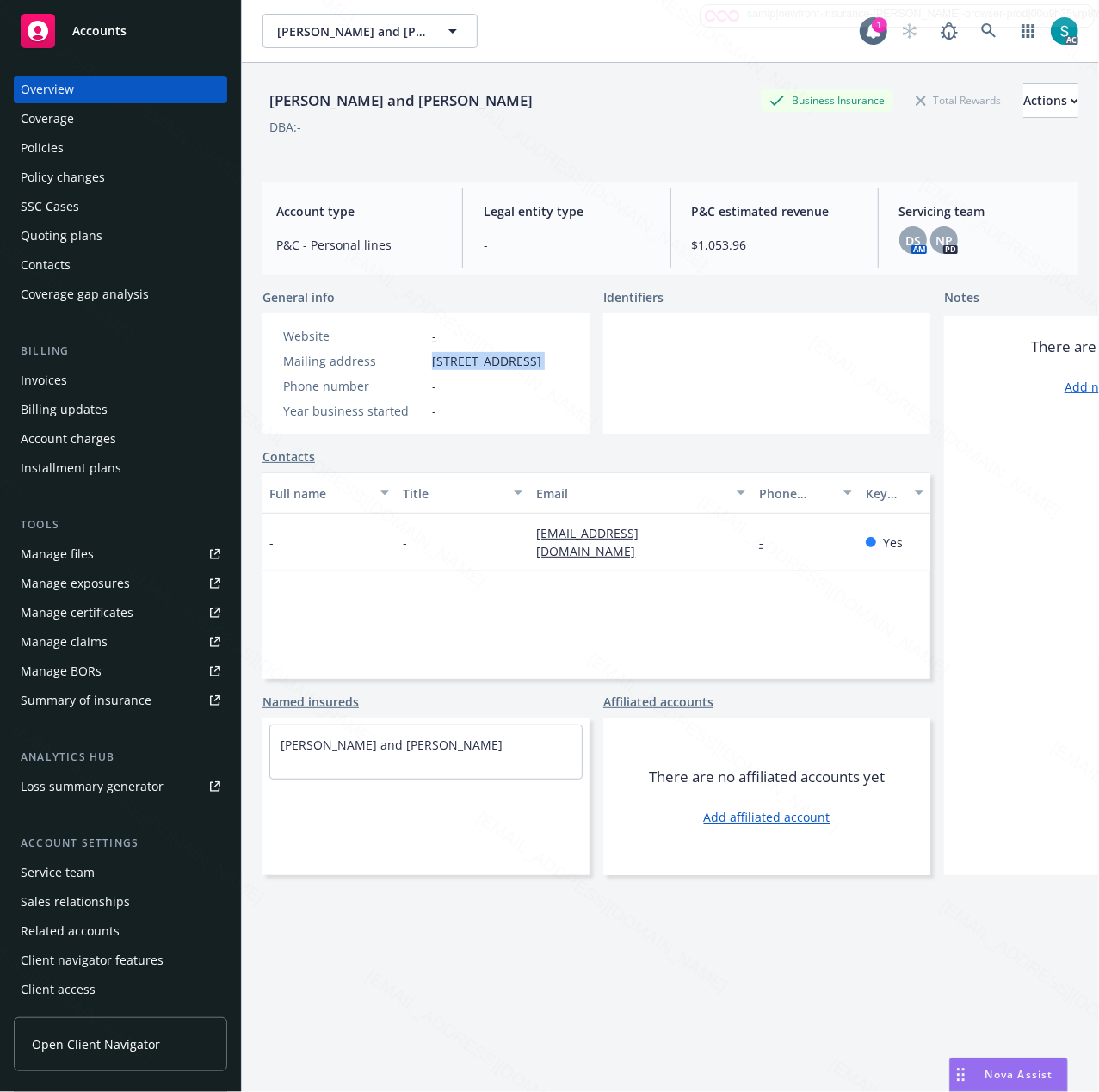
click at [479, 370] on span "[STREET_ADDRESS]" at bounding box center [486, 360] width 109 height 18
click at [55, 145] on div "Policies" at bounding box center [42, 148] width 43 height 28
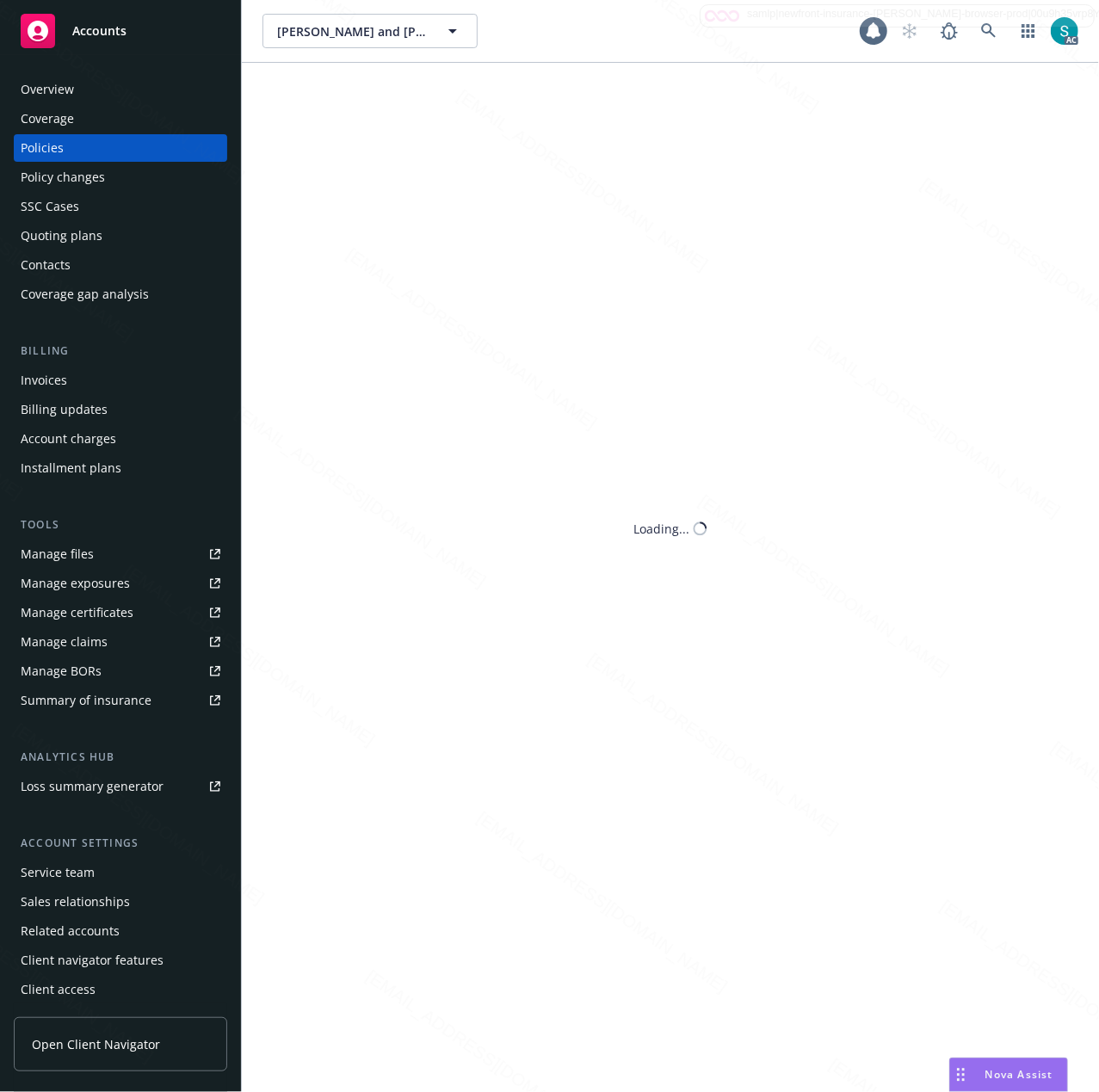
click at [55, 145] on div "Policies" at bounding box center [42, 148] width 43 height 28
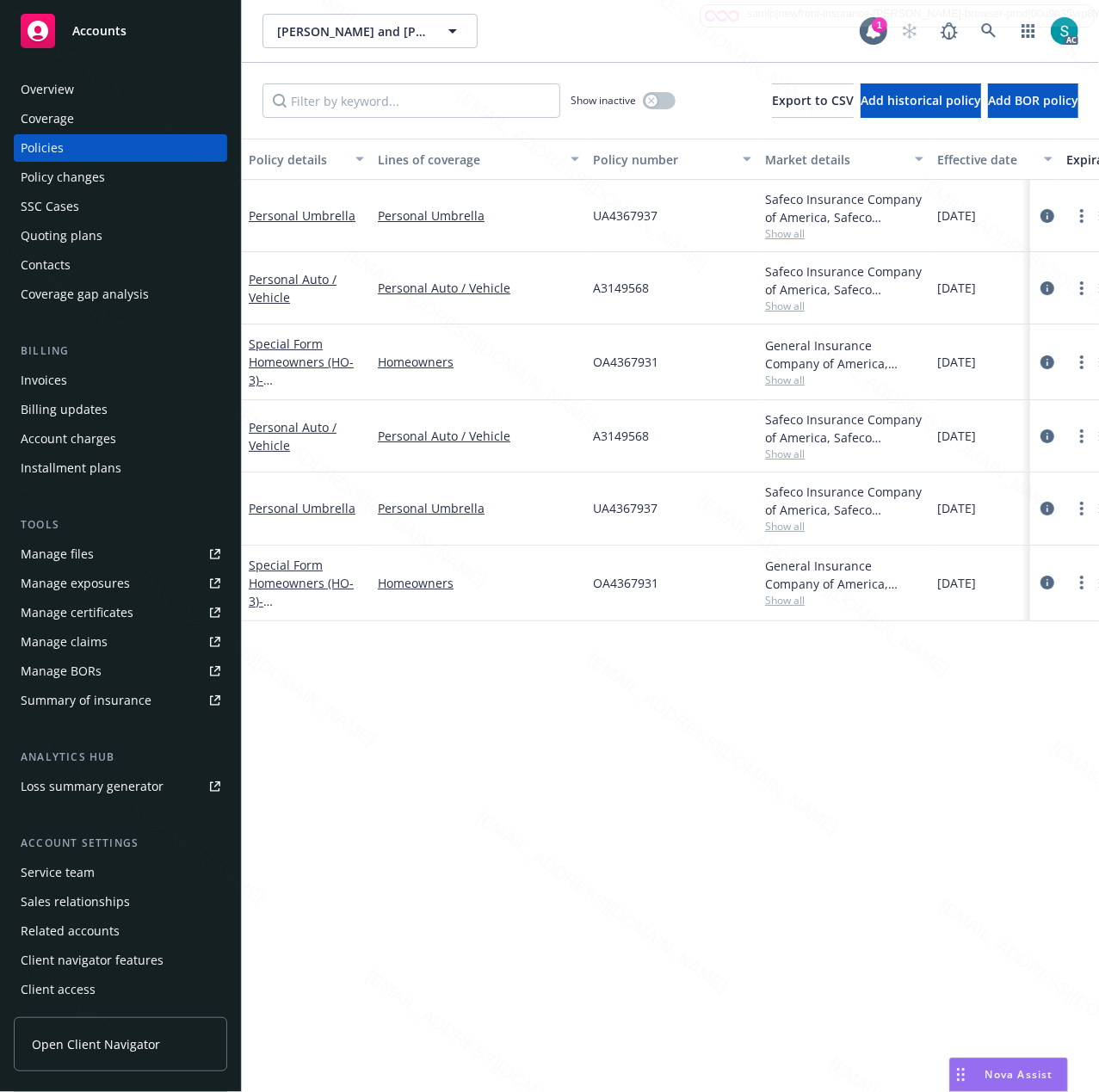
click at [80, 91] on div "Overview" at bounding box center [120, 89] width 199 height 28
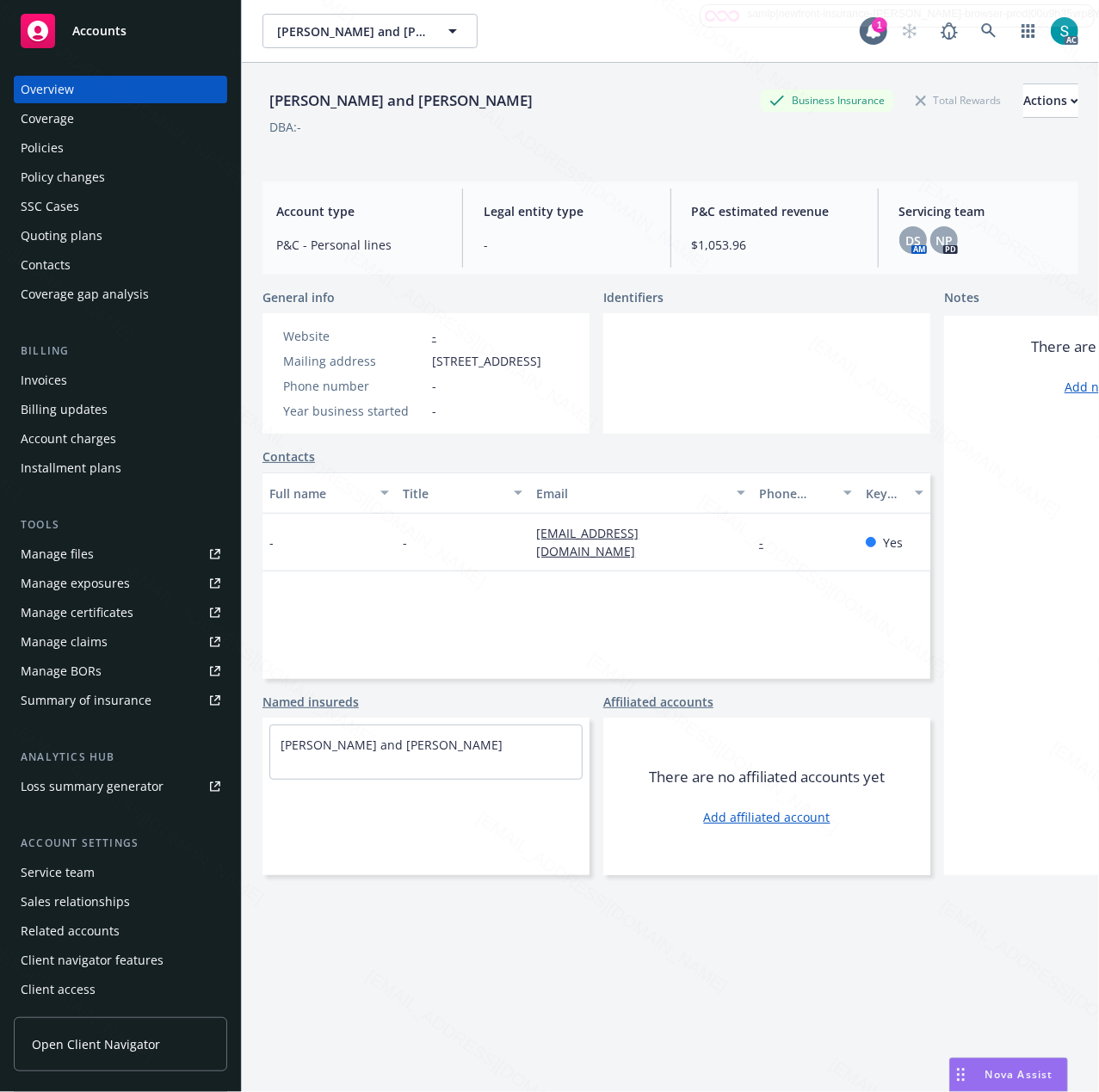
click at [98, 155] on div "Policies" at bounding box center [120, 148] width 199 height 28
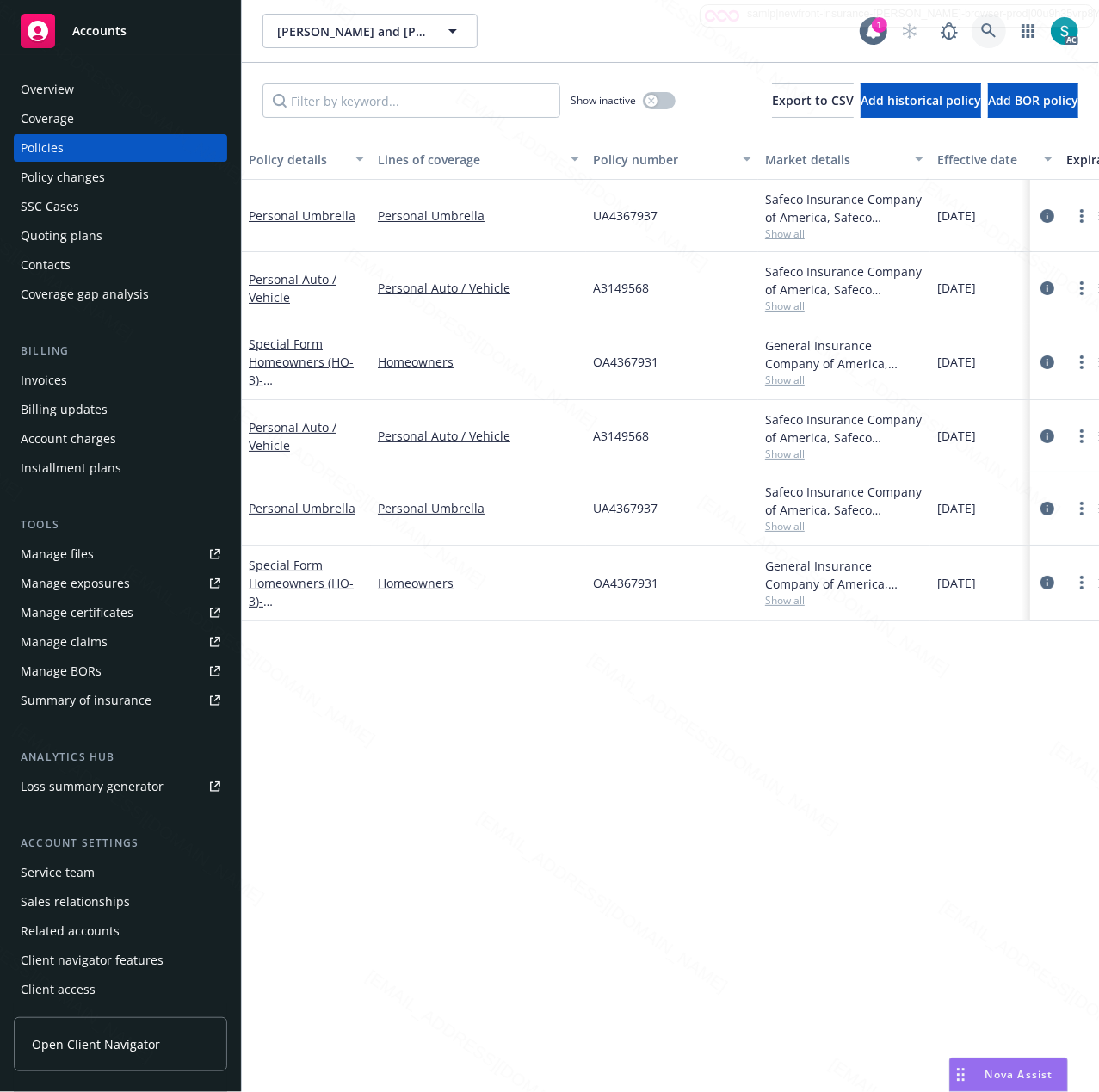
click at [985, 28] on icon at bounding box center [988, 30] width 15 height 15
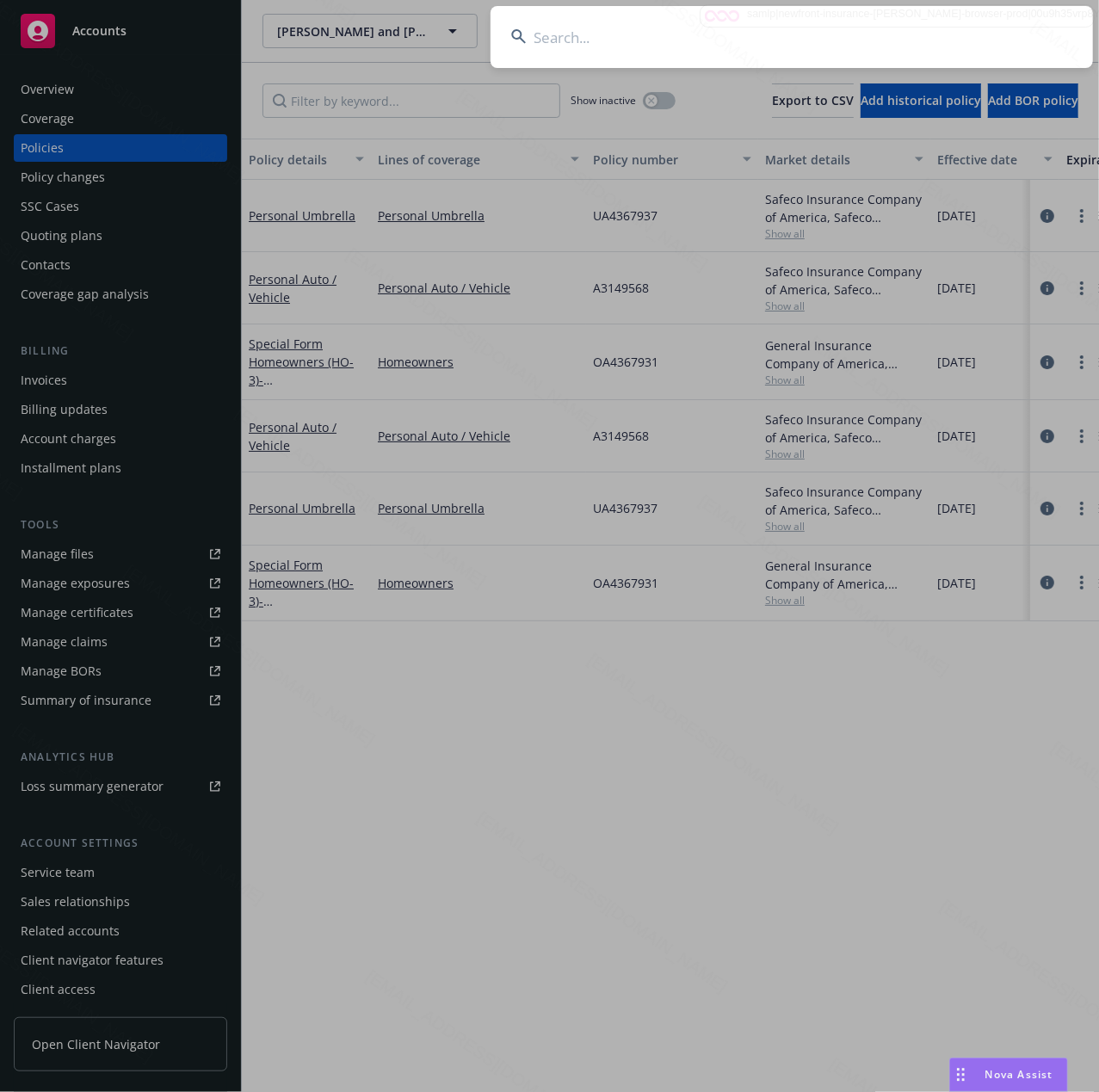
click at [772, 39] on input at bounding box center [791, 37] width 602 height 62
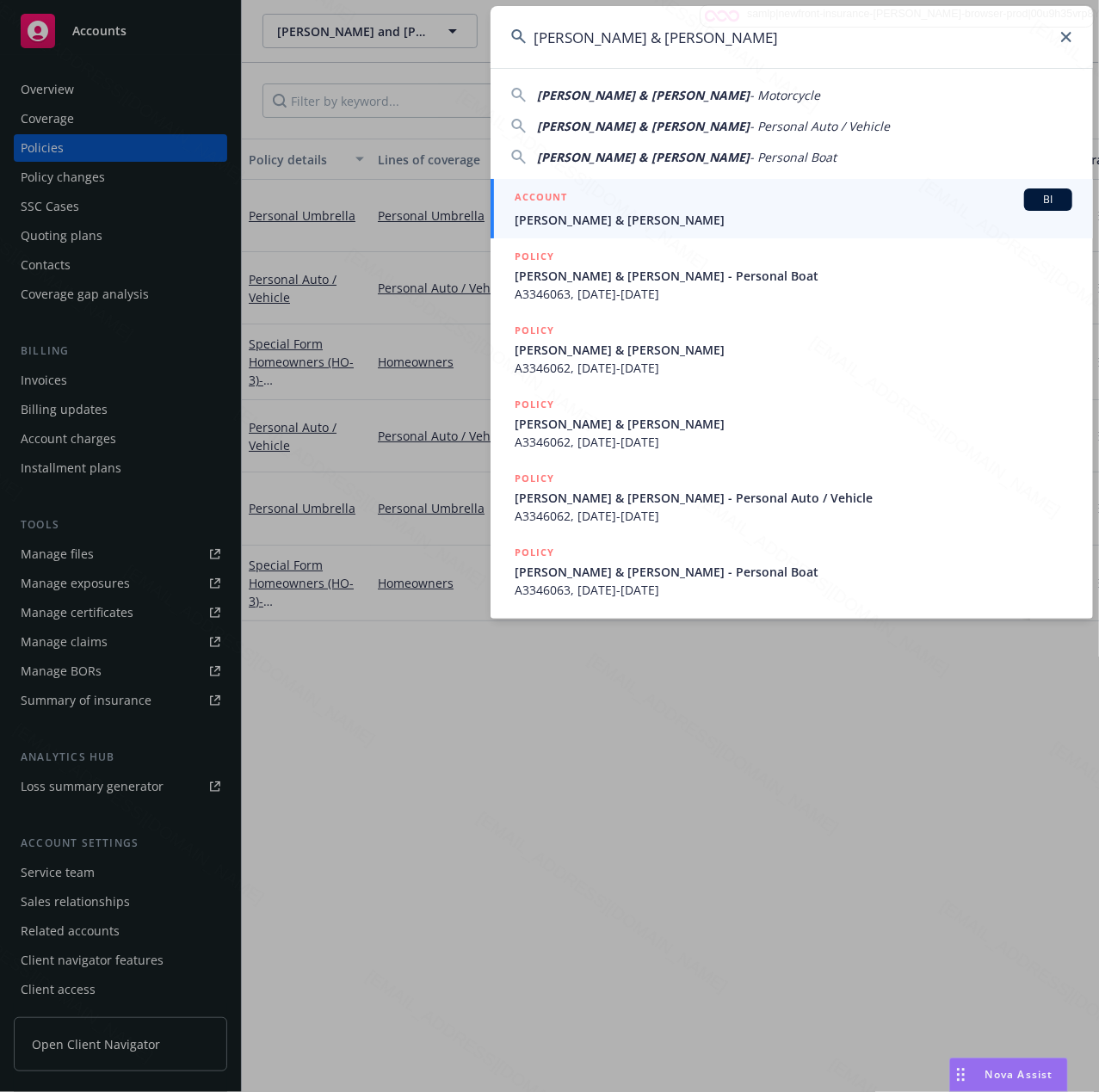
type input "[PERSON_NAME] & [PERSON_NAME]"
click at [613, 211] on span "[PERSON_NAME] & [PERSON_NAME]" at bounding box center [793, 220] width 557 height 18
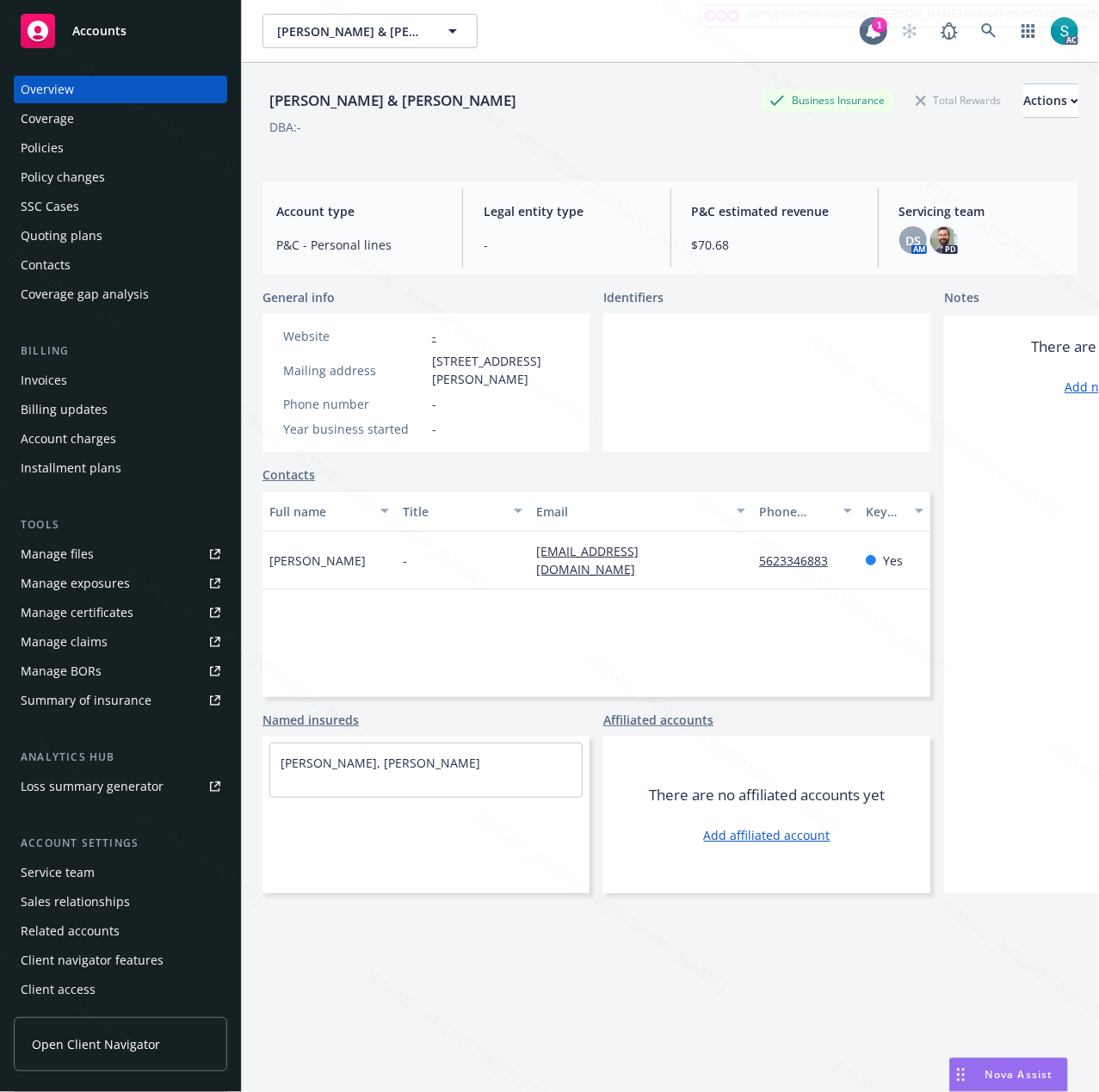
click at [318, 101] on div "[PERSON_NAME] & [PERSON_NAME]" at bounding box center [392, 101] width 261 height 22
click at [319, 101] on div "[PERSON_NAME] & [PERSON_NAME]" at bounding box center [392, 101] width 261 height 22
click at [473, 378] on span "[STREET_ADDRESS][PERSON_NAME]" at bounding box center [500, 369] width 137 height 36
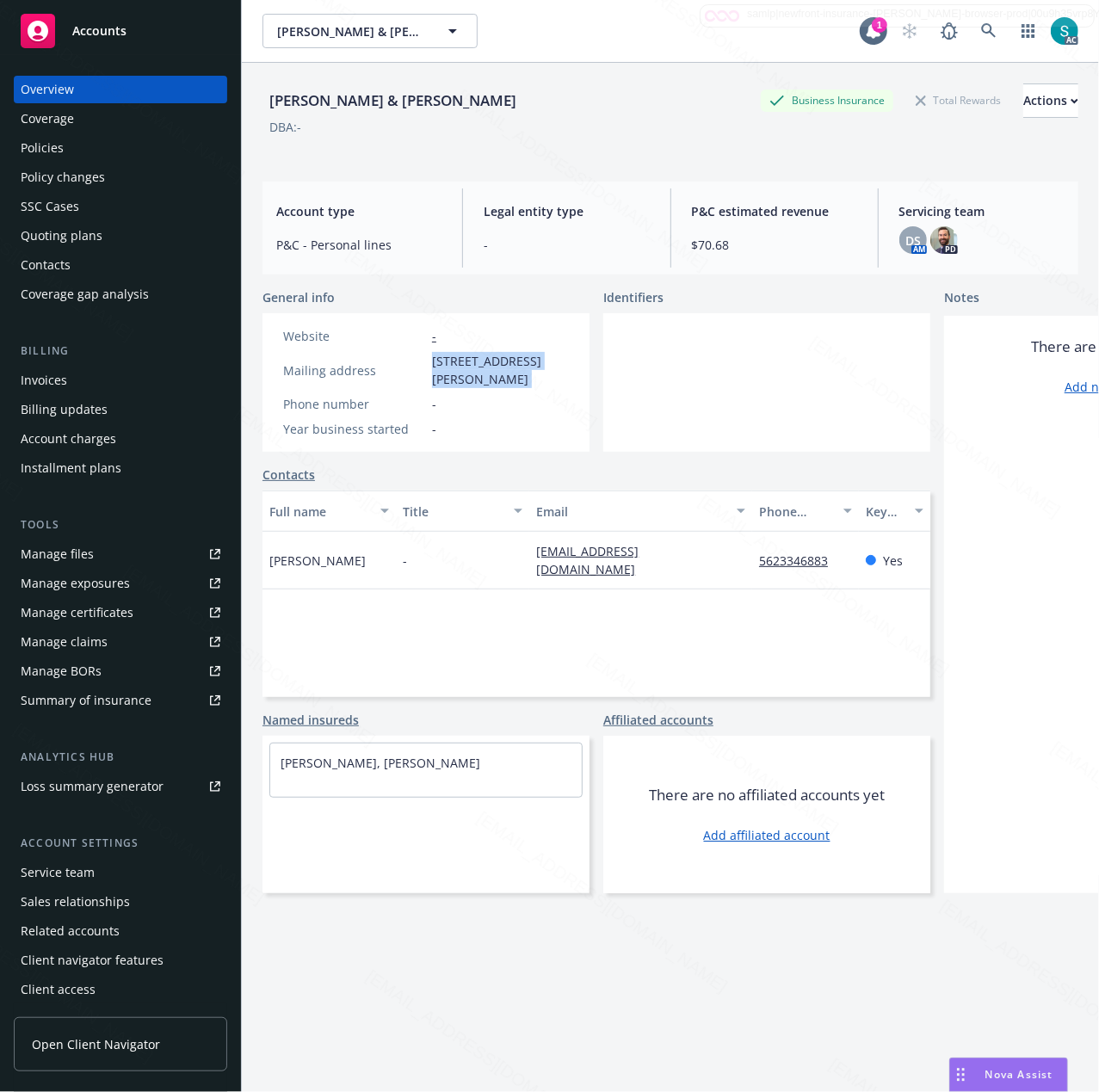
click at [473, 378] on span "[STREET_ADDRESS][PERSON_NAME]" at bounding box center [500, 369] width 137 height 36
click at [44, 146] on div "Policies" at bounding box center [42, 148] width 43 height 28
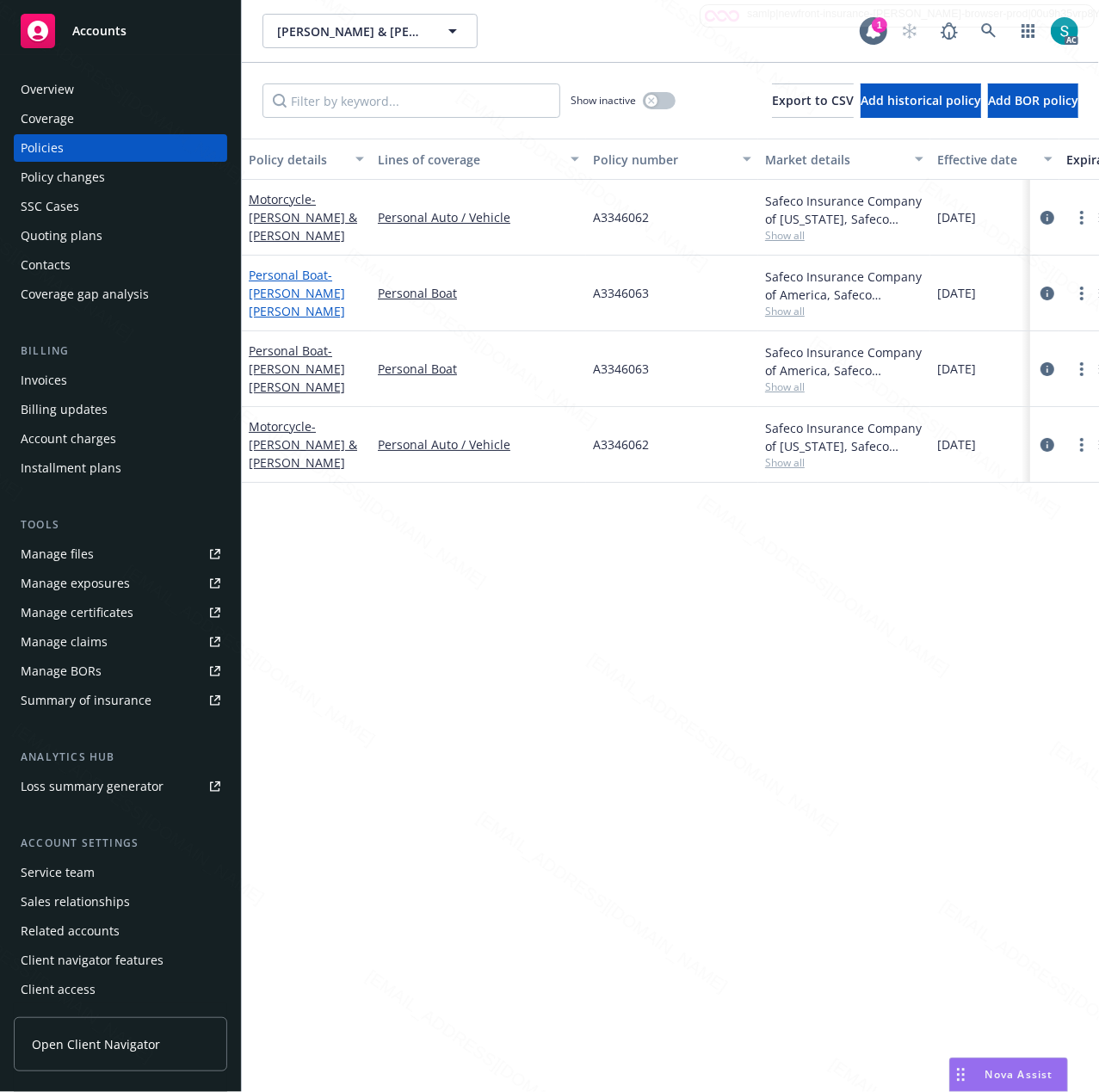
click at [311, 280] on span "- [PERSON_NAME] [PERSON_NAME]" at bounding box center [296, 293] width 96 height 53
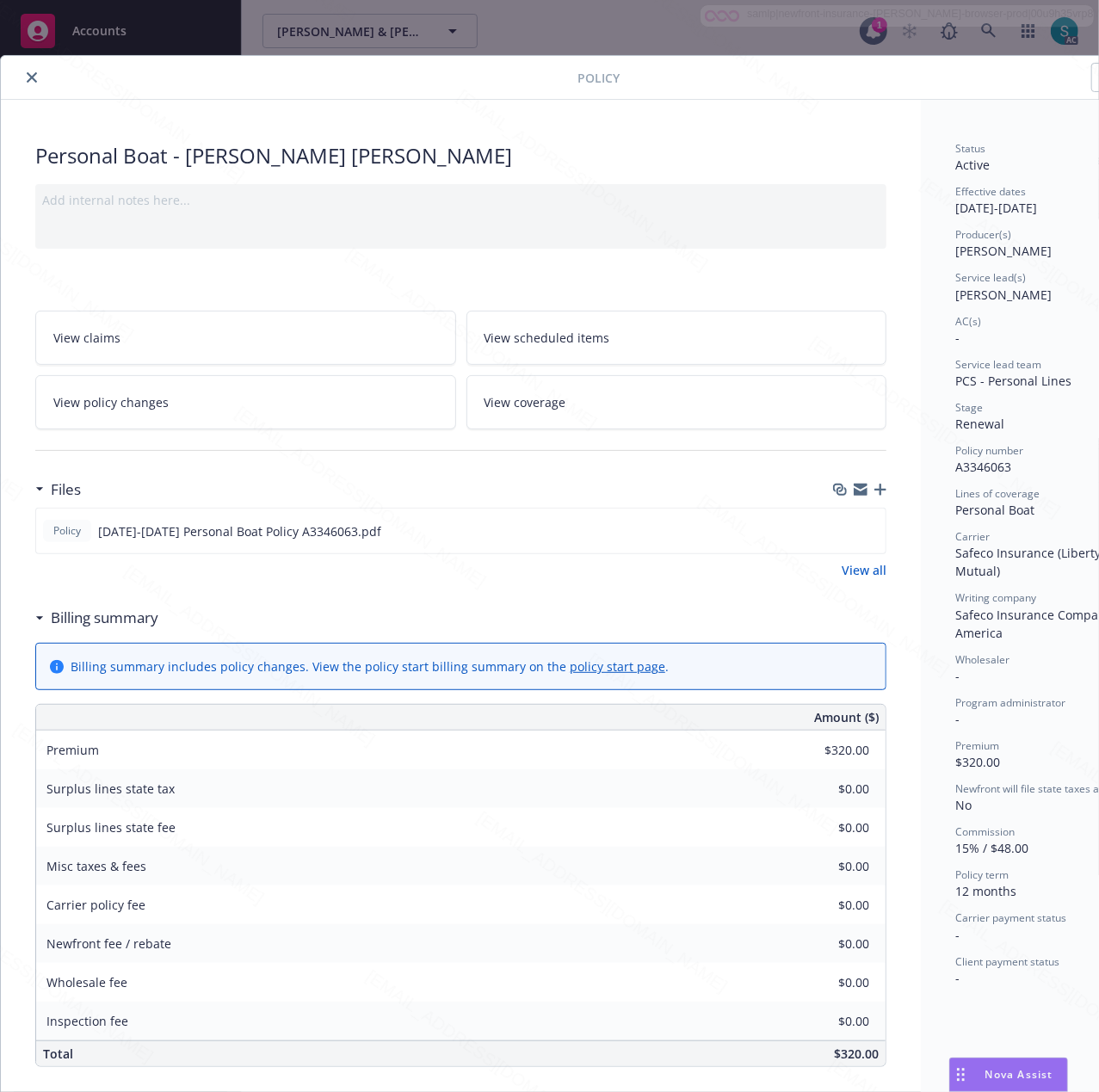
click at [152, 159] on div "Personal Boat - [PERSON_NAME] [PERSON_NAME]" at bounding box center [461, 156] width 851 height 29
click at [33, 79] on icon "close" at bounding box center [32, 77] width 11 height 11
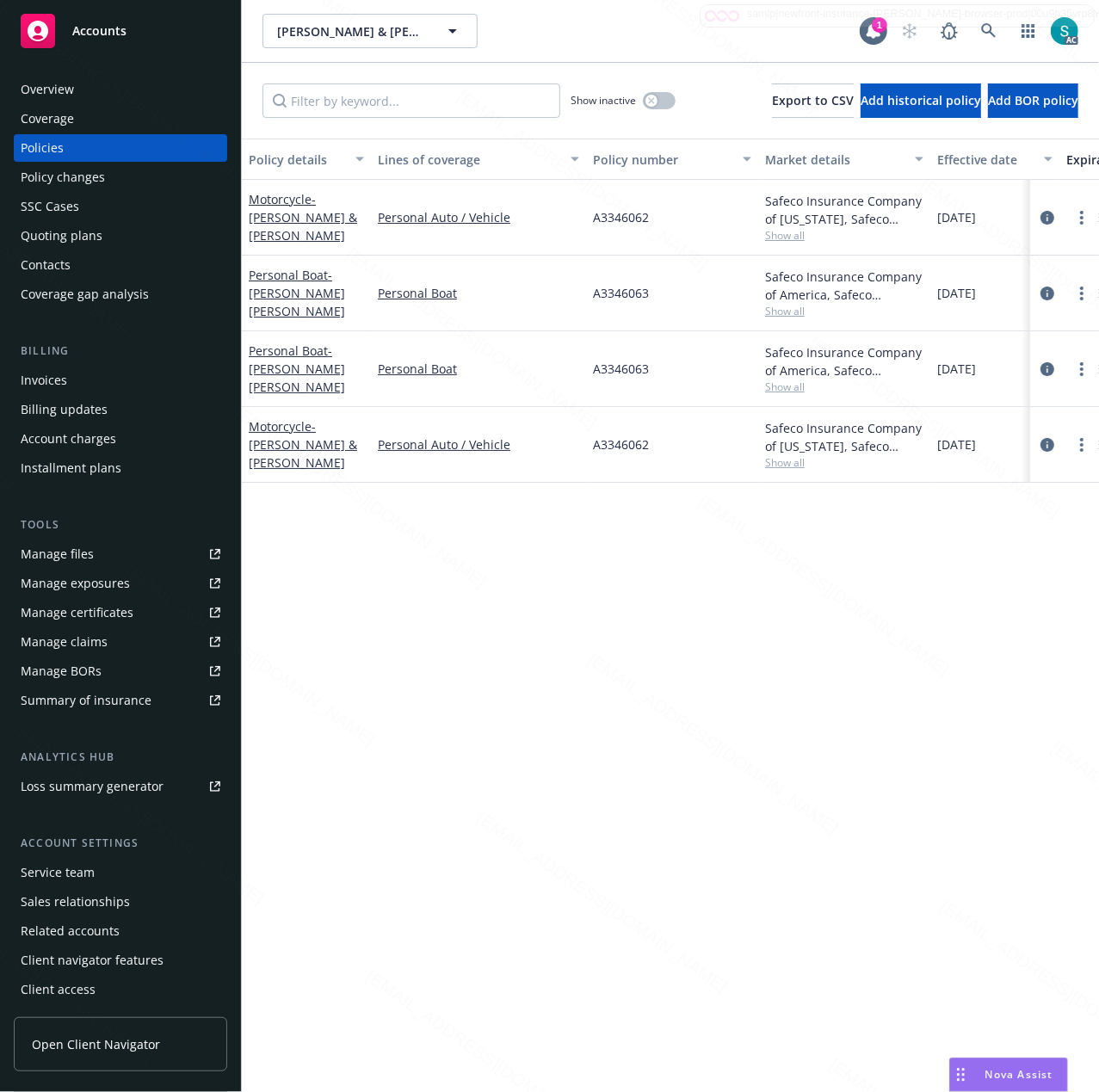
click at [120, 88] on div "Overview" at bounding box center [120, 89] width 199 height 28
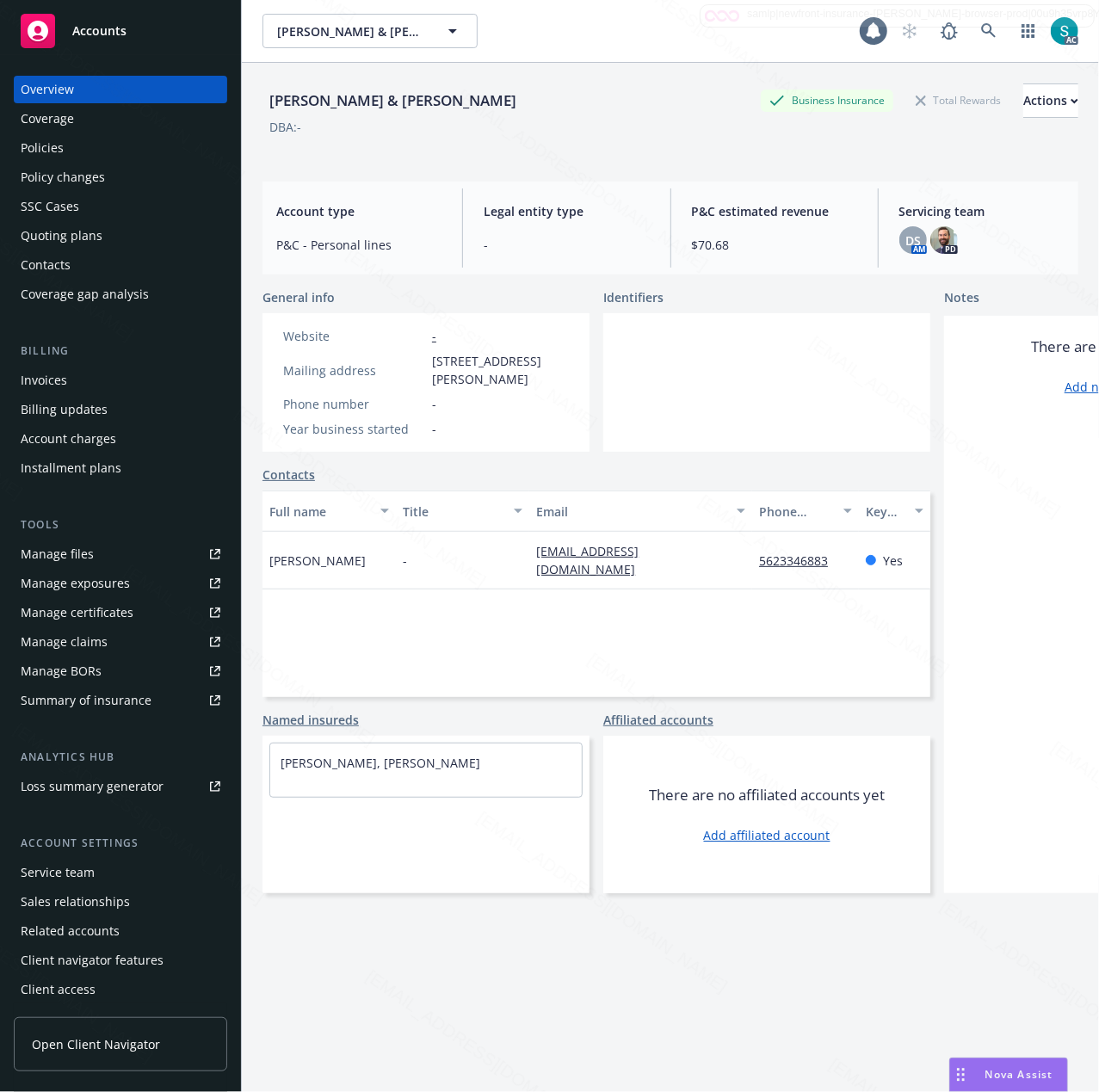
click at [120, 88] on div "Overview" at bounding box center [120, 89] width 199 height 28
click at [49, 142] on div "Policies" at bounding box center [42, 148] width 43 height 28
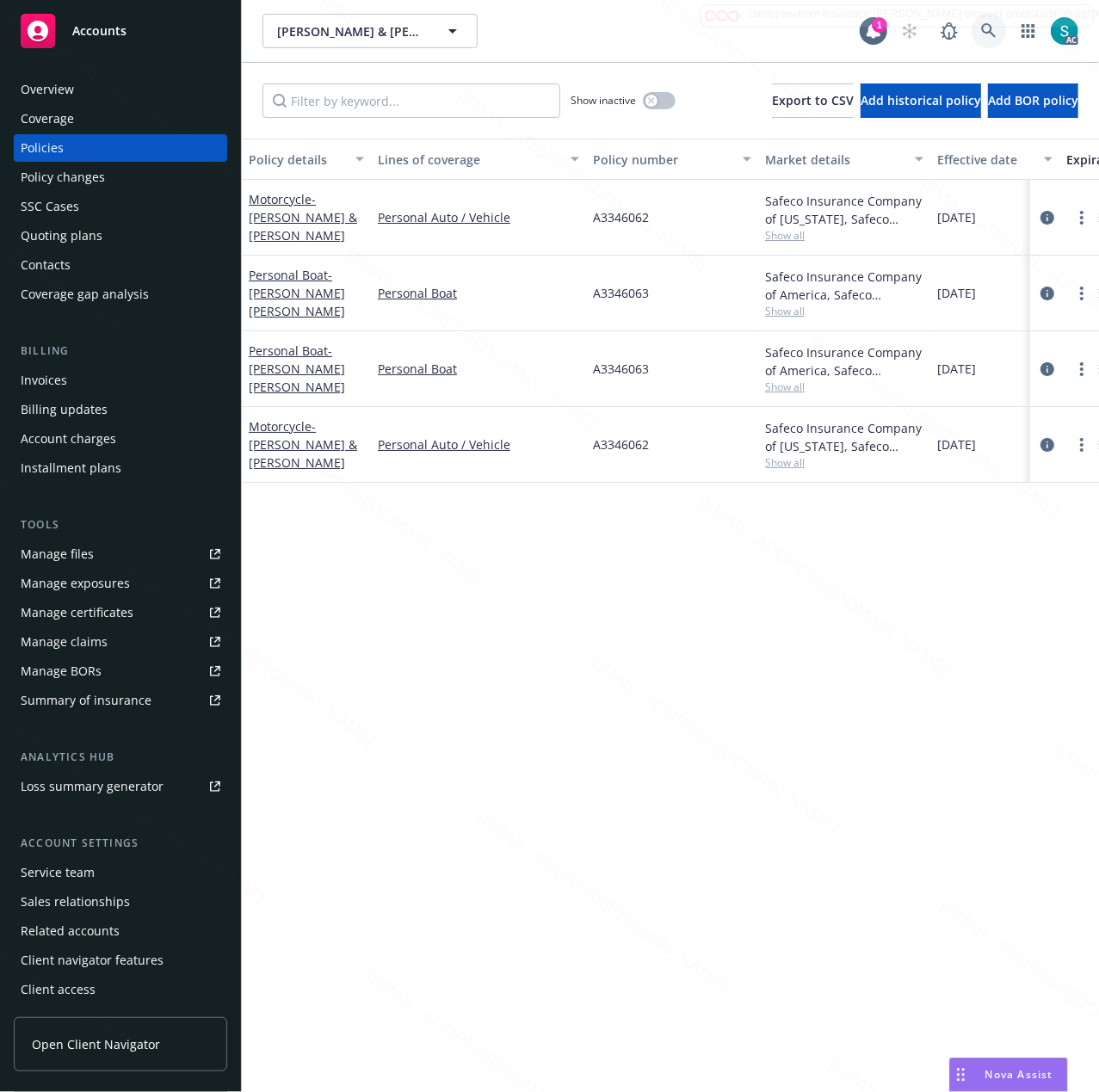
click at [990, 24] on icon at bounding box center [988, 30] width 15 height 15
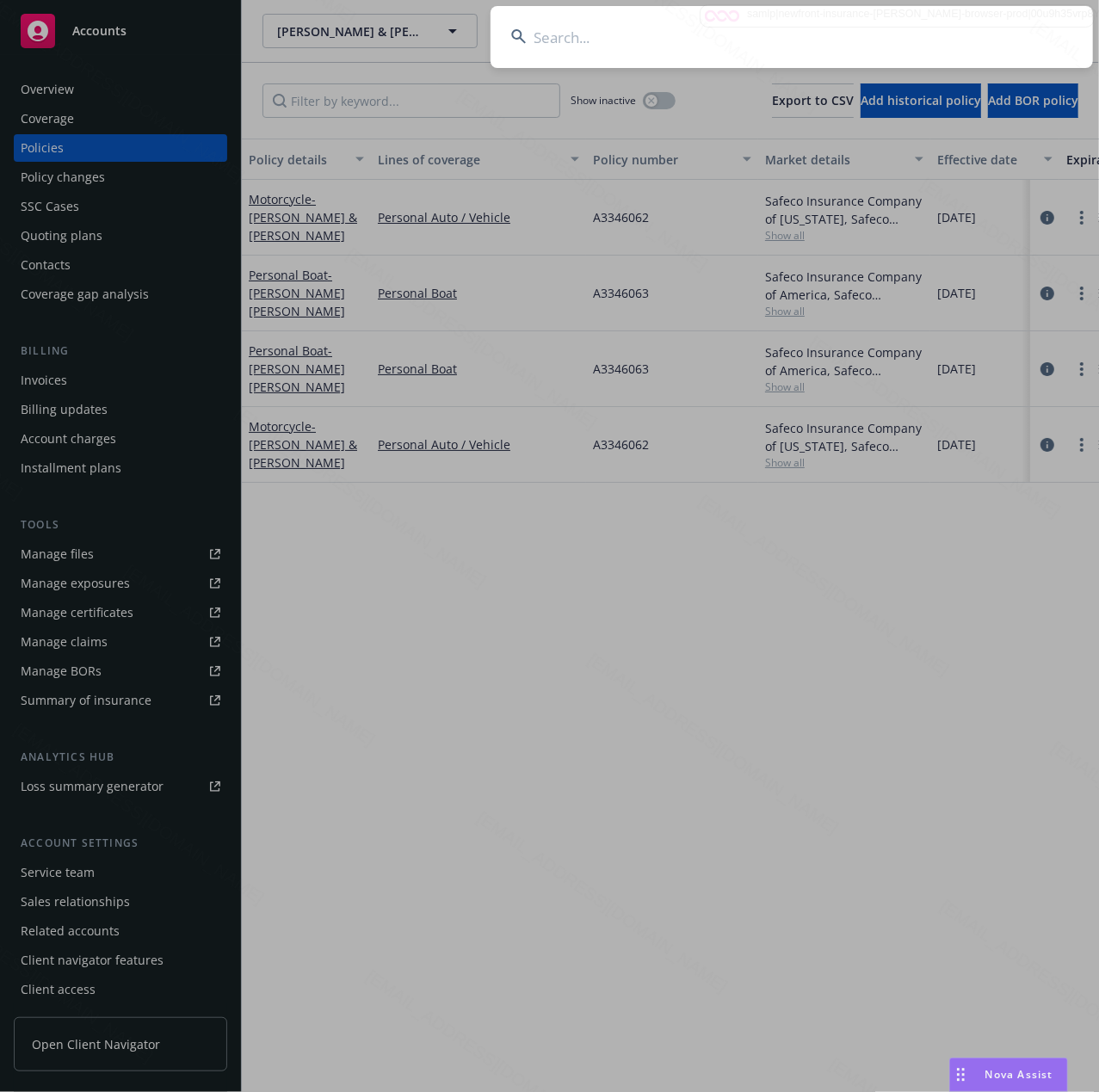
click at [697, 28] on input at bounding box center [791, 37] width 602 height 62
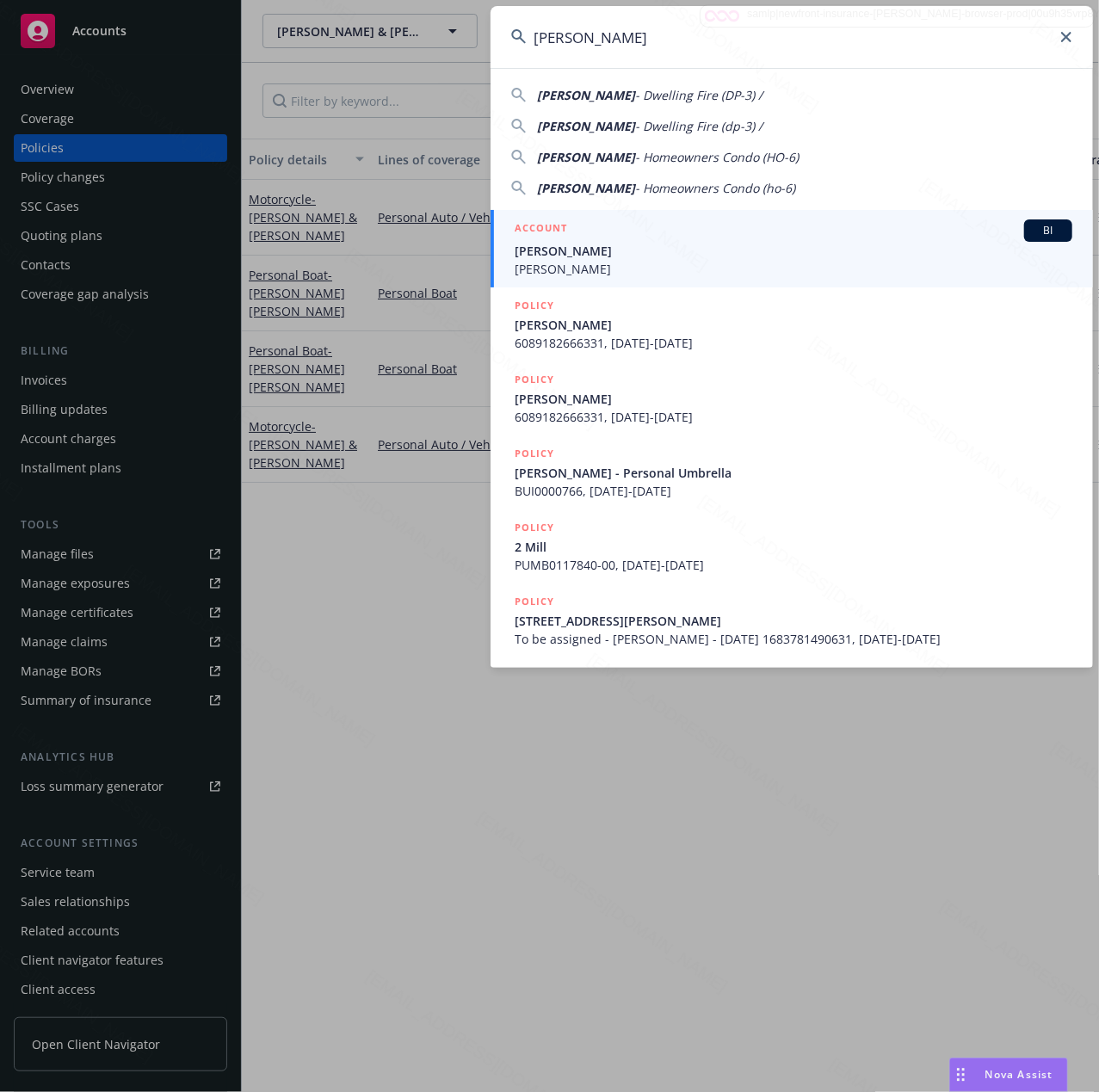
type input "[PERSON_NAME]"
click at [610, 242] on span "[PERSON_NAME]" at bounding box center [793, 251] width 557 height 18
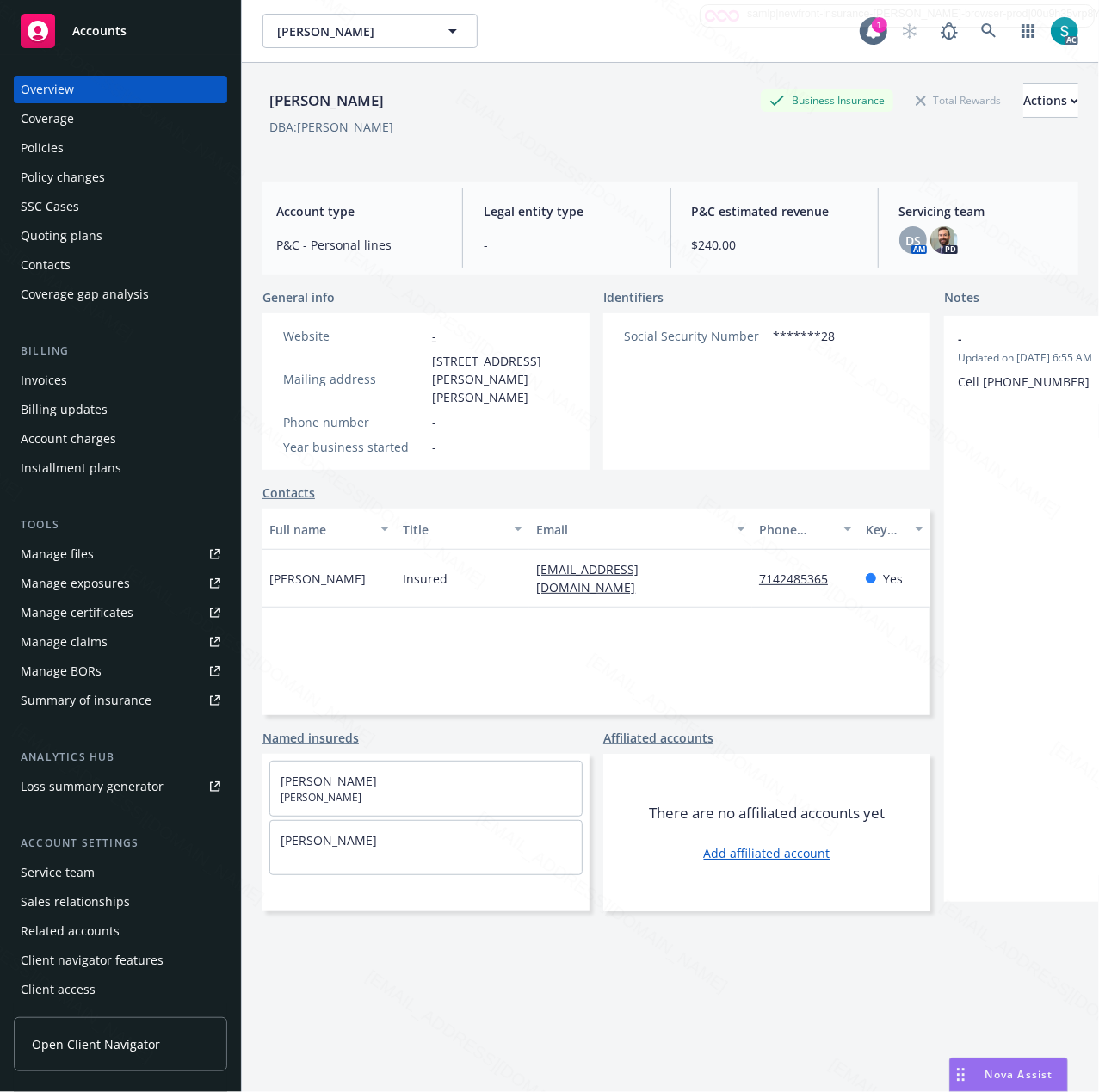
click at [391, 101] on div "[PERSON_NAME]" at bounding box center [327, 101] width 128 height 22
click at [475, 386] on span "[STREET_ADDRESS][PERSON_NAME][PERSON_NAME]" at bounding box center [500, 378] width 137 height 54
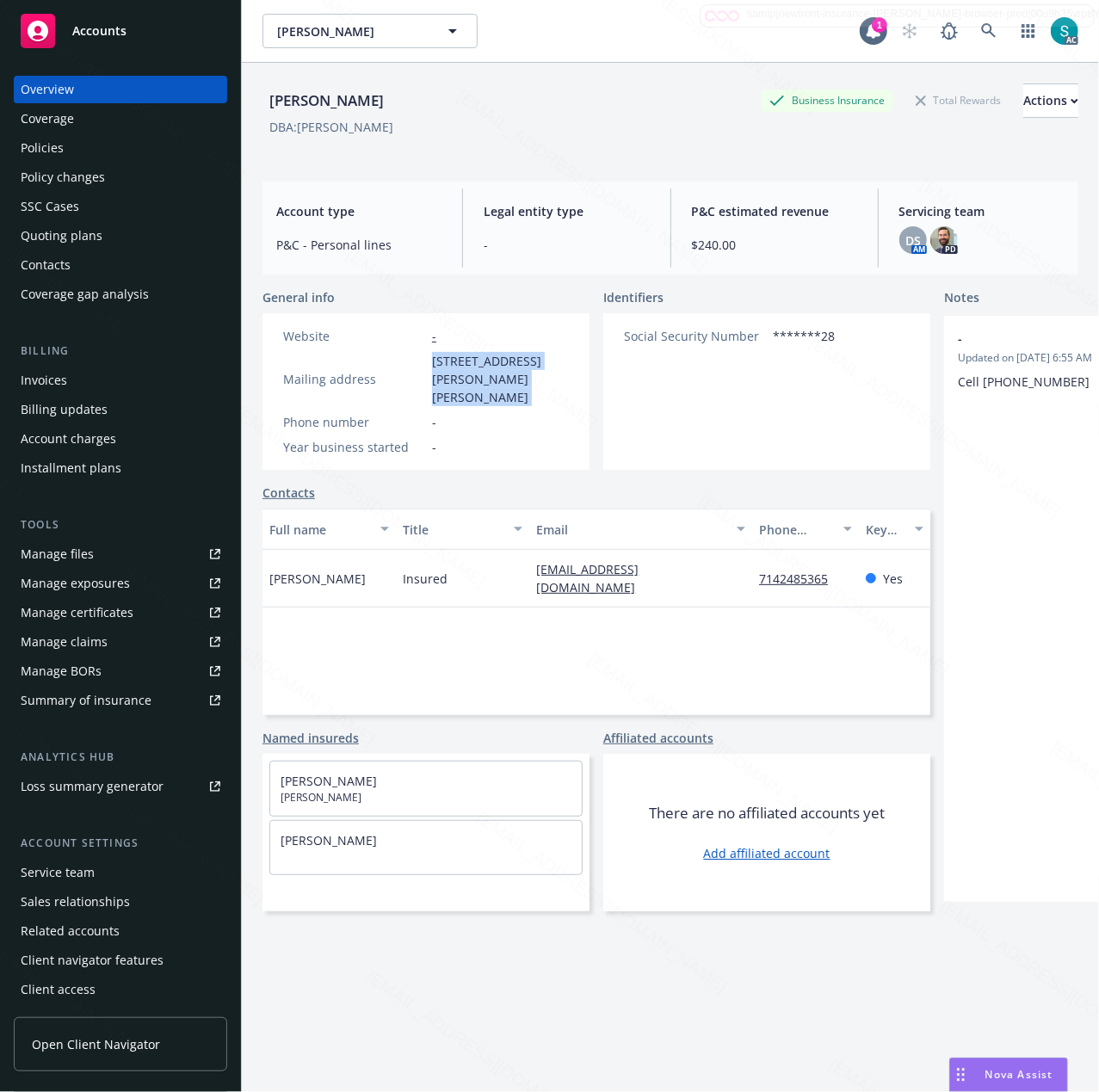
click at [475, 386] on span "[STREET_ADDRESS][PERSON_NAME][PERSON_NAME]" at bounding box center [500, 378] width 137 height 54
click at [93, 148] on div "Policies" at bounding box center [120, 148] width 199 height 28
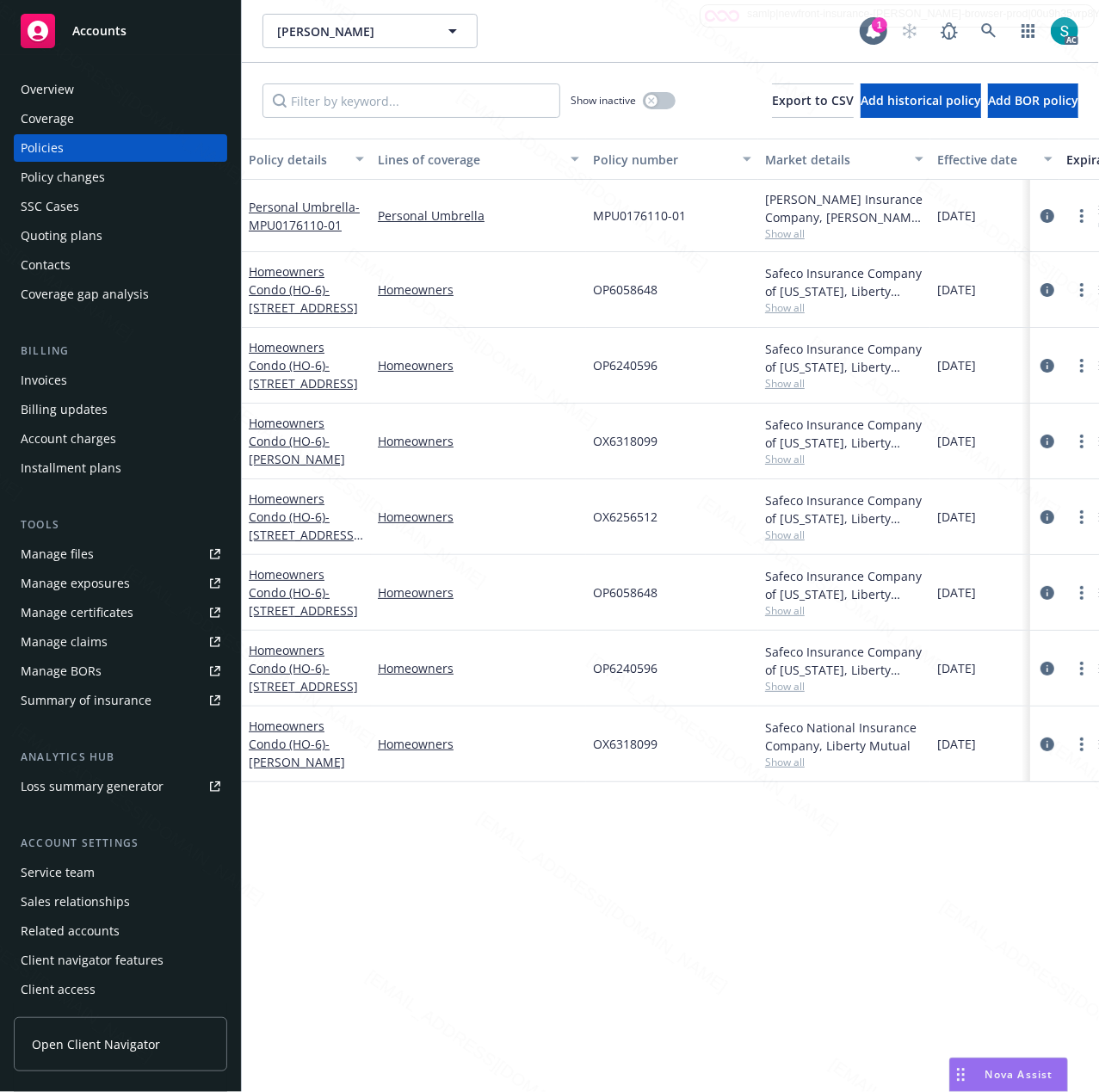
click at [93, 87] on div "Overview" at bounding box center [120, 89] width 199 height 28
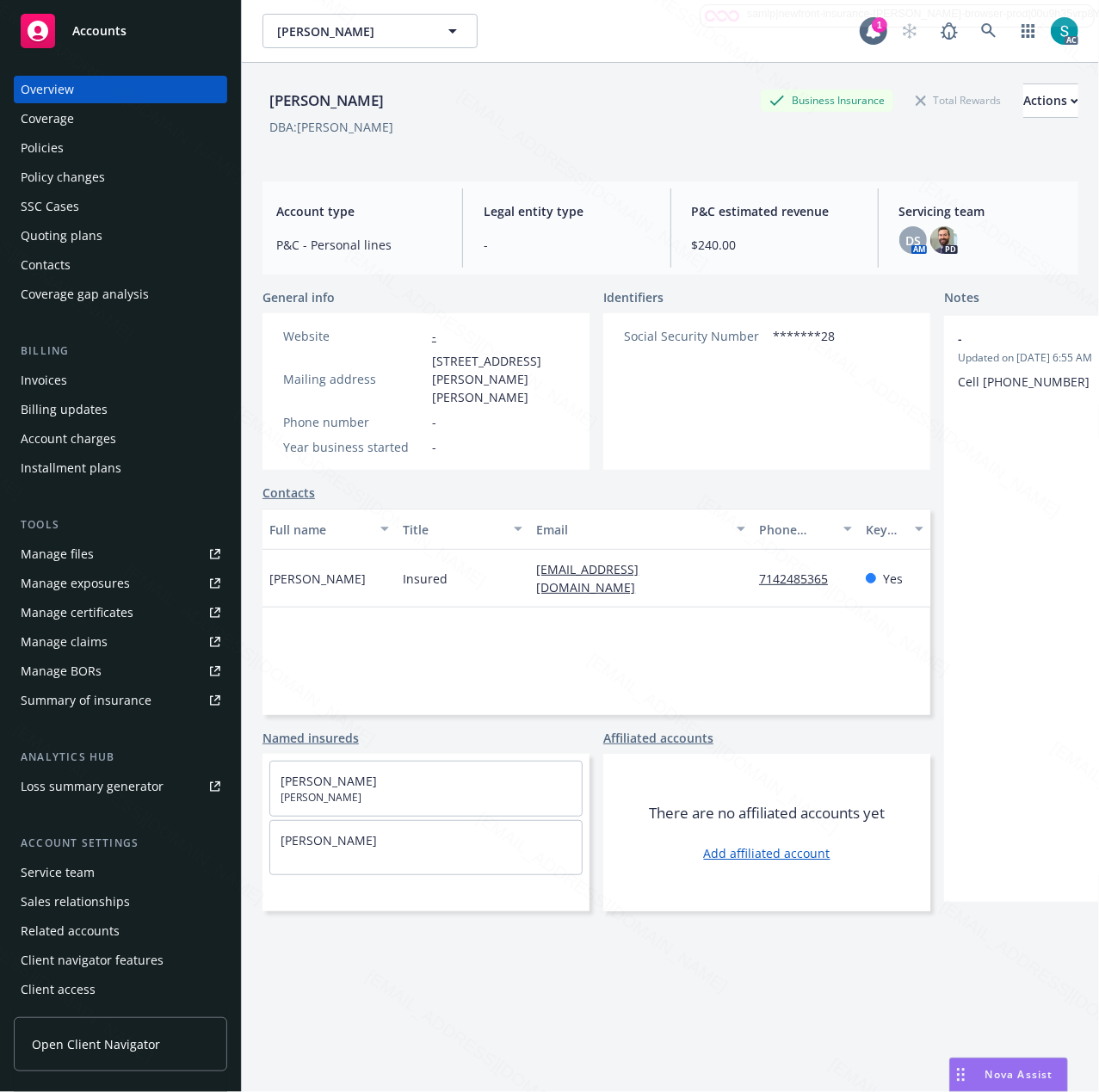
click at [60, 144] on div "Policies" at bounding box center [42, 148] width 43 height 28
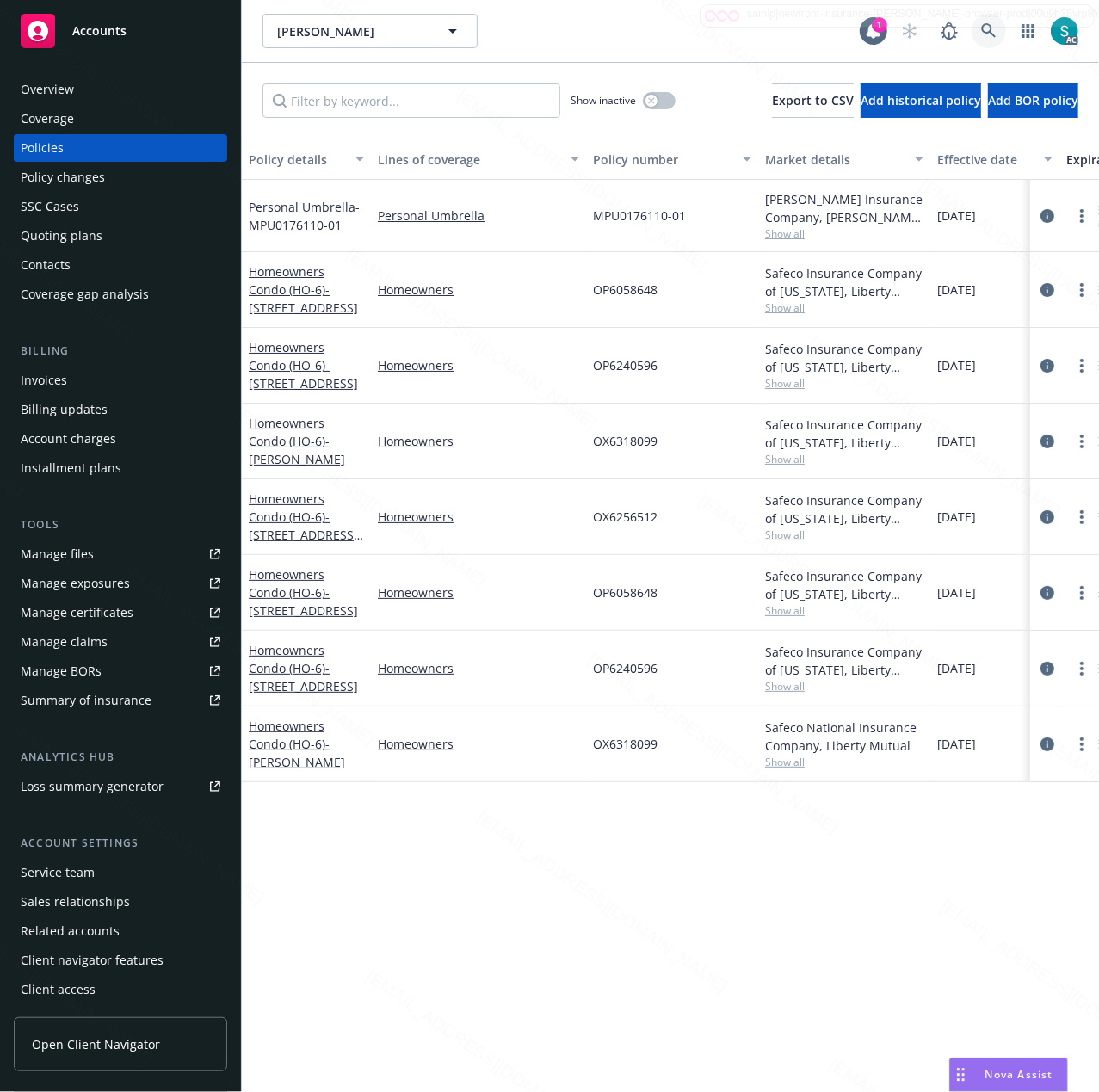
click at [985, 19] on link at bounding box center [989, 30] width 35 height 35
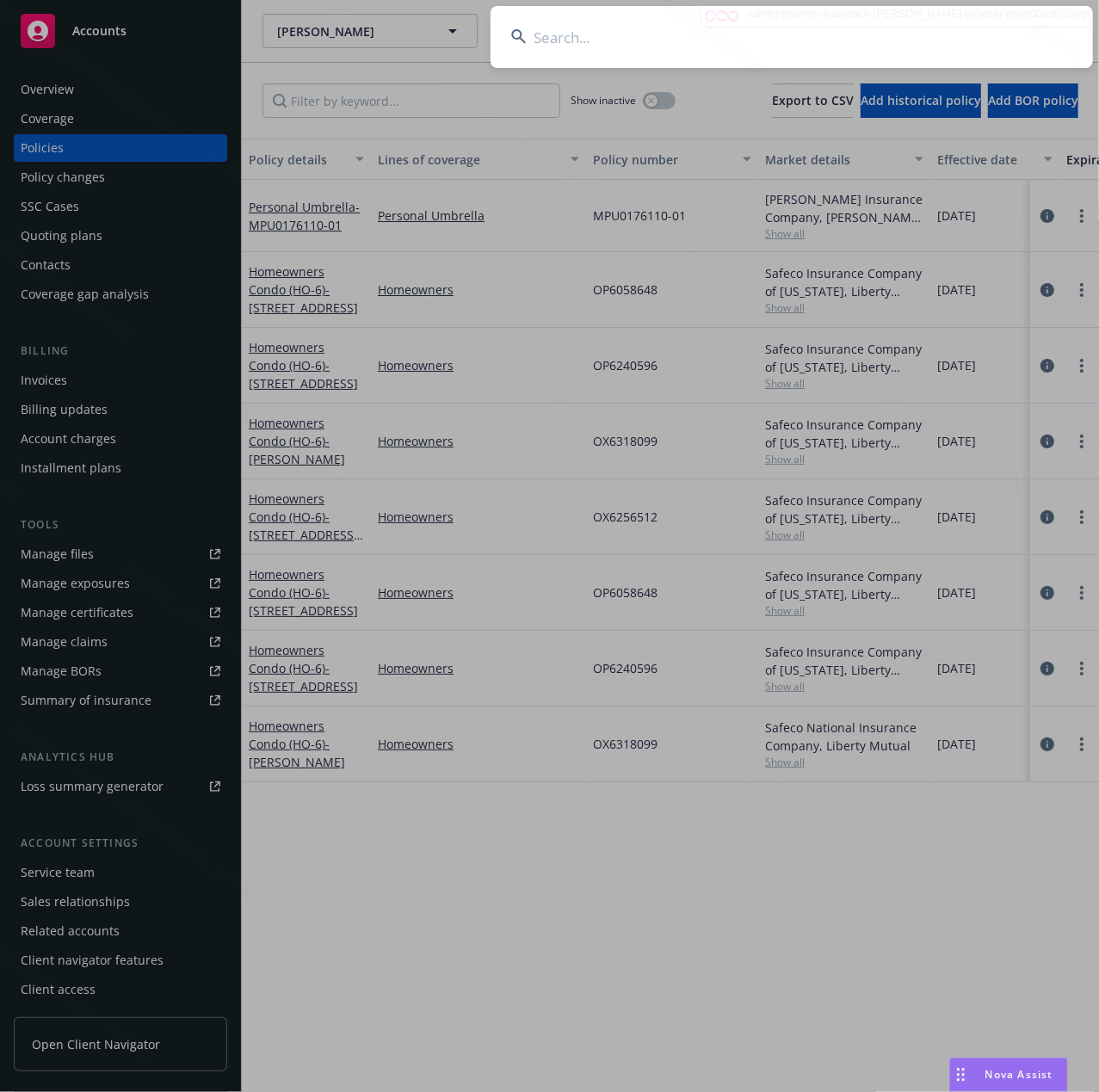
click at [787, 42] on input at bounding box center [791, 37] width 602 height 62
type input "[PERSON_NAME]"
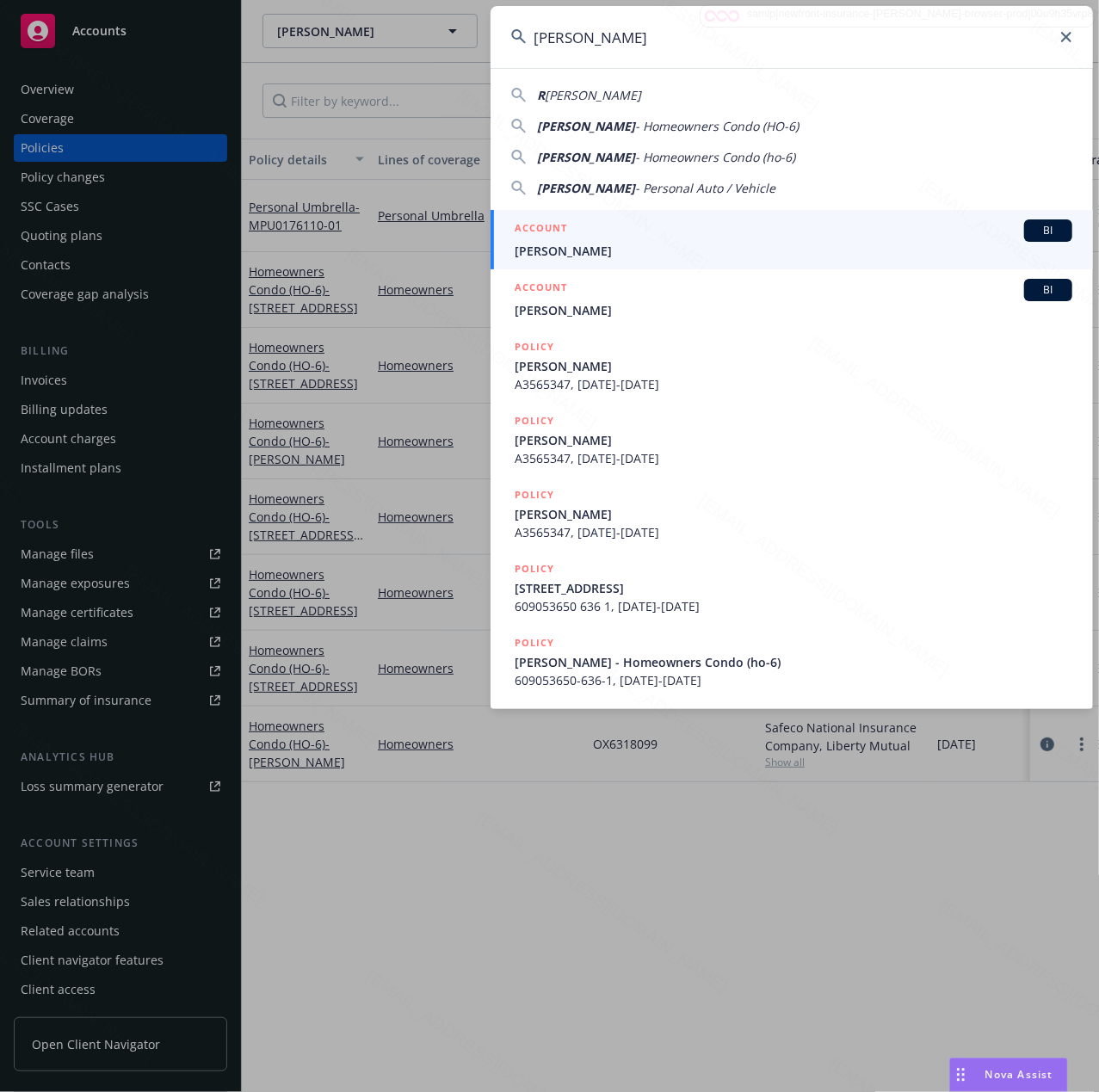
click at [594, 241] on div "ACCOUNT BI" at bounding box center [793, 231] width 557 height 22
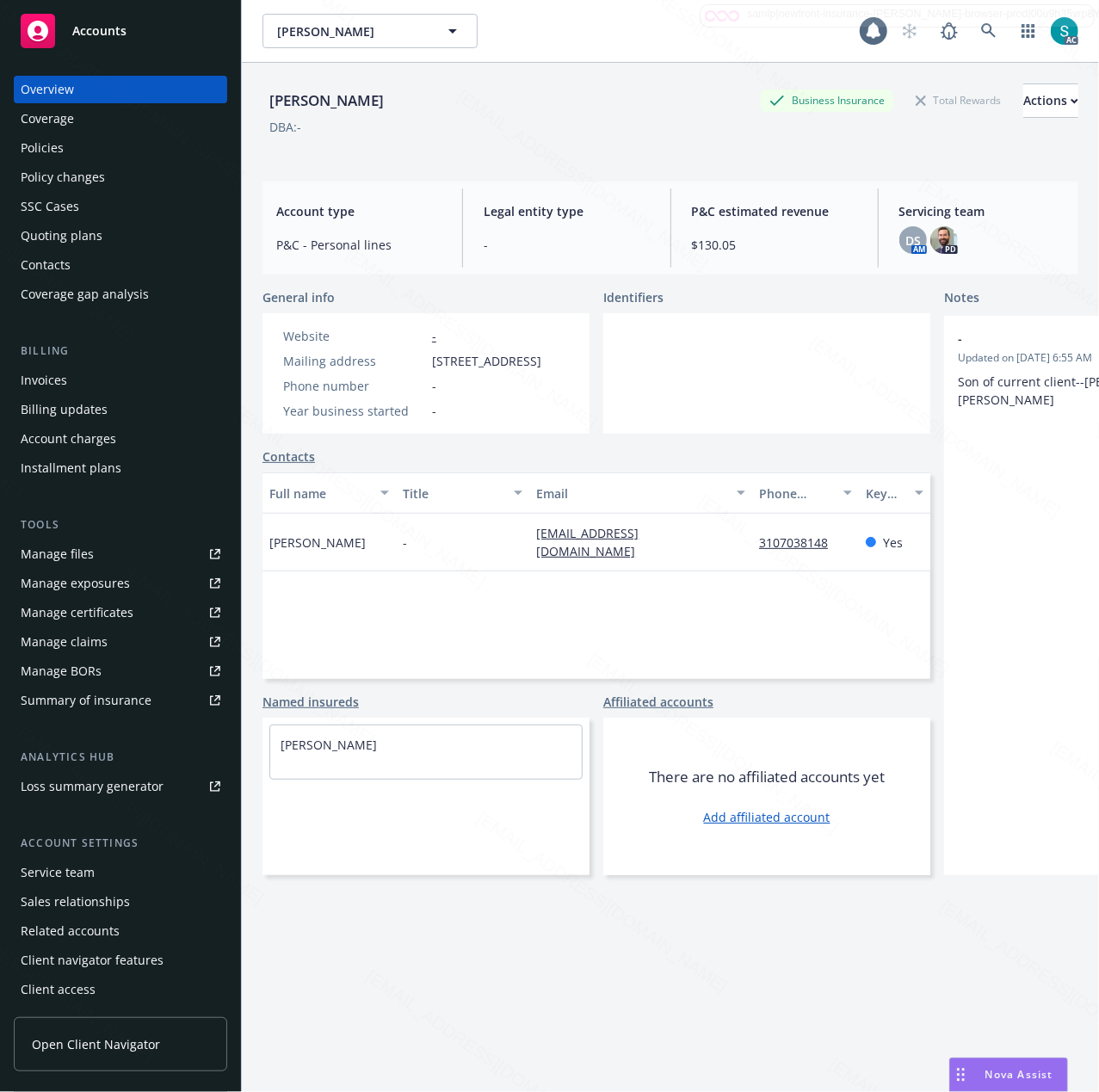
click at [355, 112] on div "[PERSON_NAME]" at bounding box center [327, 101] width 128 height 35
click at [454, 370] on span "[STREET_ADDRESS]" at bounding box center [486, 360] width 109 height 18
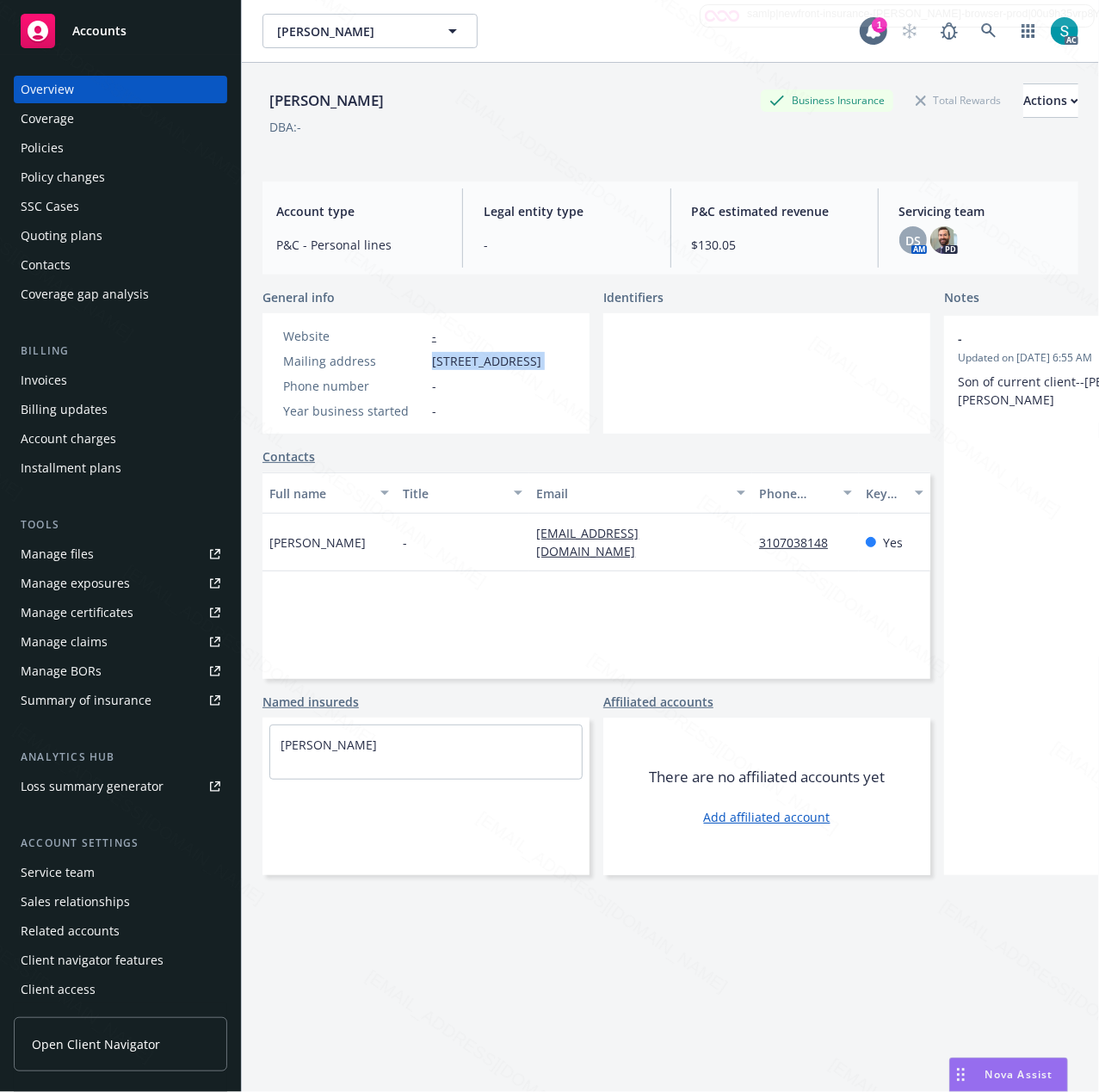
click at [454, 370] on span "[STREET_ADDRESS]" at bounding box center [486, 360] width 109 height 18
click at [93, 156] on div "Policies" at bounding box center [120, 148] width 199 height 28
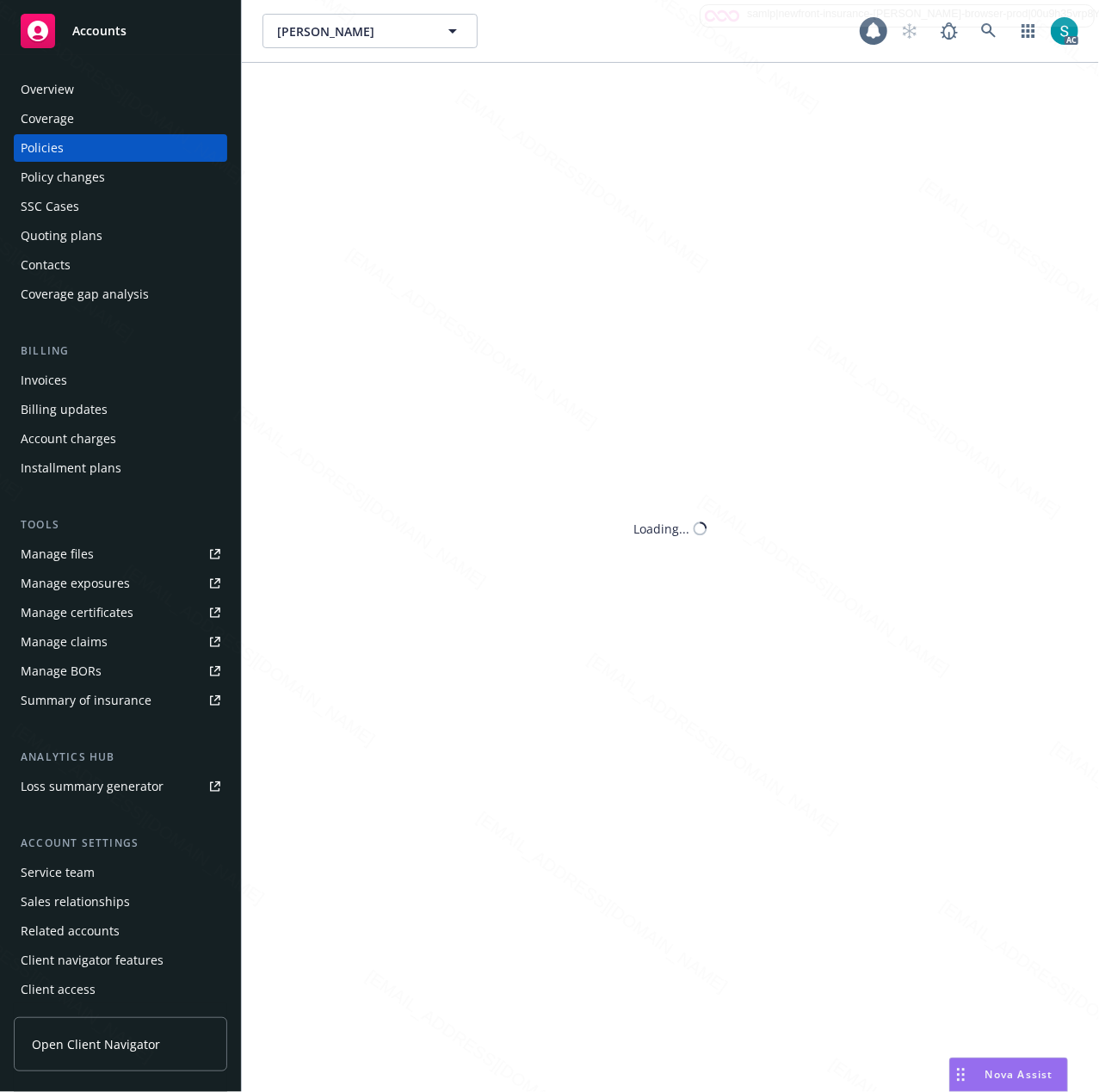
click at [93, 156] on div "Policies" at bounding box center [120, 148] width 199 height 28
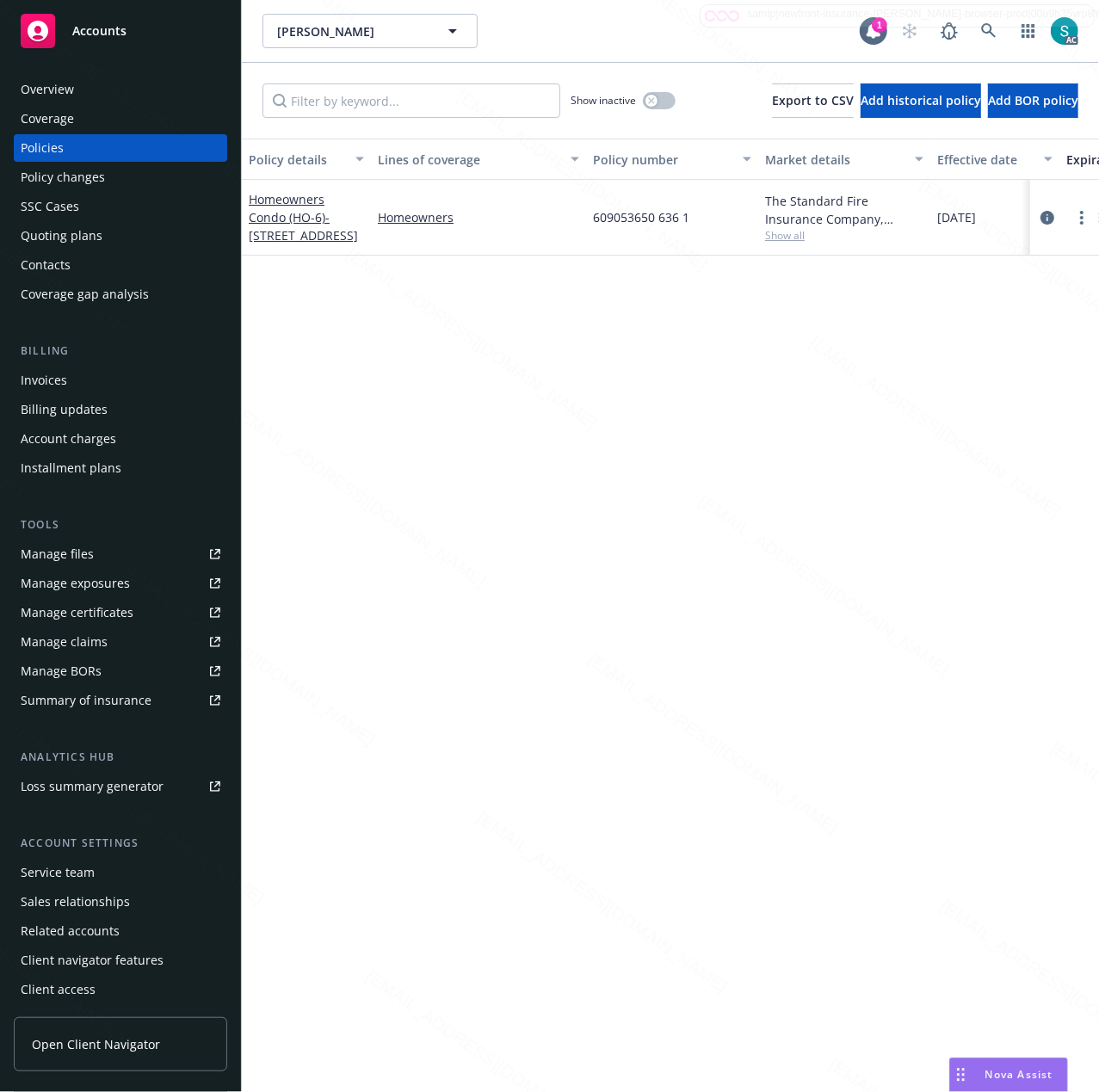
click at [626, 215] on span "609053650 636 1" at bounding box center [641, 217] width 96 height 18
click at [861, 221] on div "The Standard Fire Insurance Company, Travelers Insurance" at bounding box center [844, 210] width 158 height 36
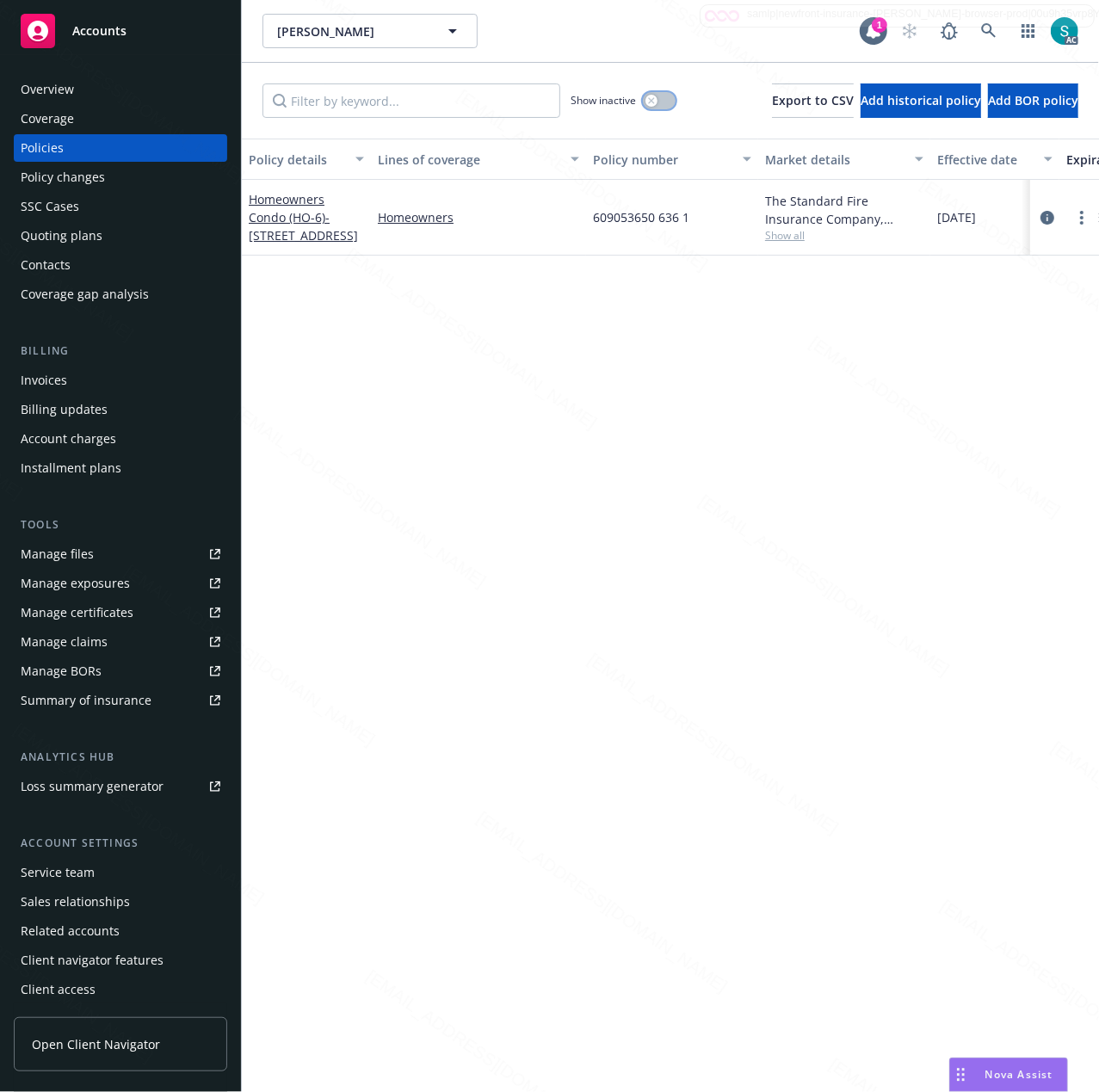
click at [648, 98] on icon "button" at bounding box center [651, 101] width 7 height 7
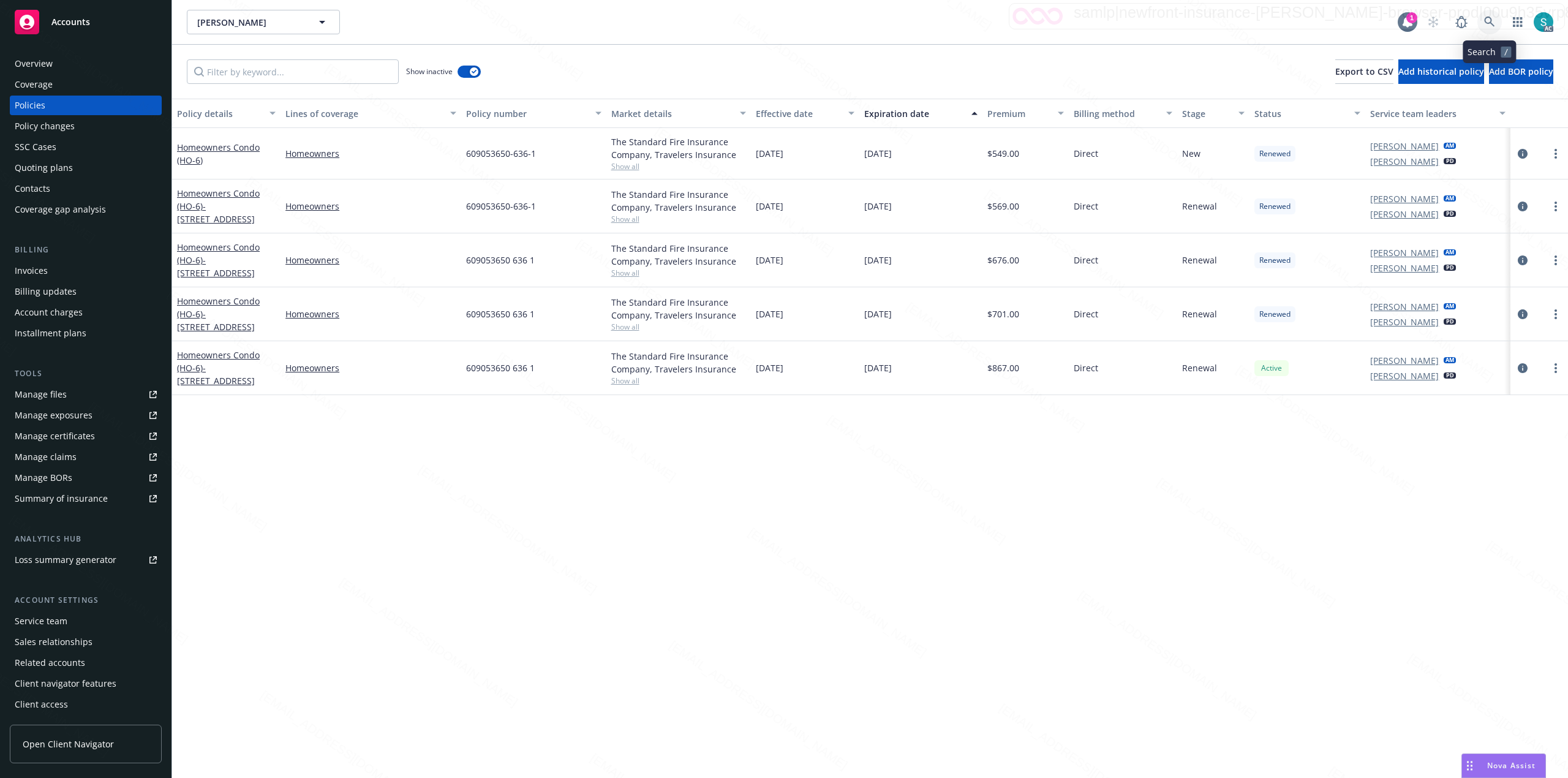
click at [782, 18] on icon at bounding box center [1489, 22] width 11 height 11
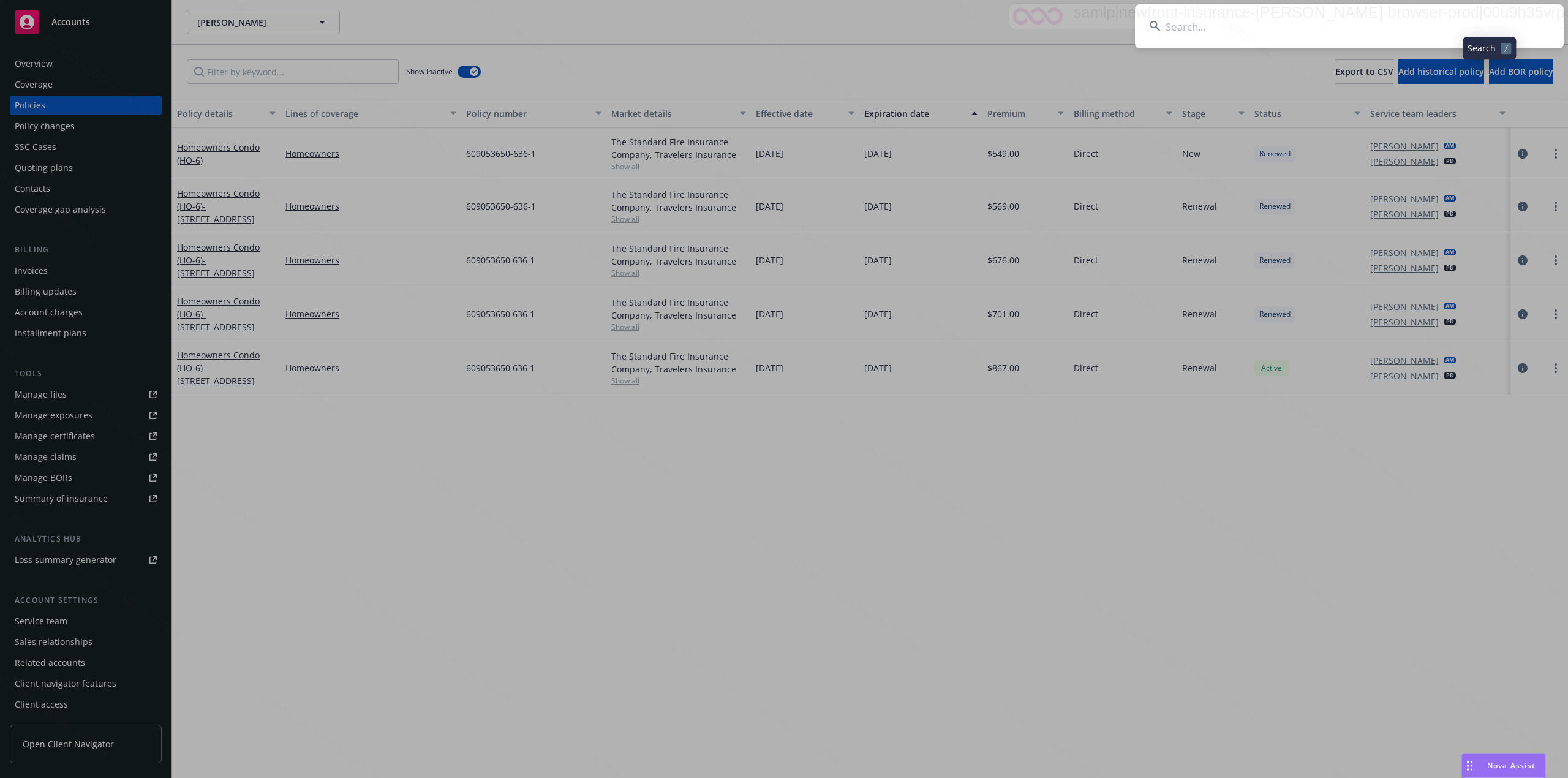
click at [782, 28] on input at bounding box center [1349, 27] width 429 height 44
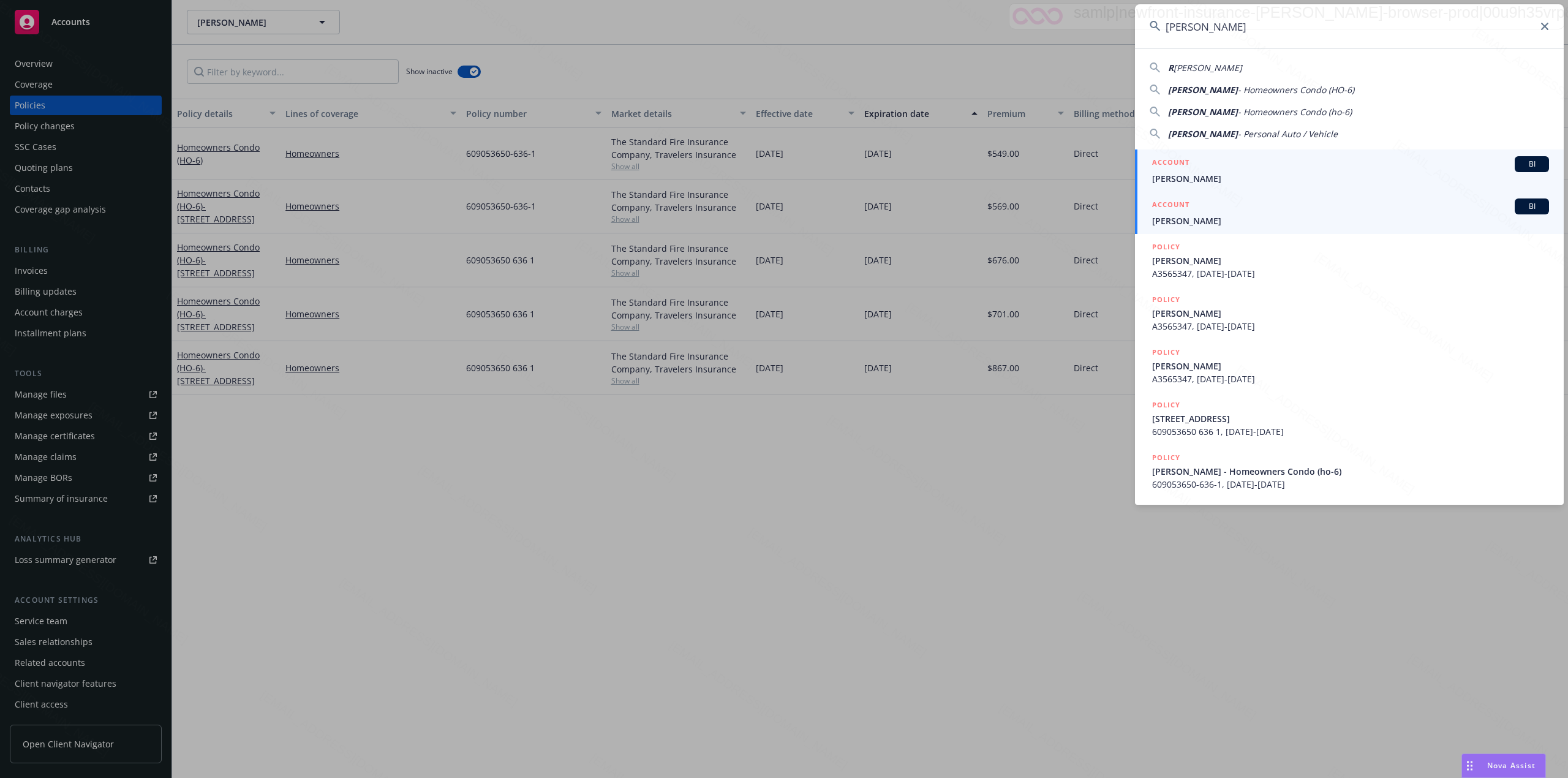
type input "[PERSON_NAME]"
click at [782, 219] on span "[PERSON_NAME]" at bounding box center [1351, 220] width 397 height 13
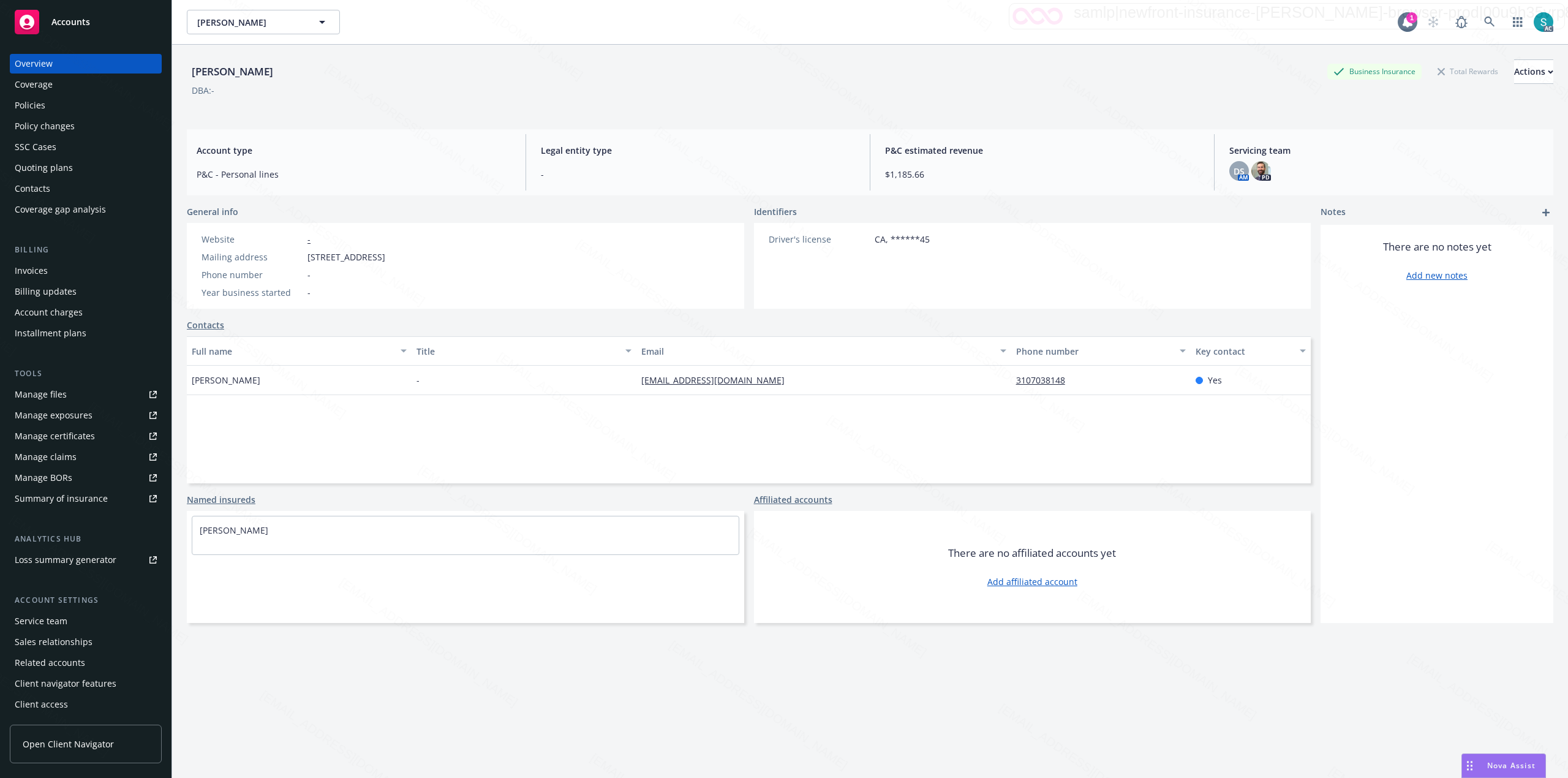
click at [41, 108] on div "Policies" at bounding box center [30, 105] width 30 height 20
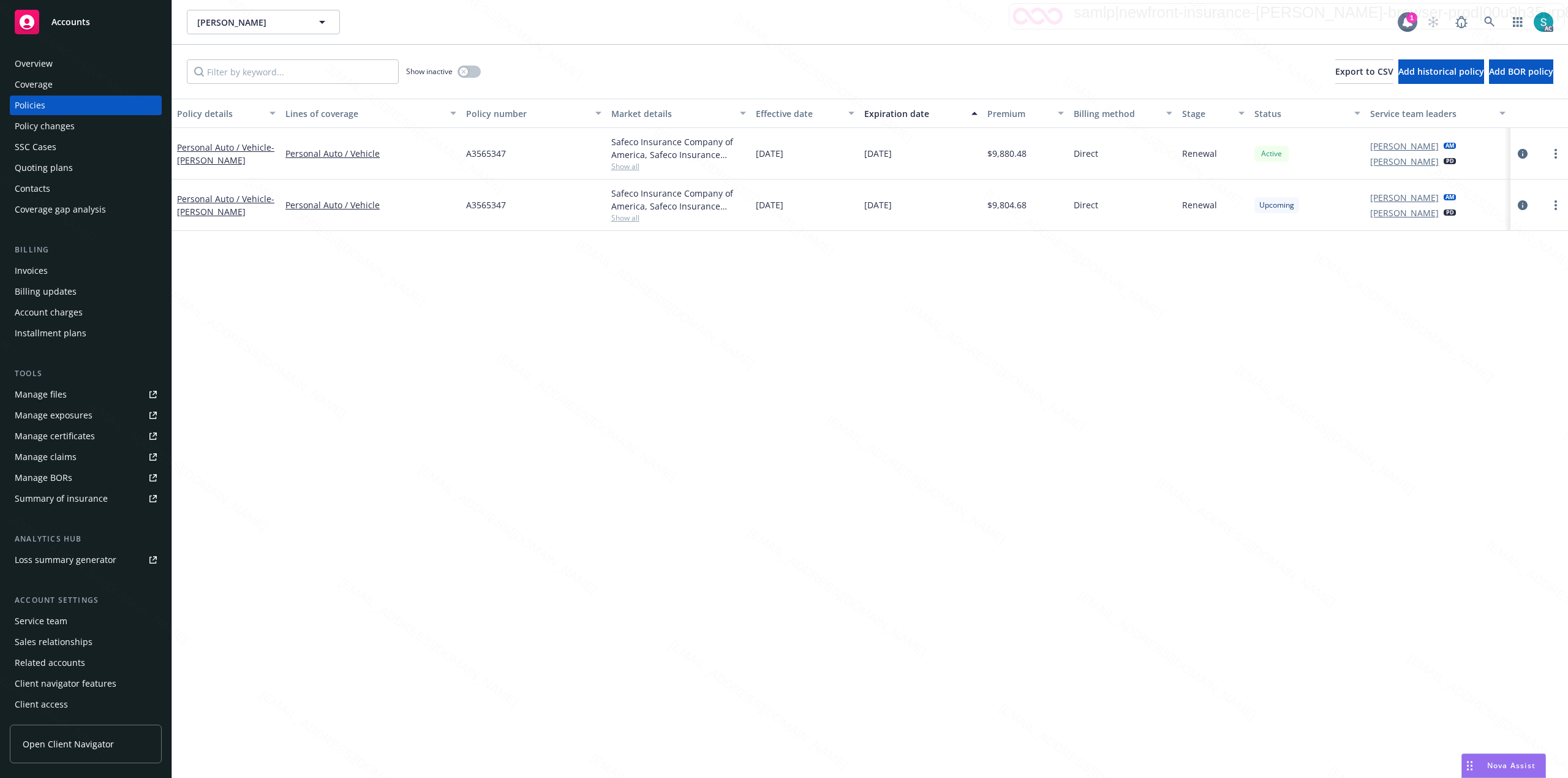
click at [478, 206] on span "A3565347" at bounding box center [486, 205] width 40 height 13
click at [71, 58] on div "Overview" at bounding box center [86, 63] width 142 height 20
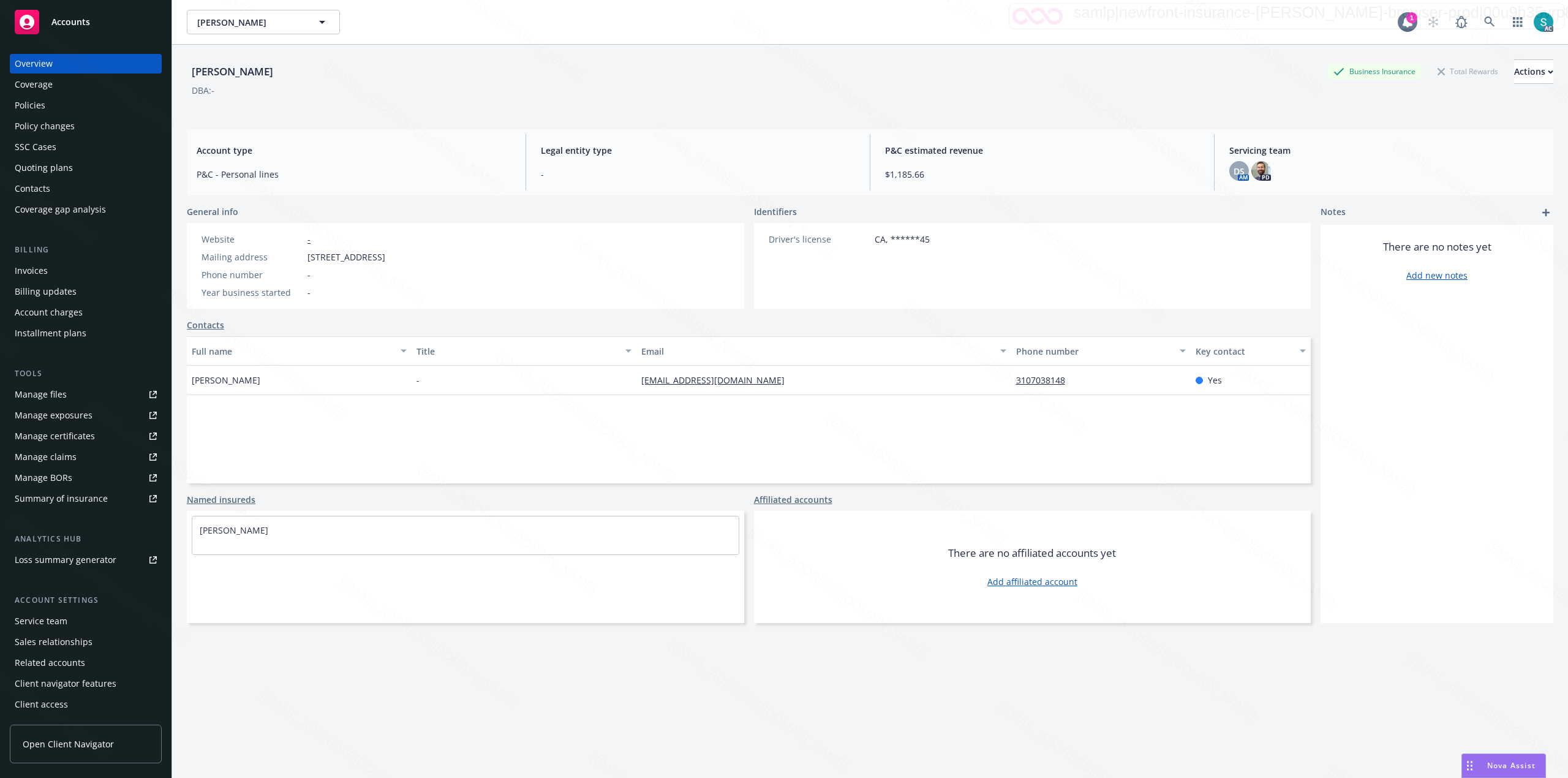
click at [782, 71] on div "[PERSON_NAME] Business Insurance Total Rewards Actions" at bounding box center [870, 72] width 1367 height 25
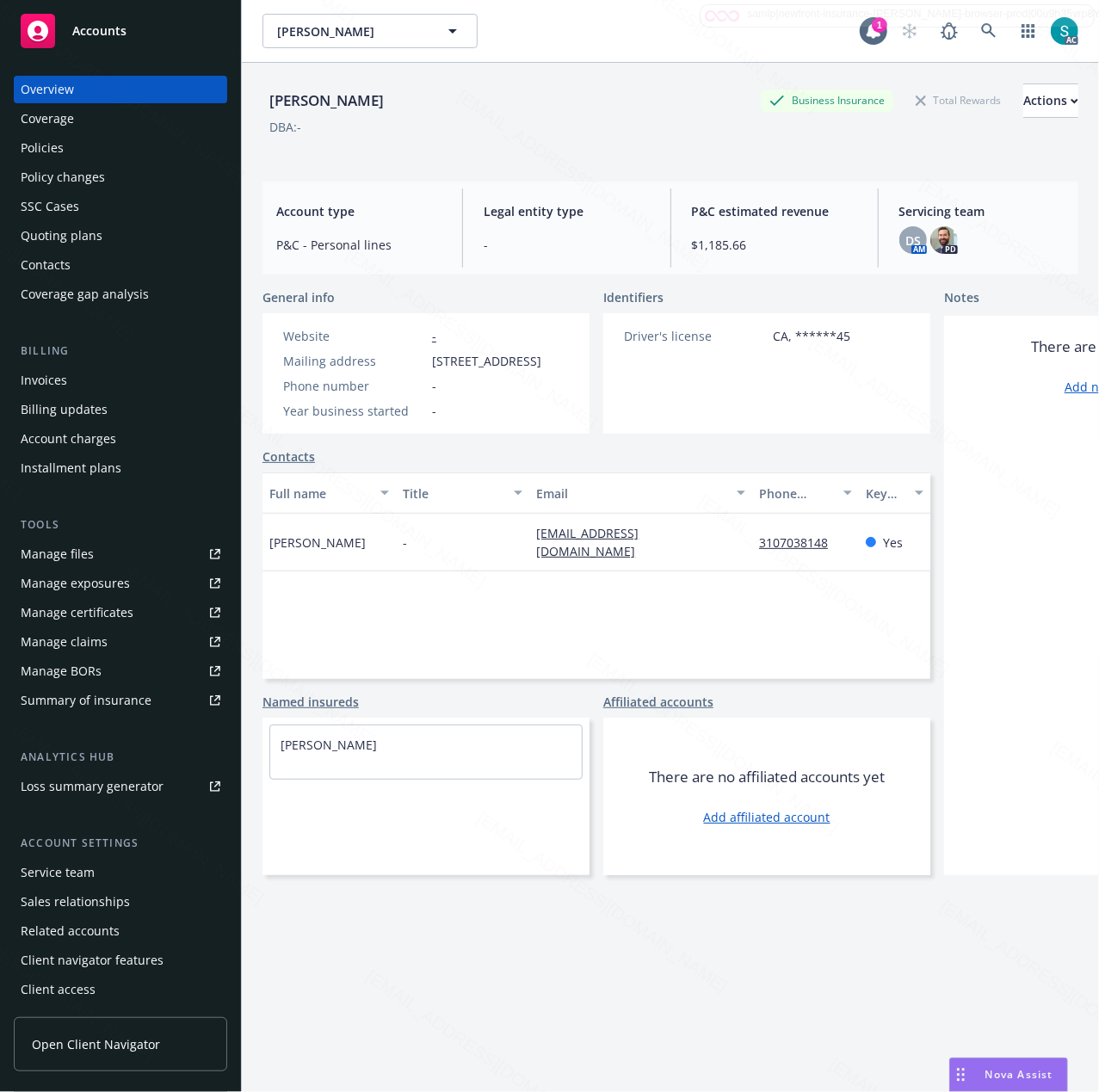
click at [36, 152] on div "Policies" at bounding box center [42, 148] width 43 height 28
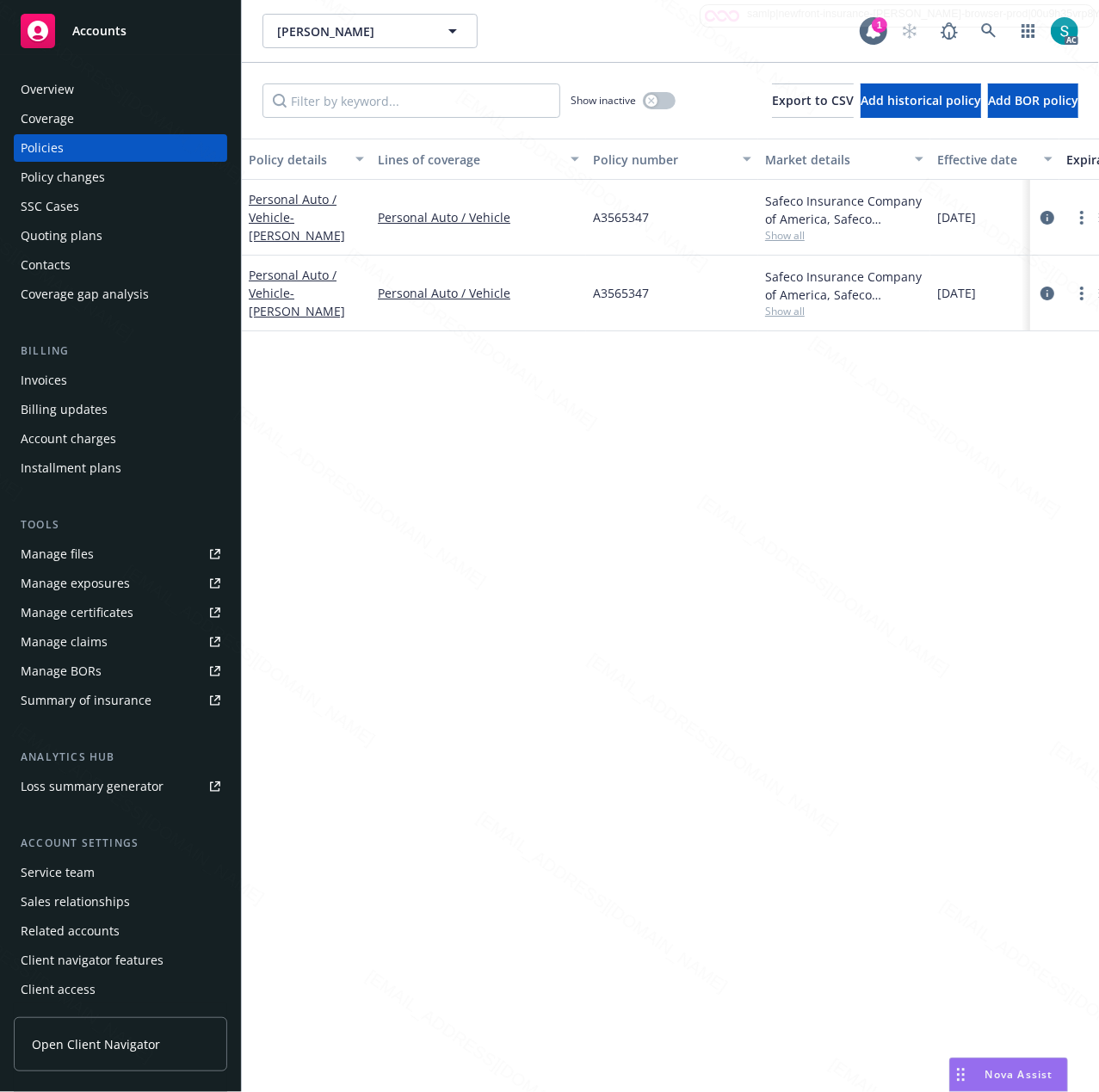
click at [136, 83] on div "Overview" at bounding box center [120, 89] width 199 height 28
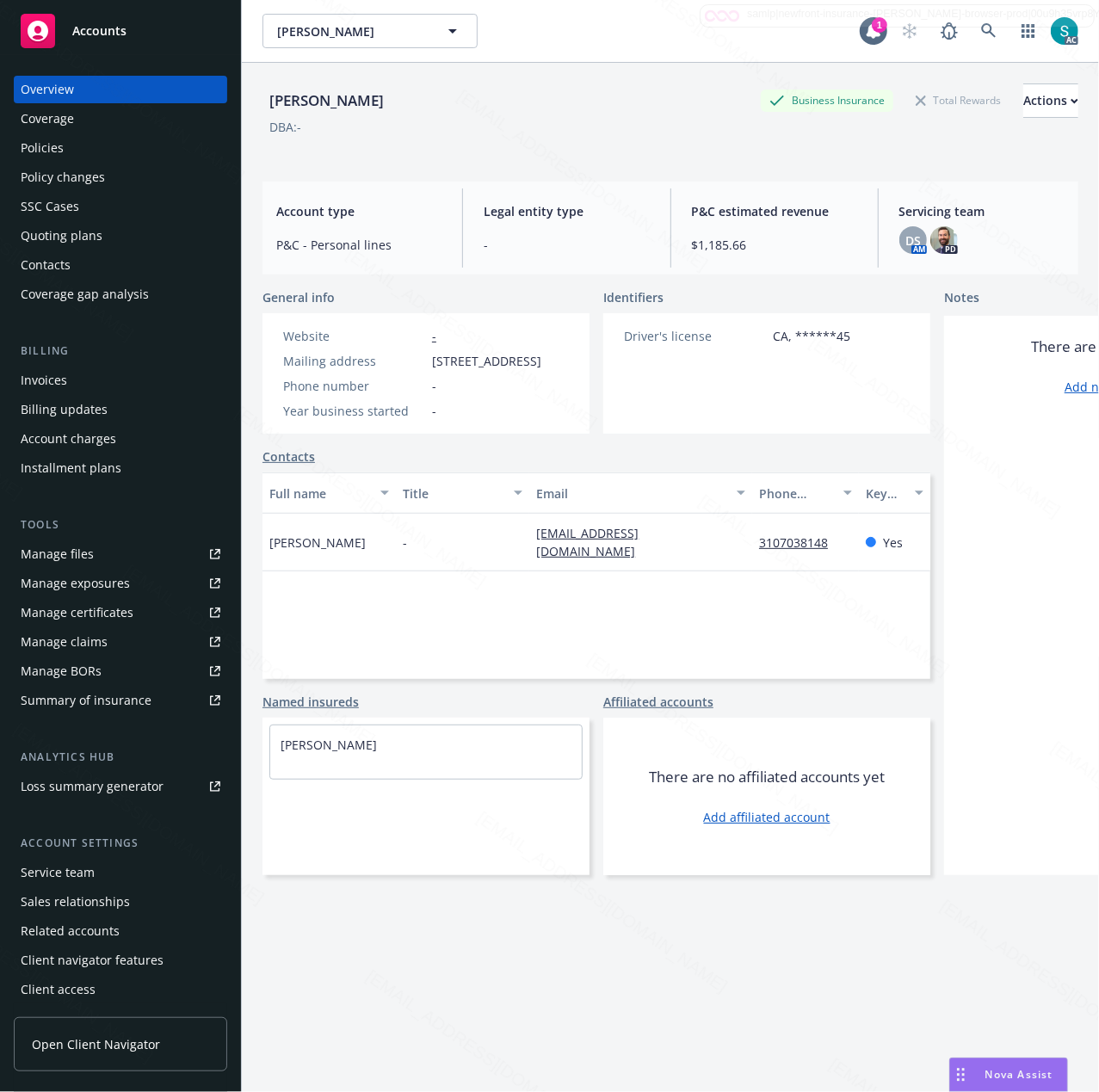
click at [79, 204] on div "SSC Cases" at bounding box center [120, 206] width 199 height 28
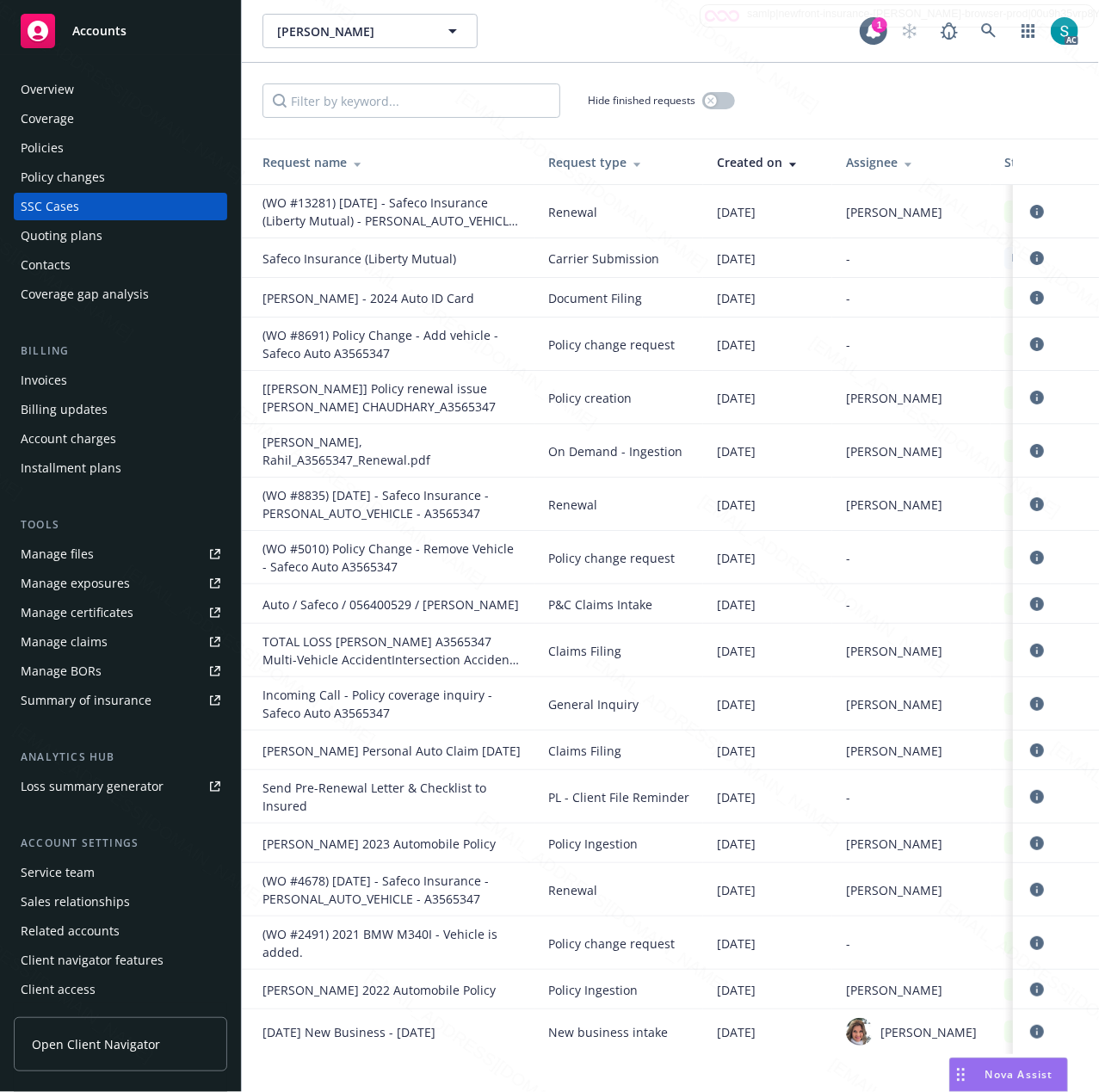
click at [69, 149] on div "Policies" at bounding box center [120, 148] width 199 height 28
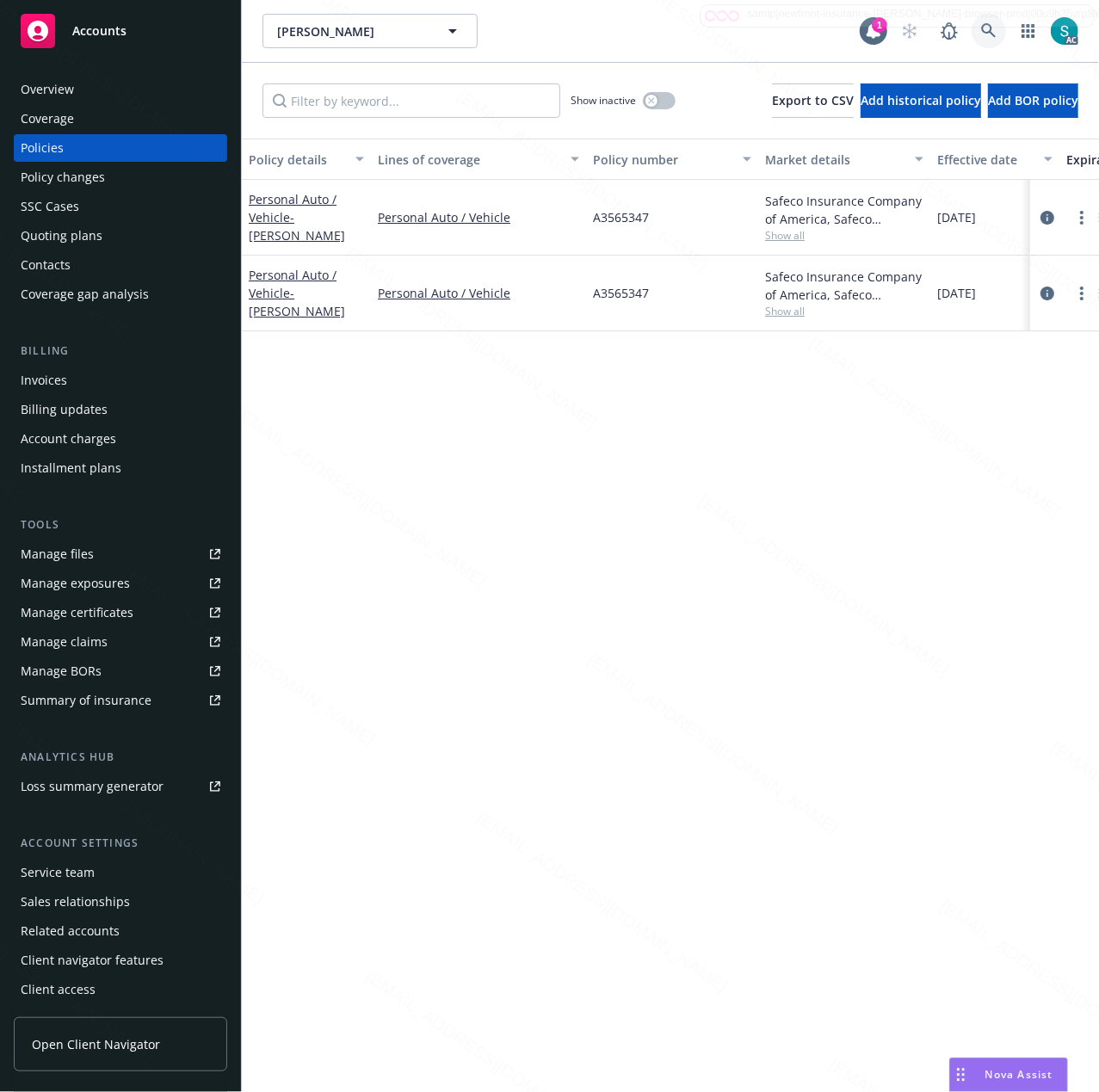
click at [991, 36] on icon at bounding box center [988, 30] width 15 height 15
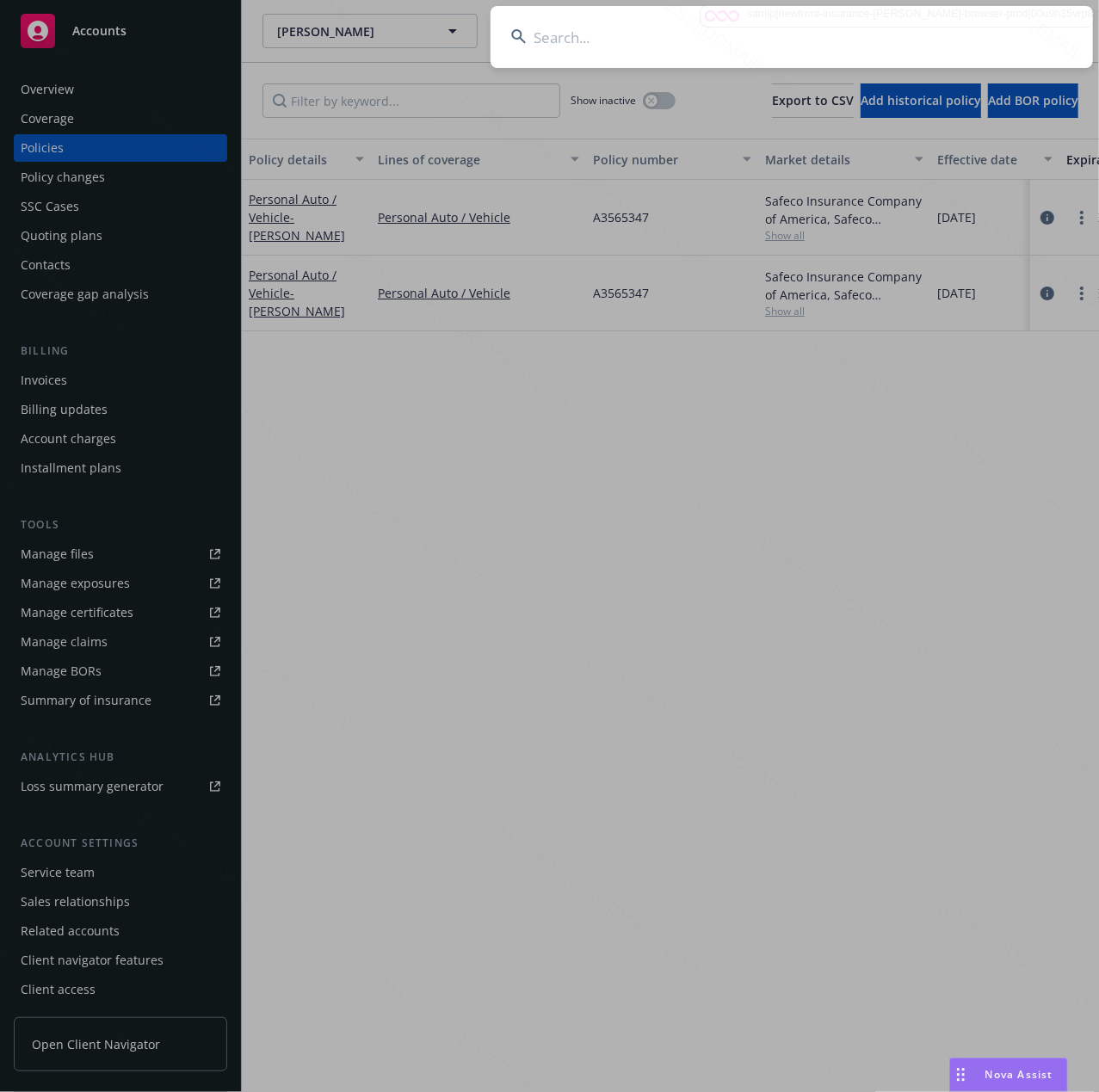
click at [807, 25] on input at bounding box center [791, 37] width 602 height 62
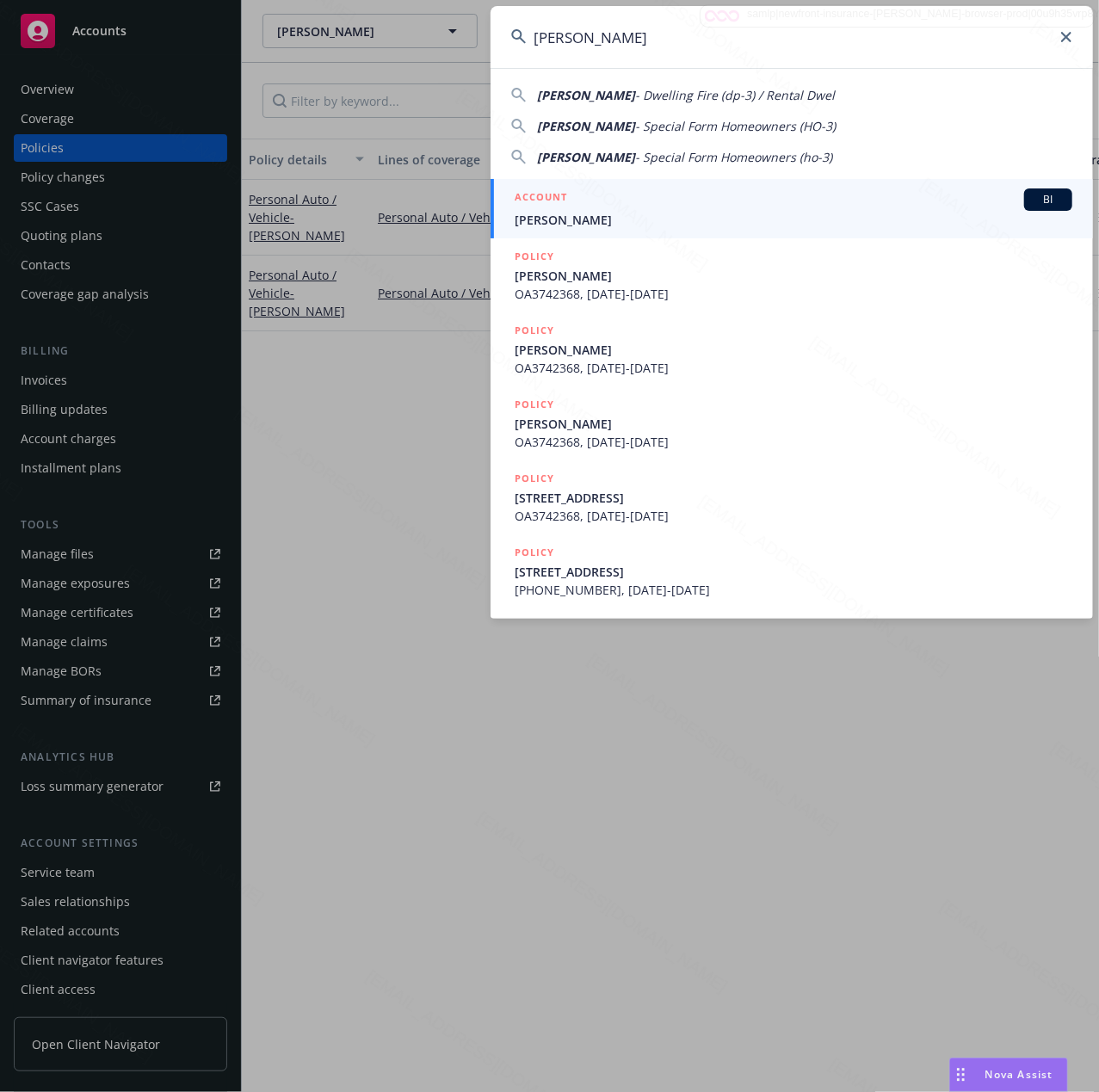
type input "[PERSON_NAME]"
click at [583, 210] on div "ACCOUNT BI" at bounding box center [793, 199] width 557 height 22
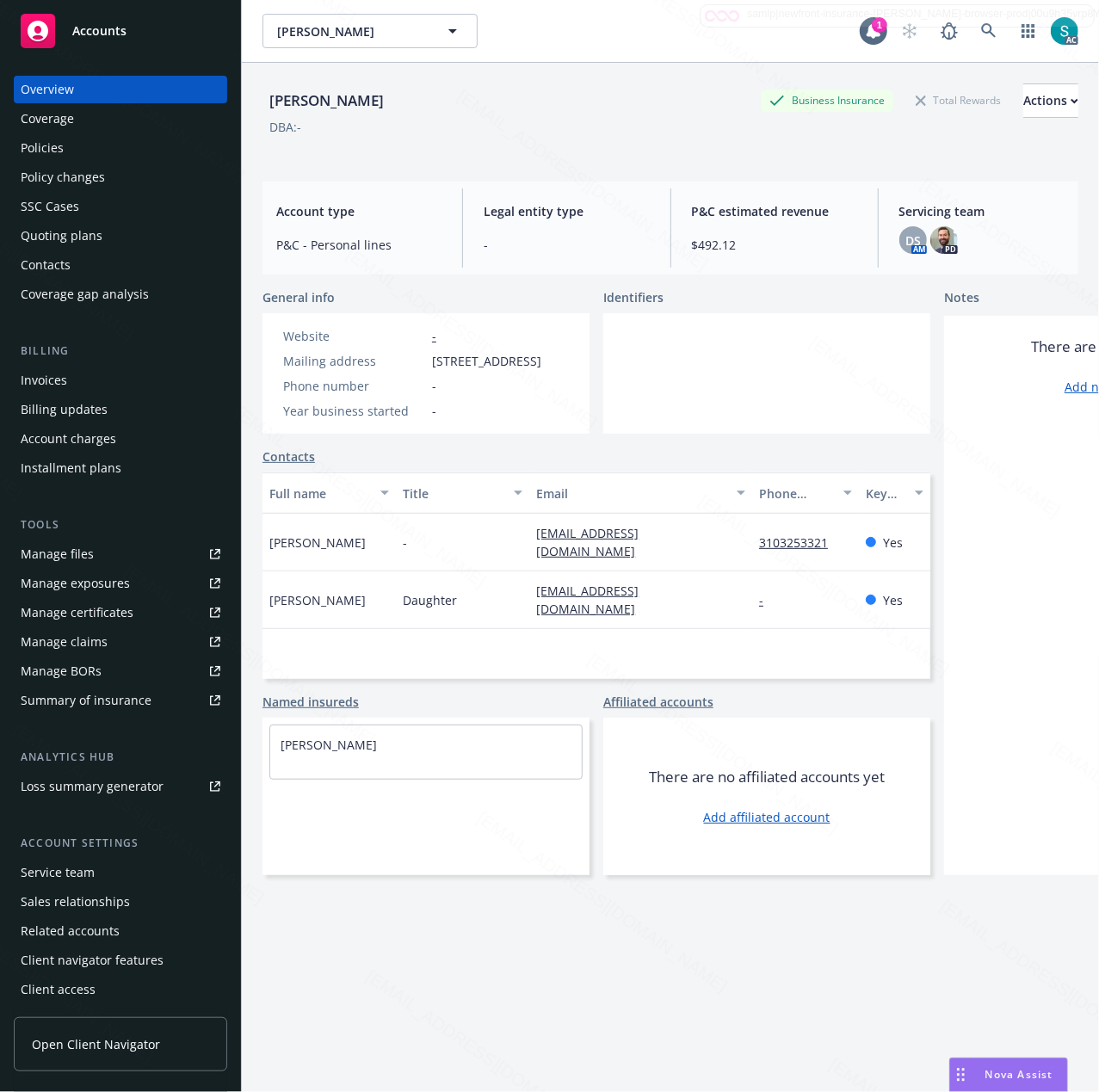
click at [342, 101] on div "[PERSON_NAME]" at bounding box center [327, 101] width 128 height 22
click at [480, 359] on span "[STREET_ADDRESS]" at bounding box center [486, 360] width 109 height 18
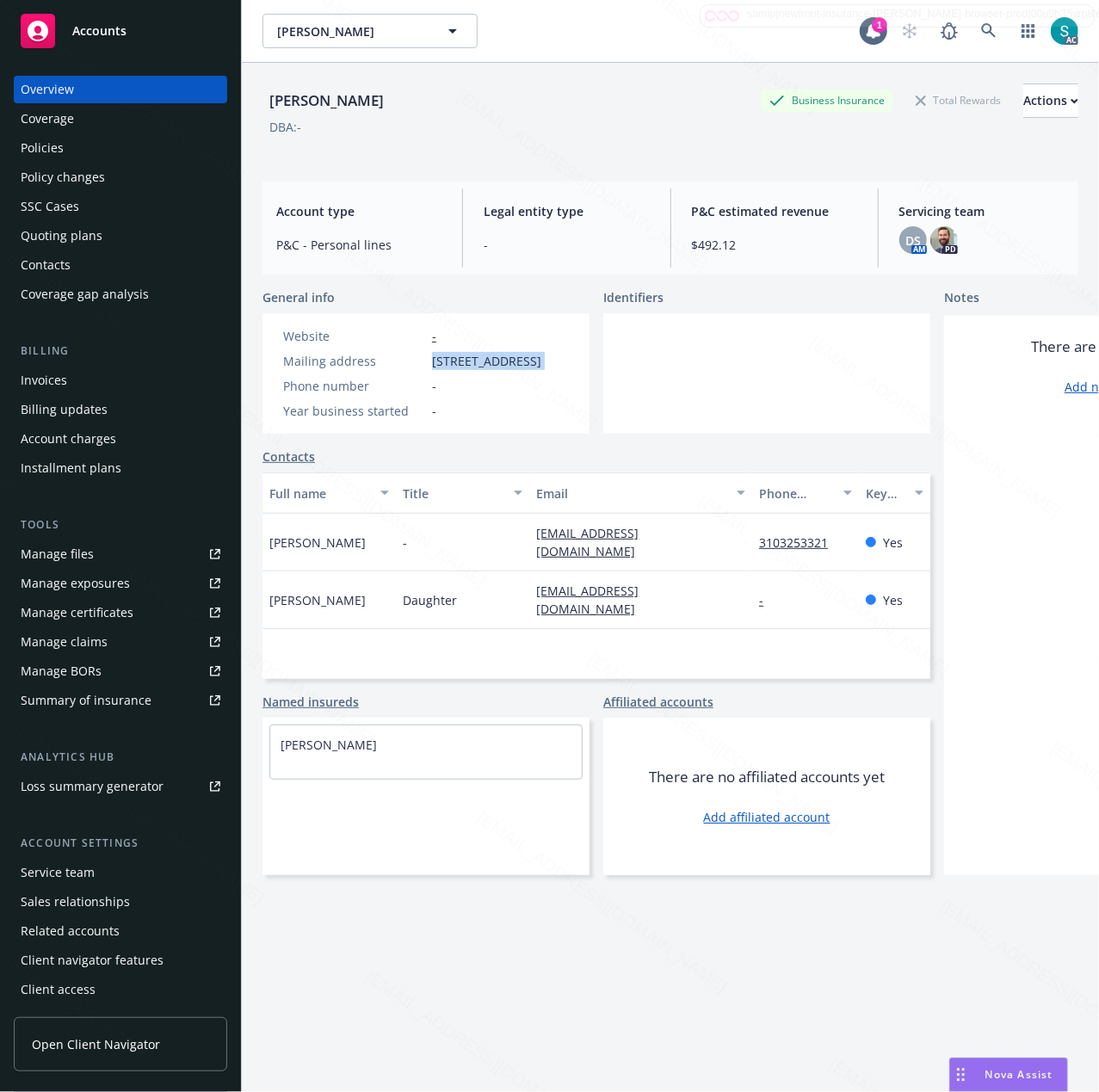
click at [480, 359] on span "[STREET_ADDRESS]" at bounding box center [486, 360] width 109 height 18
click at [46, 145] on div "Policies" at bounding box center [42, 148] width 43 height 28
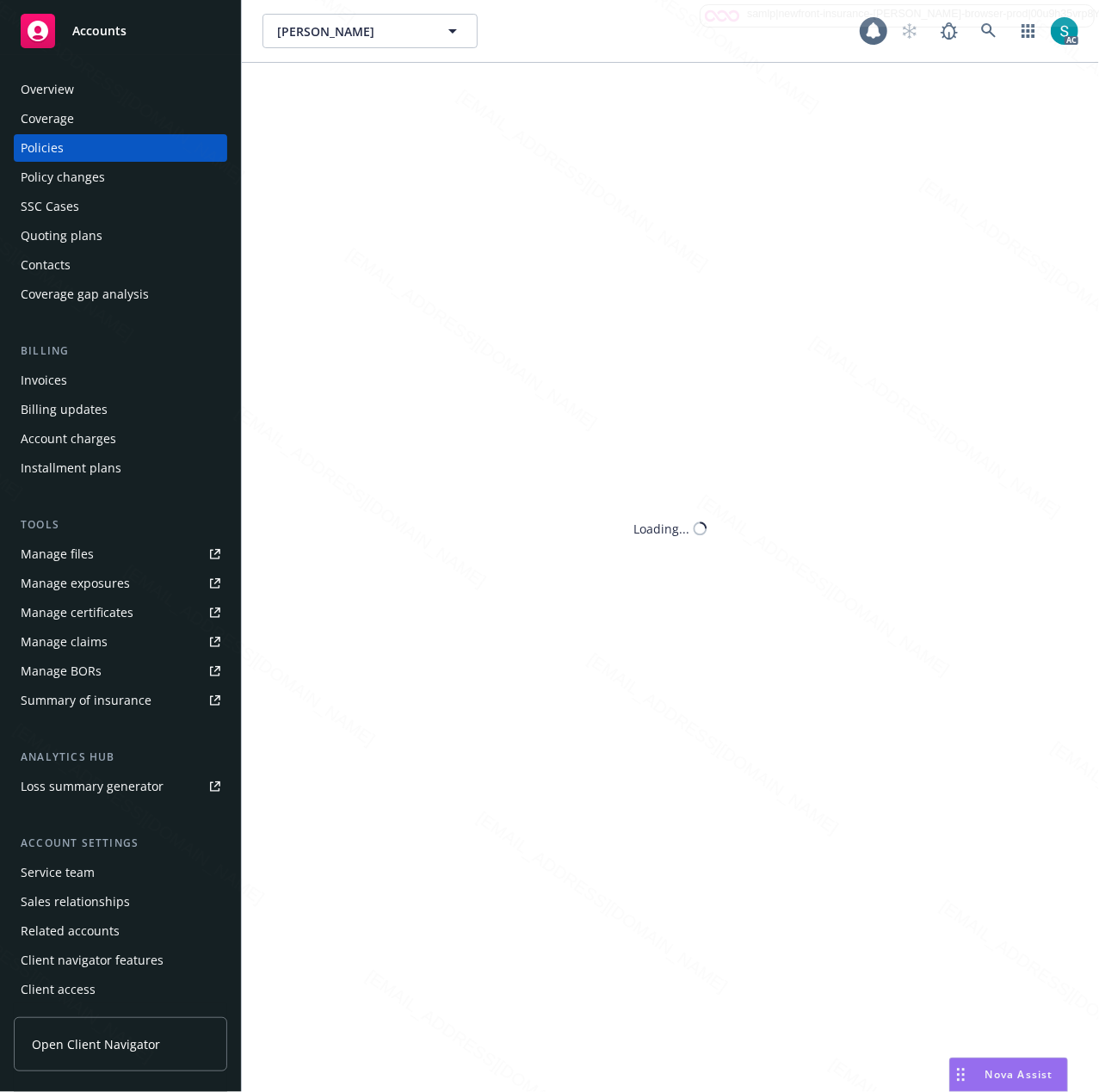
click at [46, 145] on div "Policies" at bounding box center [42, 148] width 43 height 28
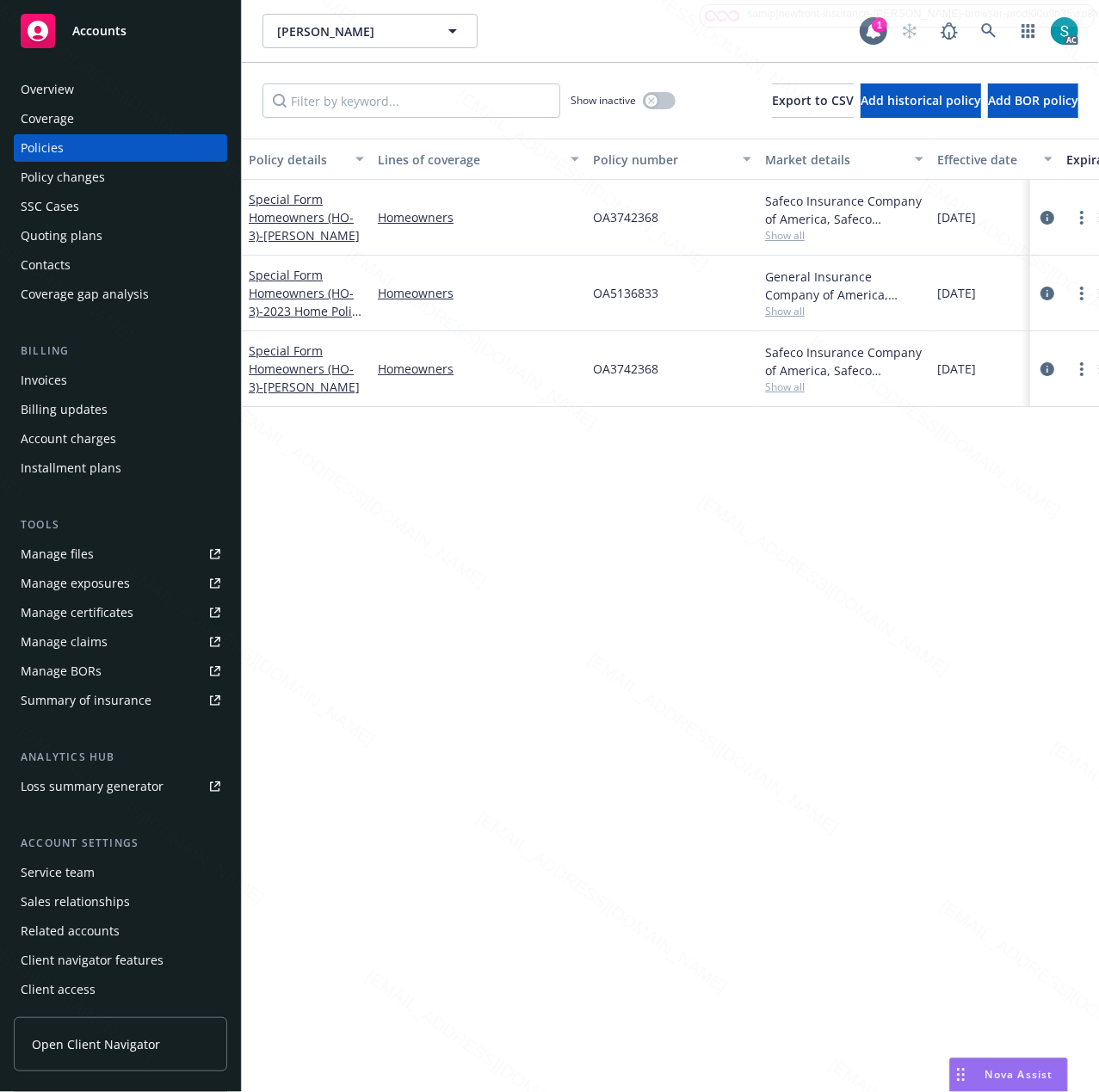
click at [46, 91] on div "Overview" at bounding box center [47, 89] width 53 height 28
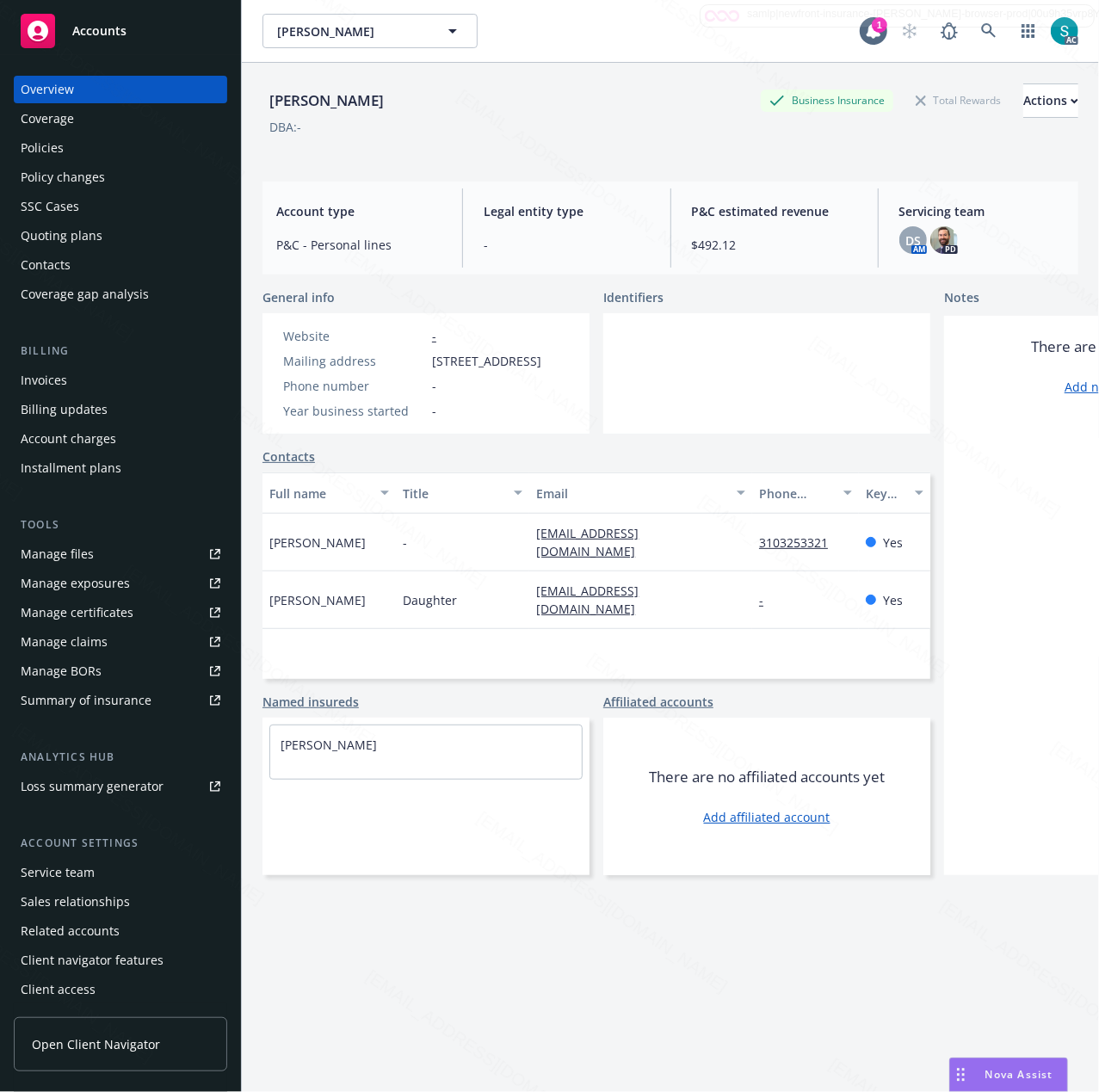
click at [72, 152] on div "Policies" at bounding box center [120, 148] width 199 height 28
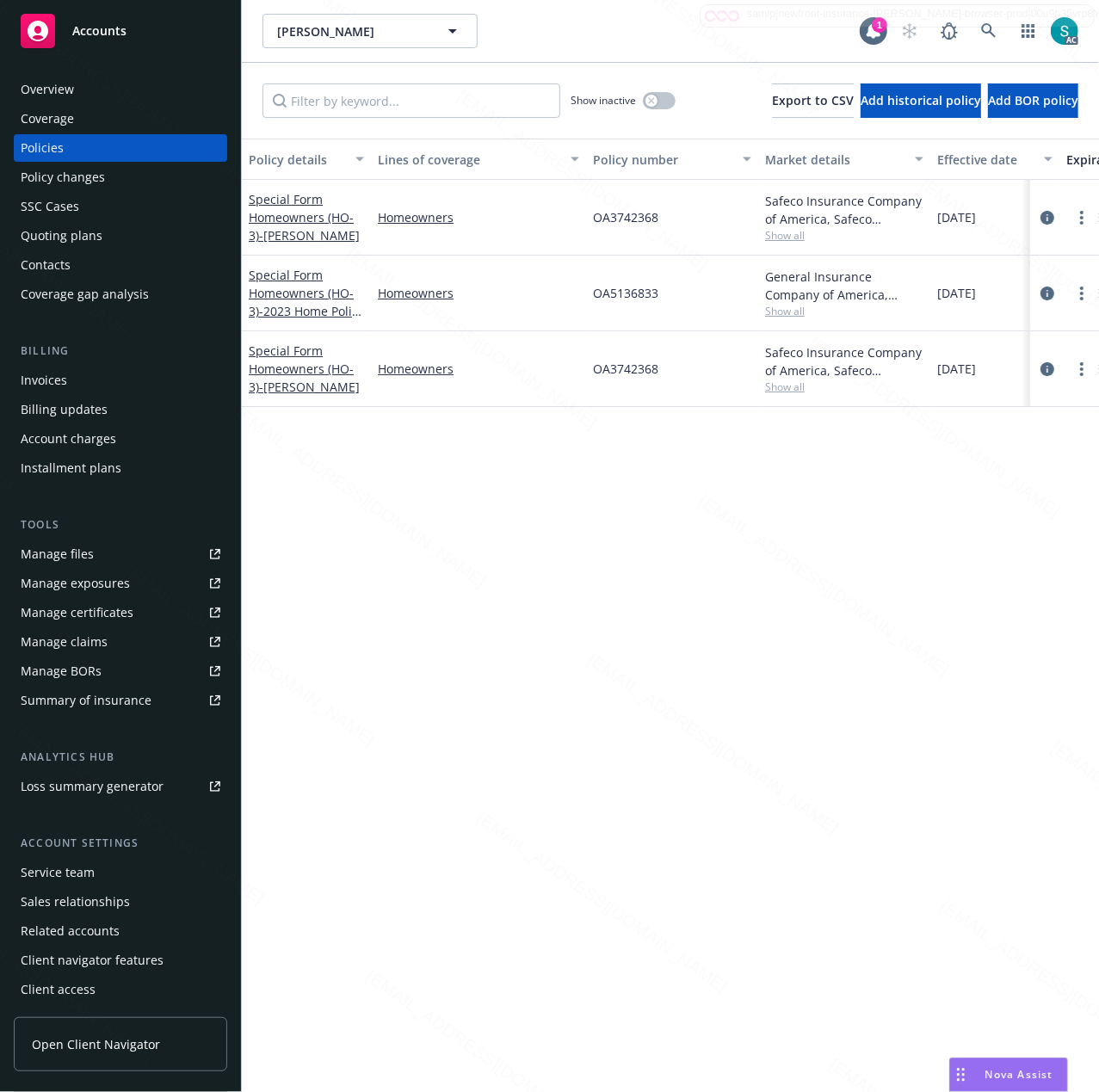
click at [632, 373] on span "OA3742368" at bounding box center [625, 368] width 65 height 18
click at [69, 91] on div "Overview" at bounding box center [47, 89] width 53 height 28
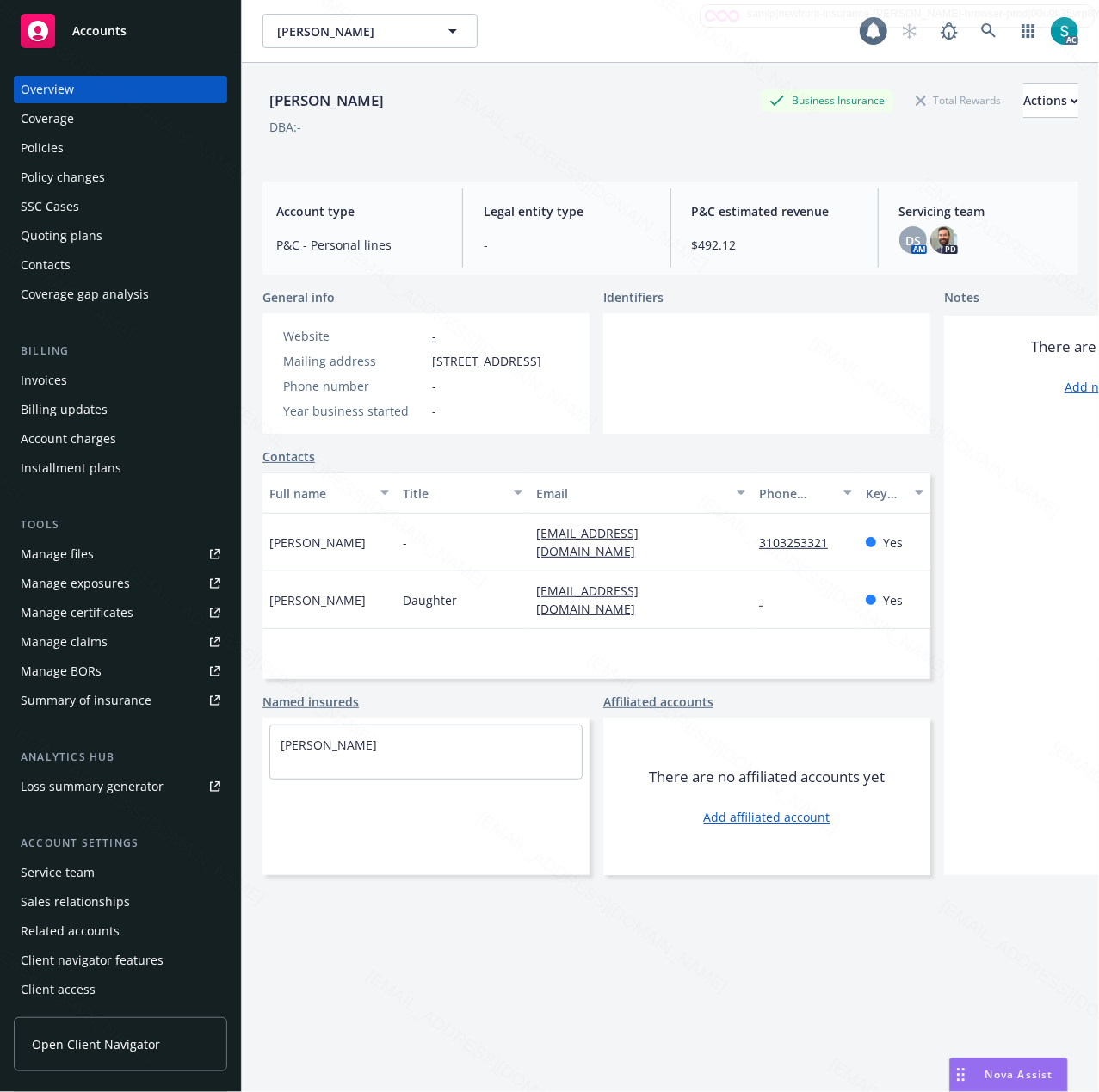
click at [69, 91] on div "Overview" at bounding box center [47, 89] width 53 height 28
click at [485, 651] on div "Full name Title Email Phone number Key contact [PERSON_NAME] - [EMAIL_ADDRESS][…" at bounding box center [596, 576] width 667 height 206
click at [49, 156] on div "Policies" at bounding box center [42, 148] width 43 height 28
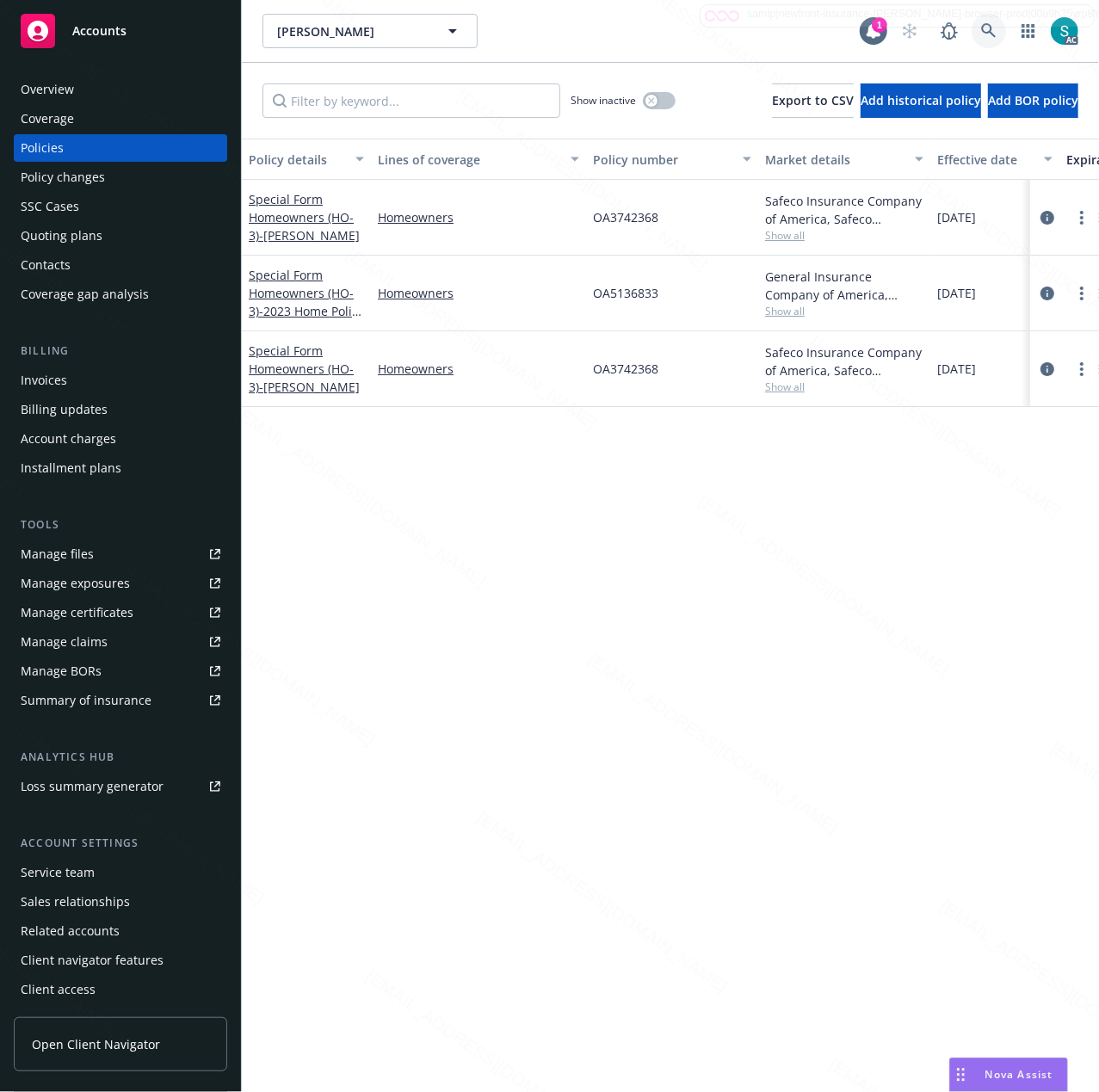
click at [990, 28] on icon at bounding box center [988, 30] width 15 height 15
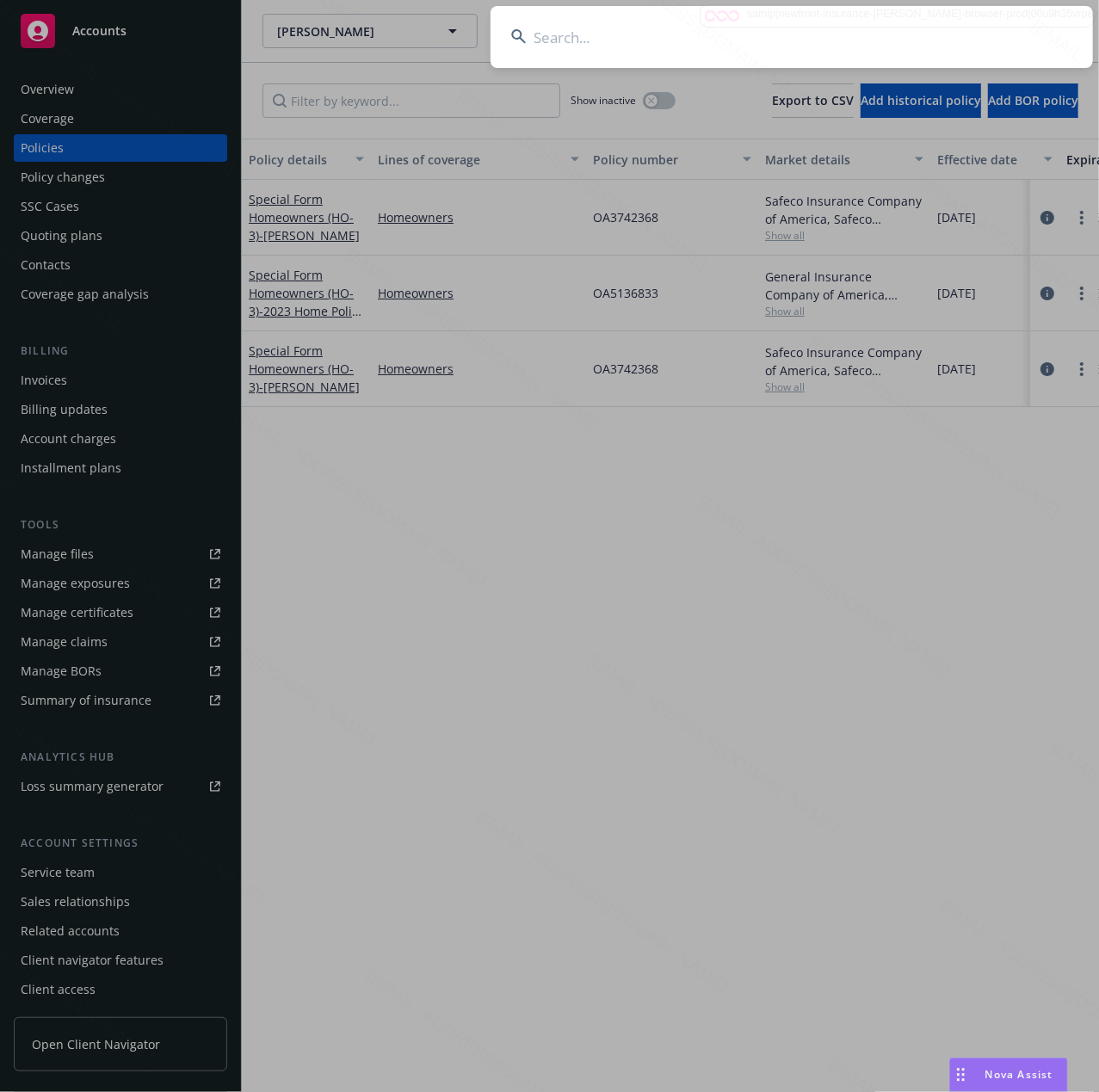
click at [990, 28] on input at bounding box center [791, 37] width 602 height 62
click at [774, 33] on input at bounding box center [791, 37] width 602 height 62
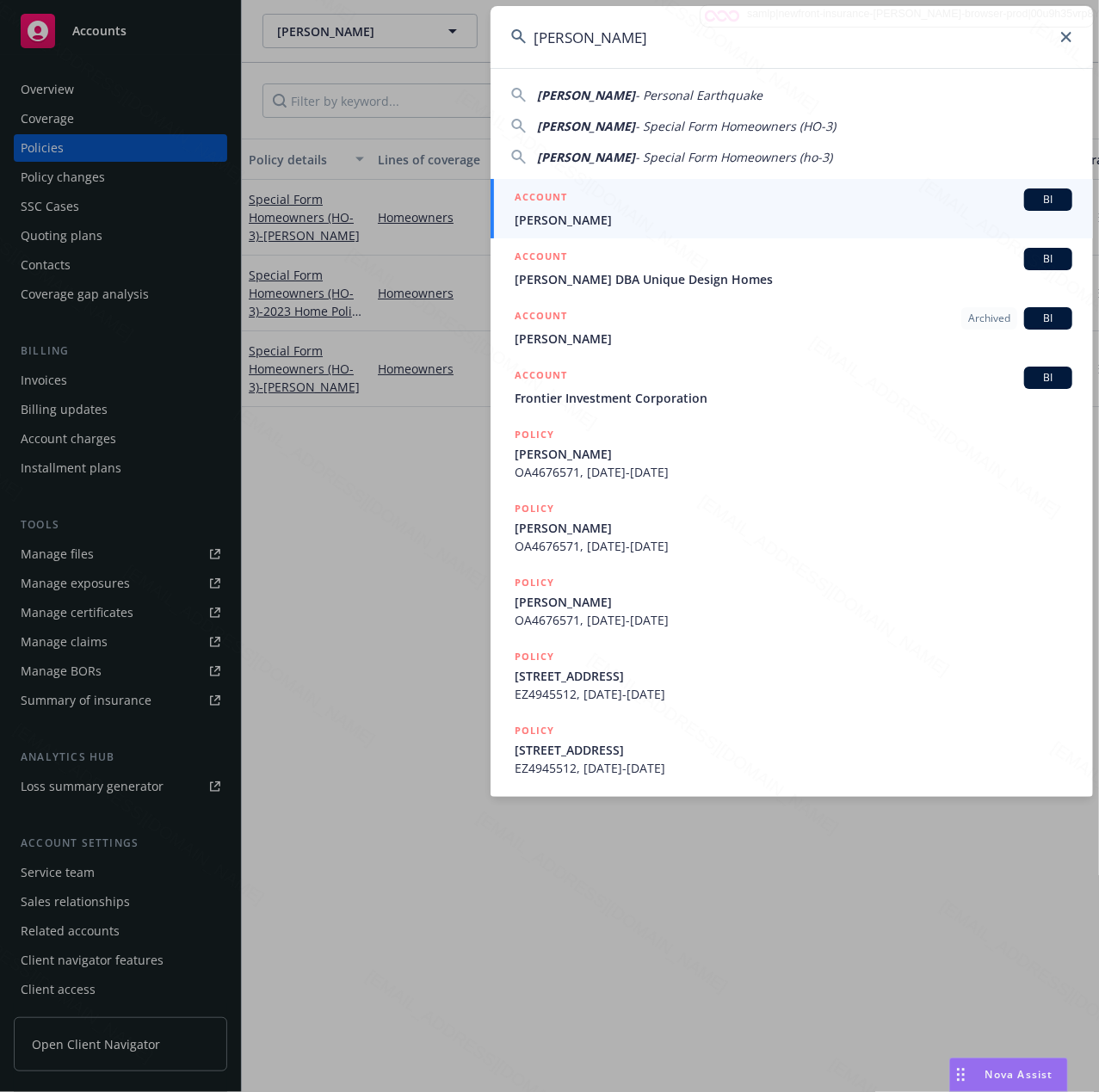
type input "[PERSON_NAME]"
click at [579, 211] on span "[PERSON_NAME]" at bounding box center [793, 220] width 557 height 18
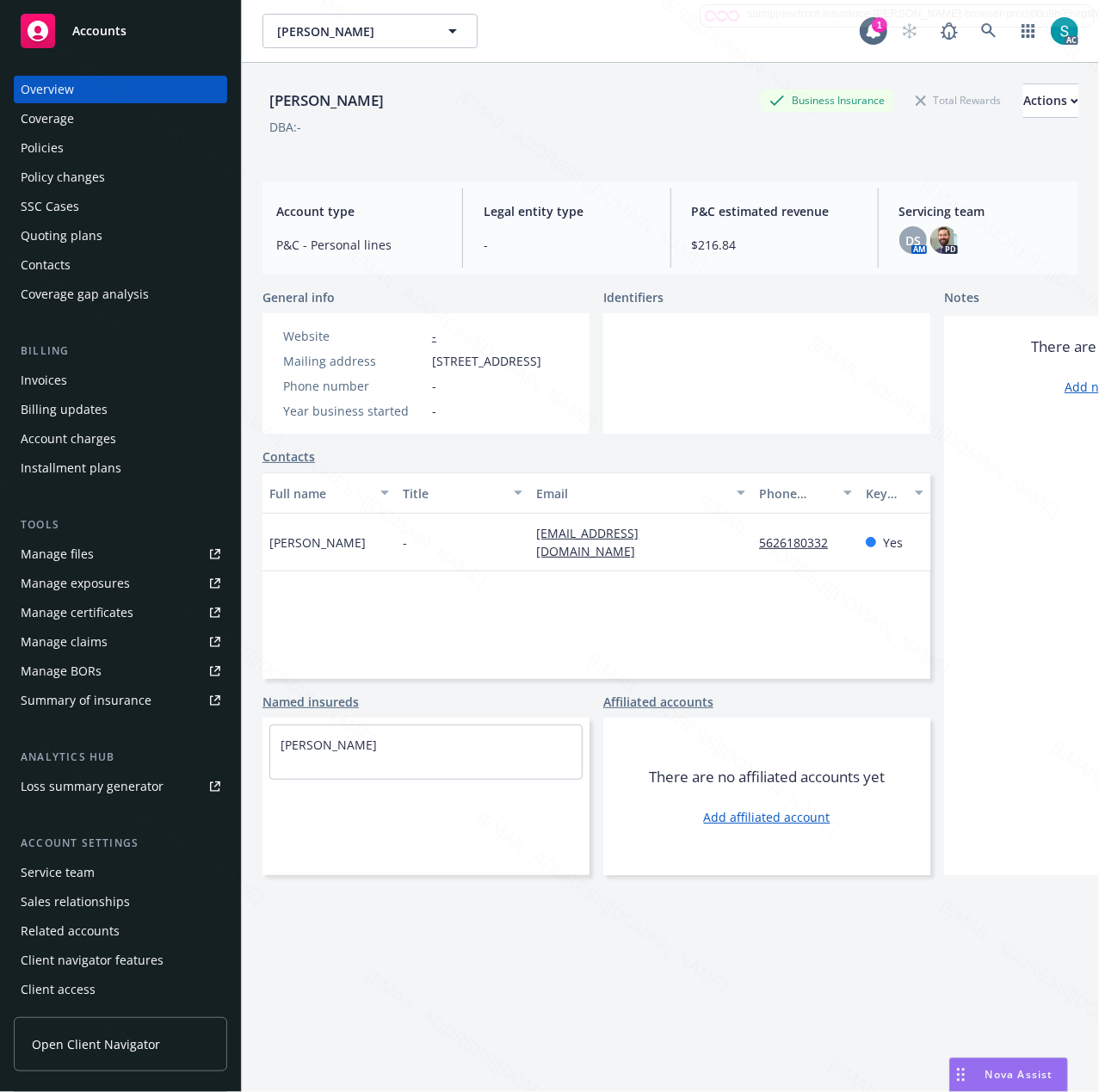
click at [311, 103] on div "[PERSON_NAME]" at bounding box center [327, 101] width 128 height 22
click at [472, 370] on span "[STREET_ADDRESS]" at bounding box center [486, 360] width 109 height 18
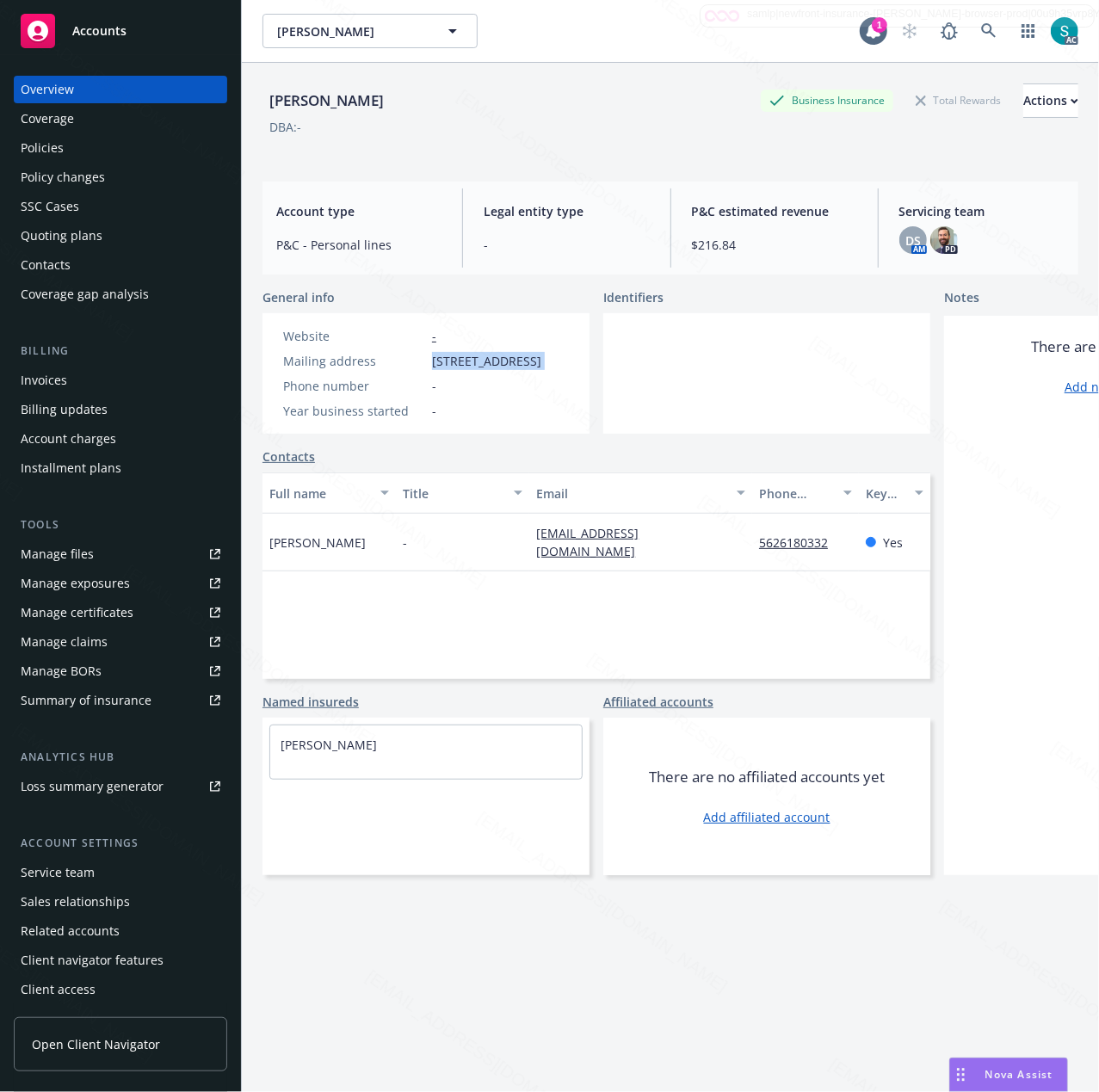
click at [472, 370] on span "[STREET_ADDRESS]" at bounding box center [486, 360] width 109 height 18
click at [48, 152] on div "Policies" at bounding box center [42, 148] width 43 height 28
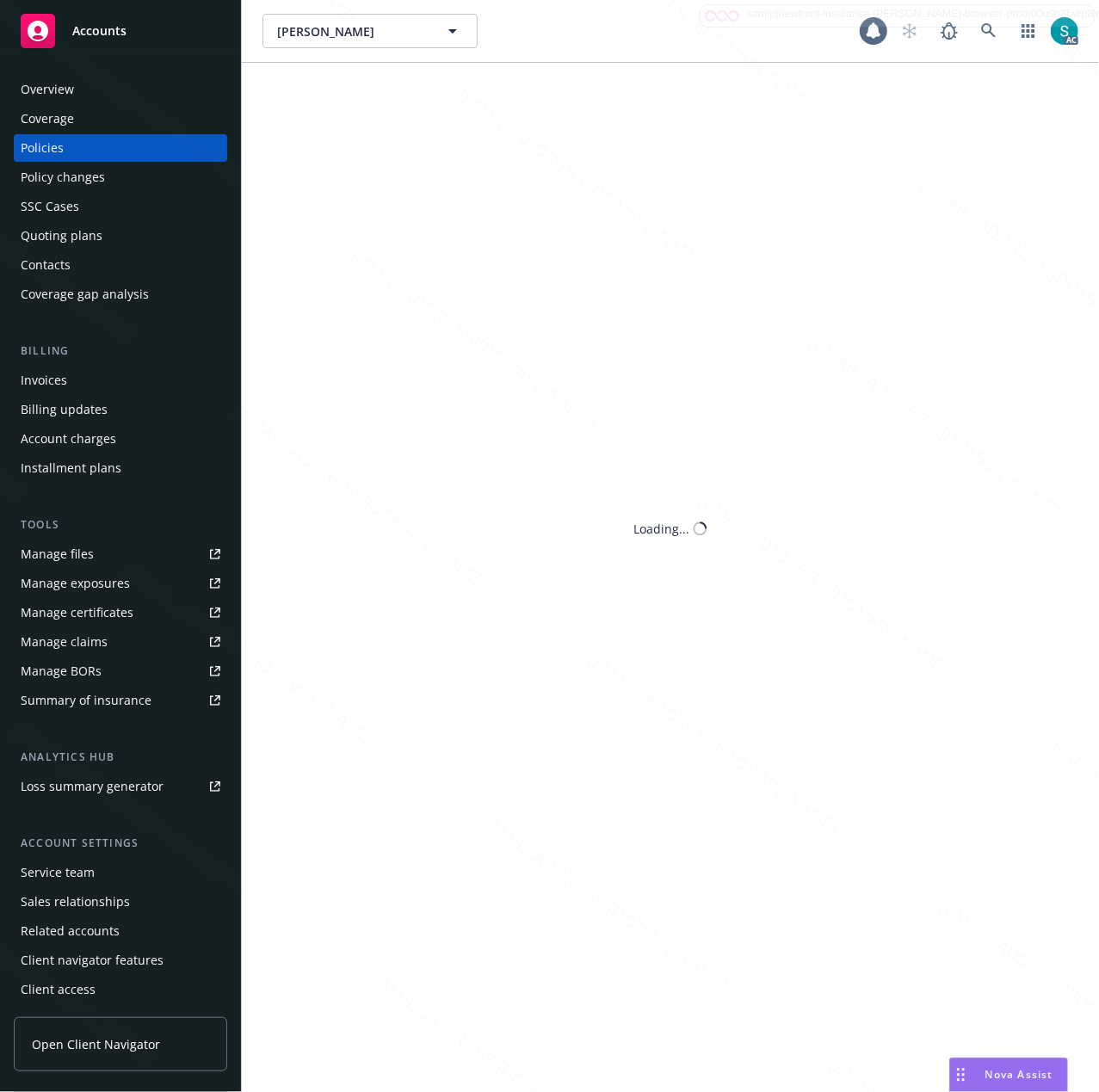
click at [48, 152] on div "Policies" at bounding box center [42, 148] width 43 height 28
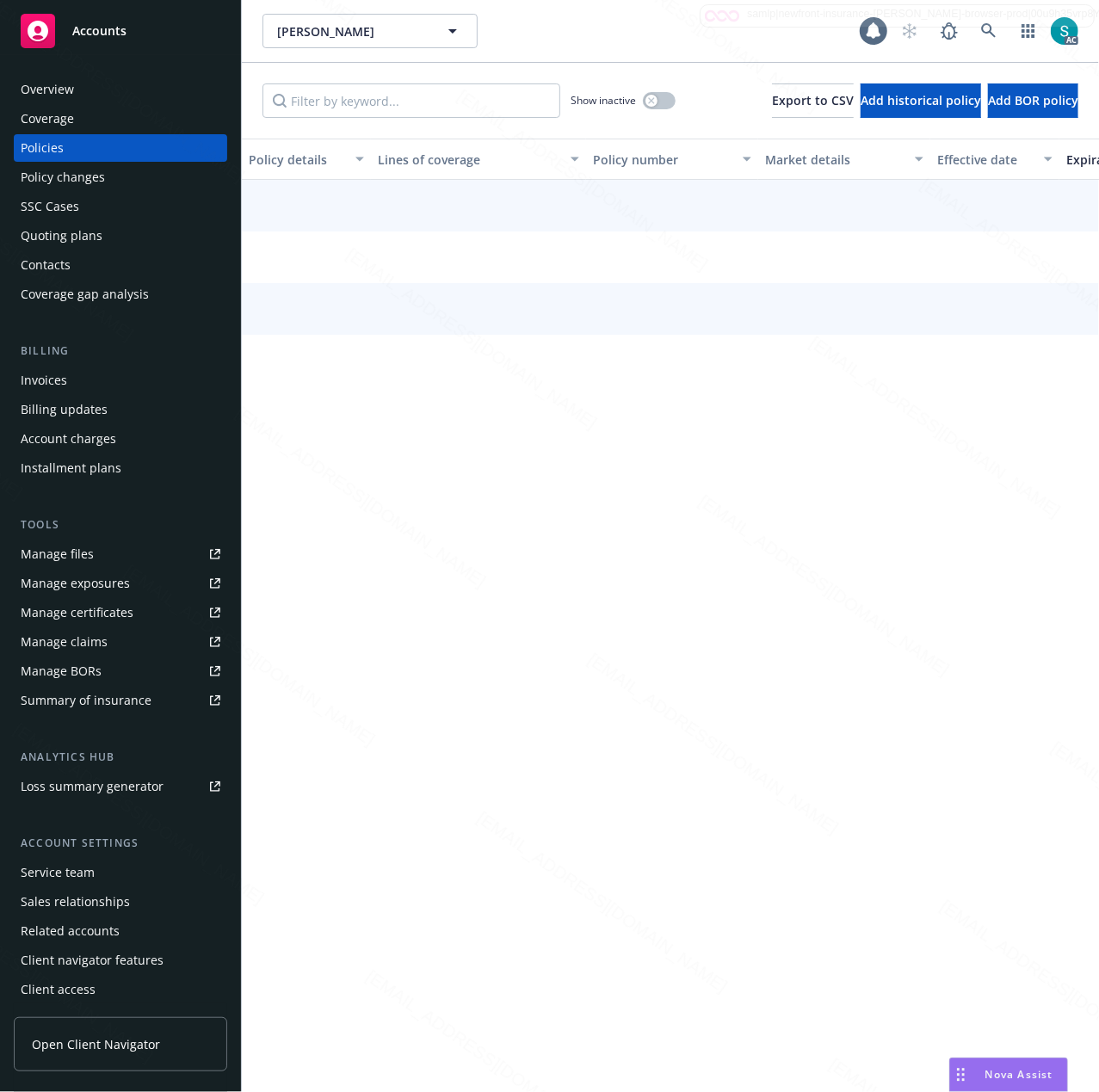
click at [48, 152] on div "Policies" at bounding box center [42, 148] width 43 height 28
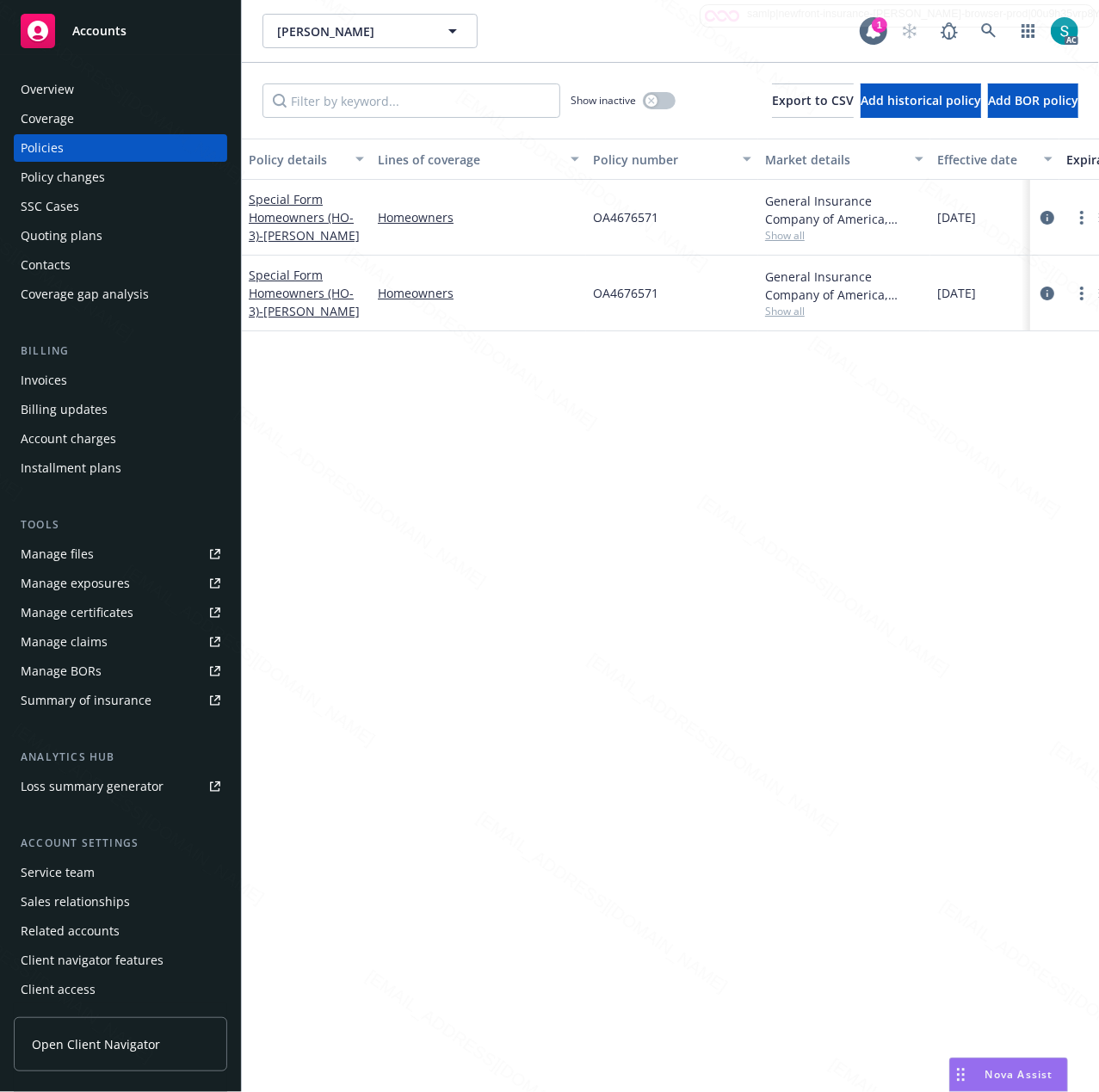
click at [634, 299] on span "OA4676571" at bounding box center [625, 293] width 65 height 18
click at [97, 85] on div "Overview" at bounding box center [120, 89] width 199 height 28
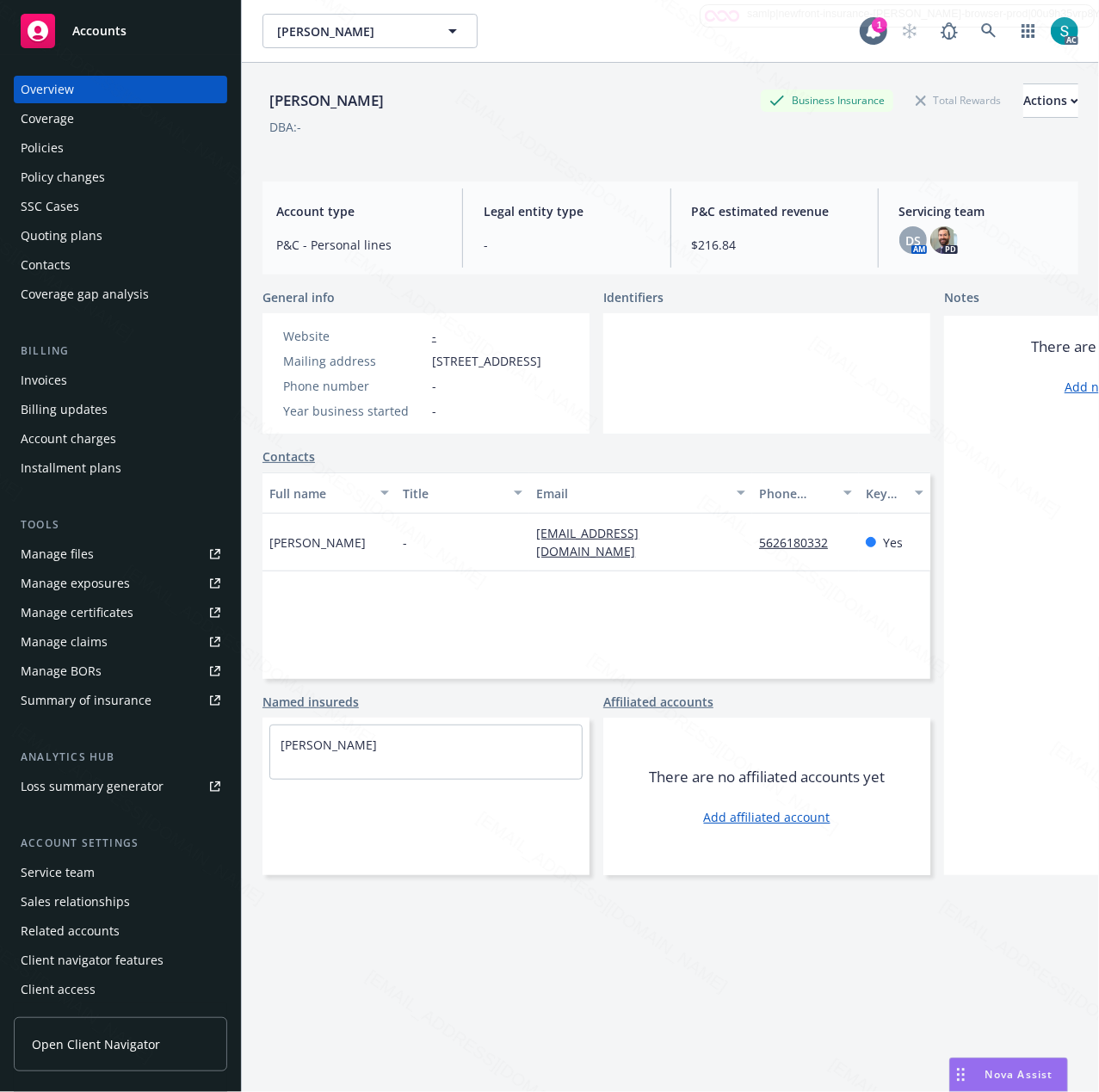
click at [88, 151] on div "Policies" at bounding box center [120, 148] width 199 height 28
